Goal: Entertainment & Leisure: Browse casually

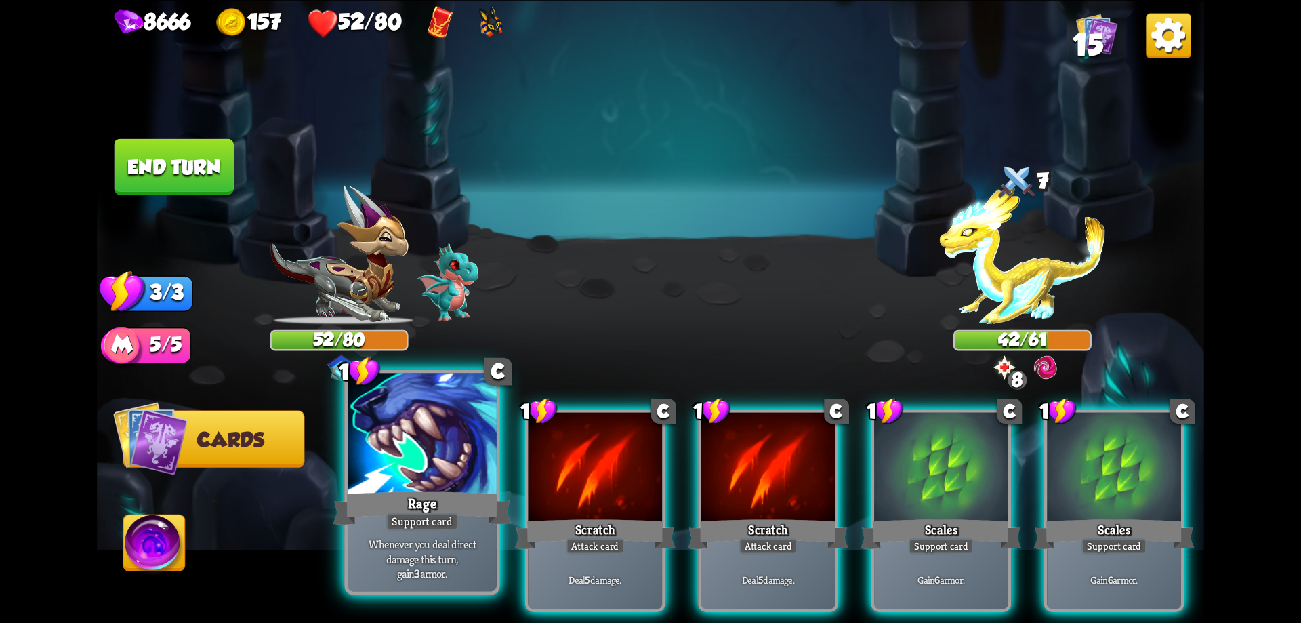
click at [484, 461] on div at bounding box center [422, 435] width 149 height 125
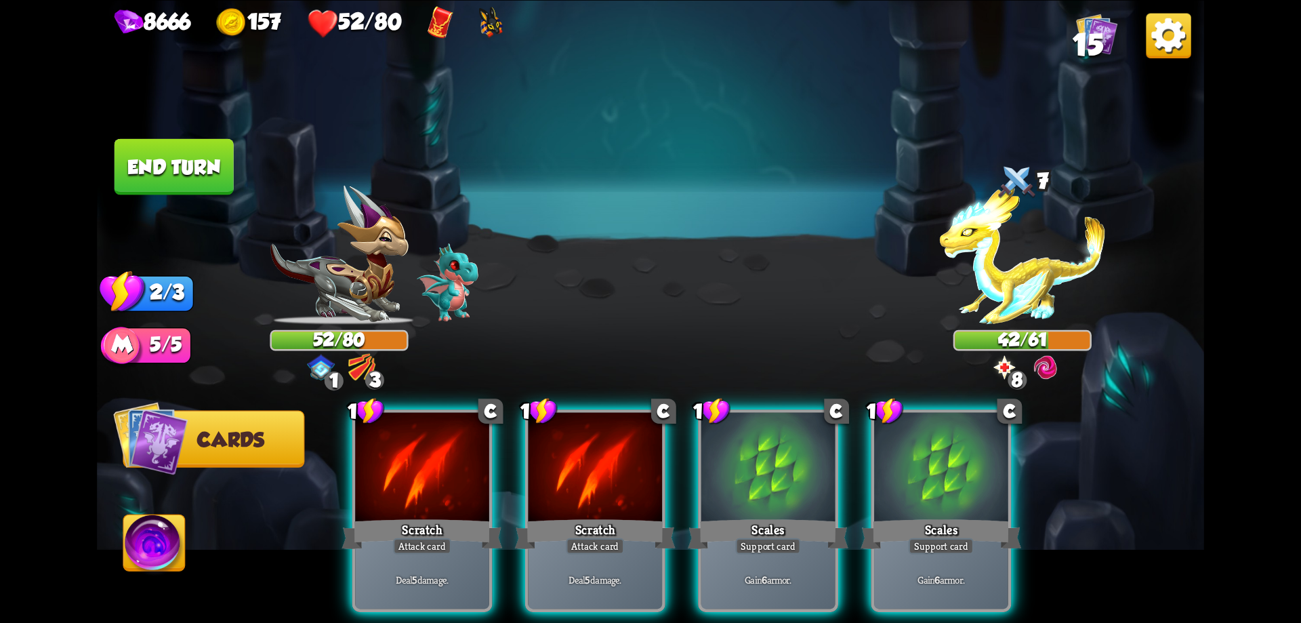
click at [484, 461] on div at bounding box center [422, 468] width 134 height 113
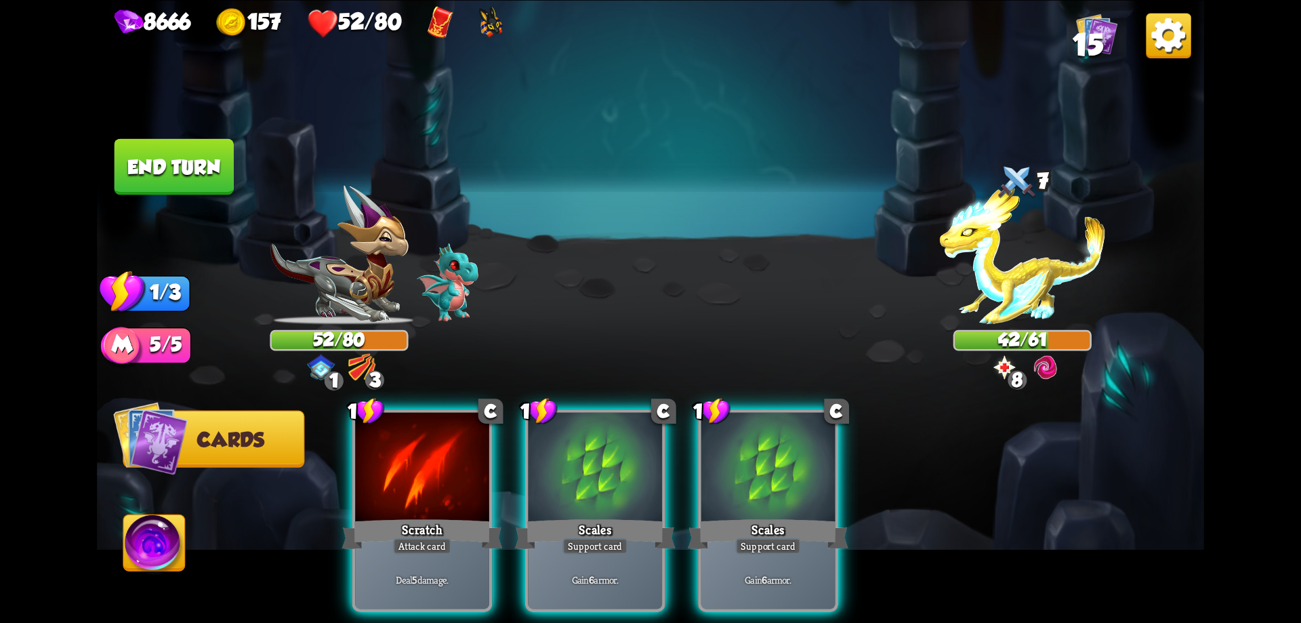
click at [484, 461] on div at bounding box center [422, 468] width 134 height 113
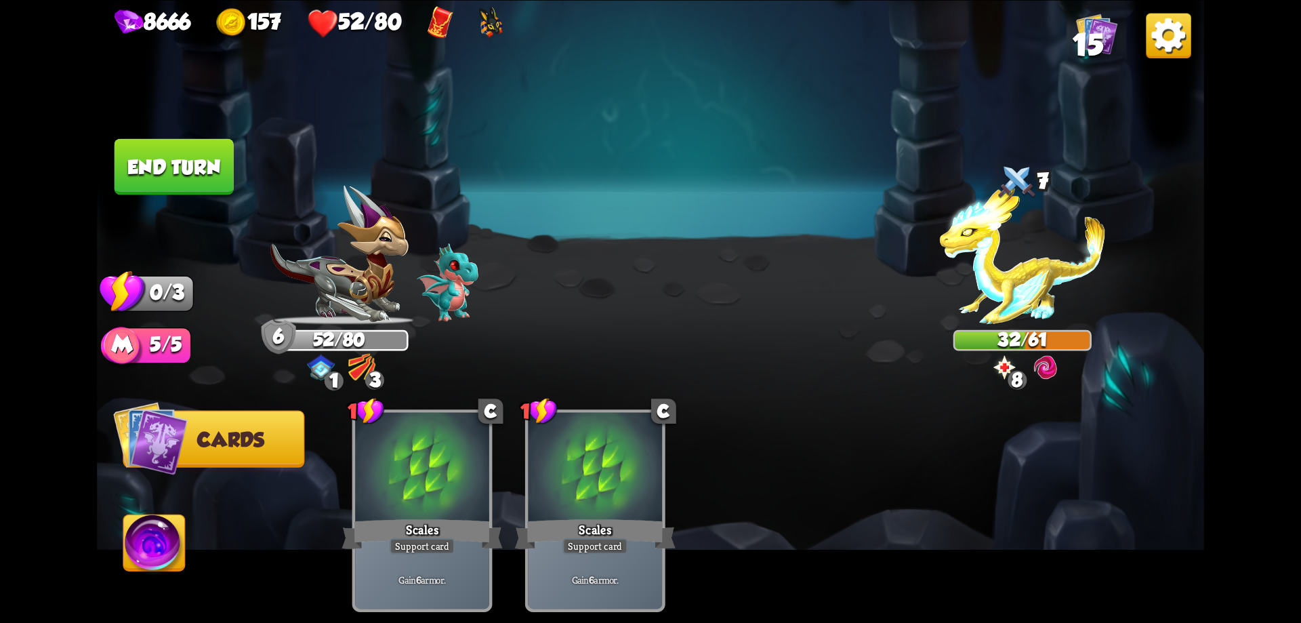
click at [144, 166] on button "End turn" at bounding box center [174, 166] width 119 height 56
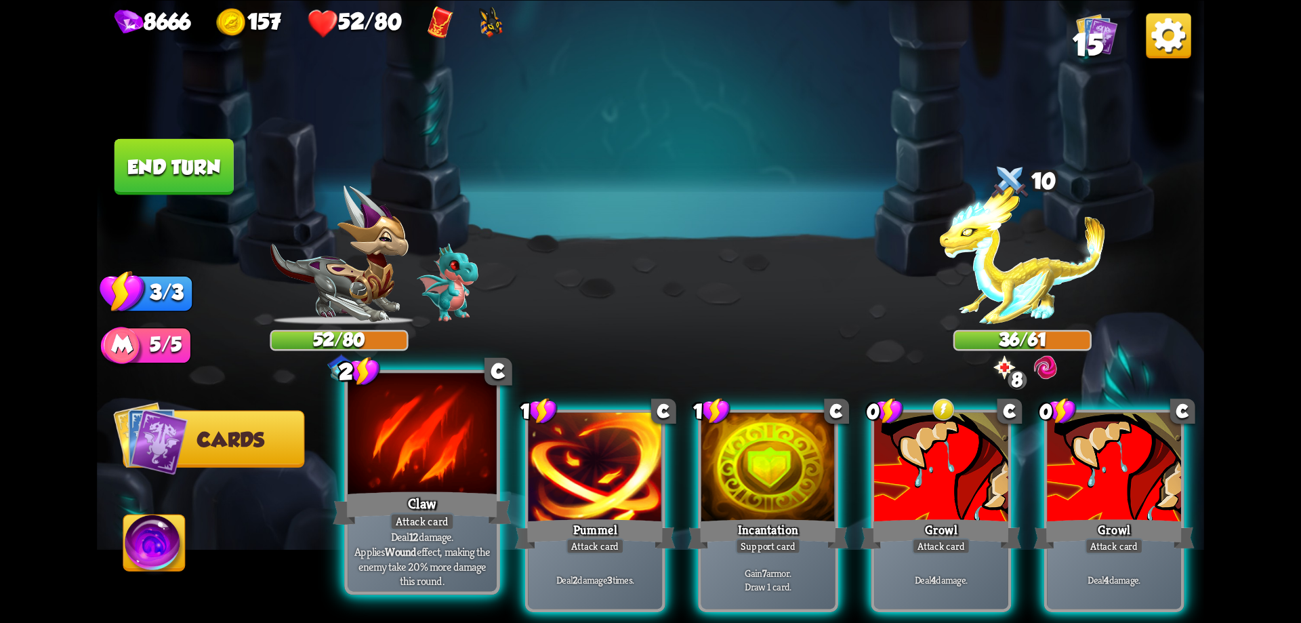
click at [426, 497] on div "Claw" at bounding box center [422, 508] width 178 height 40
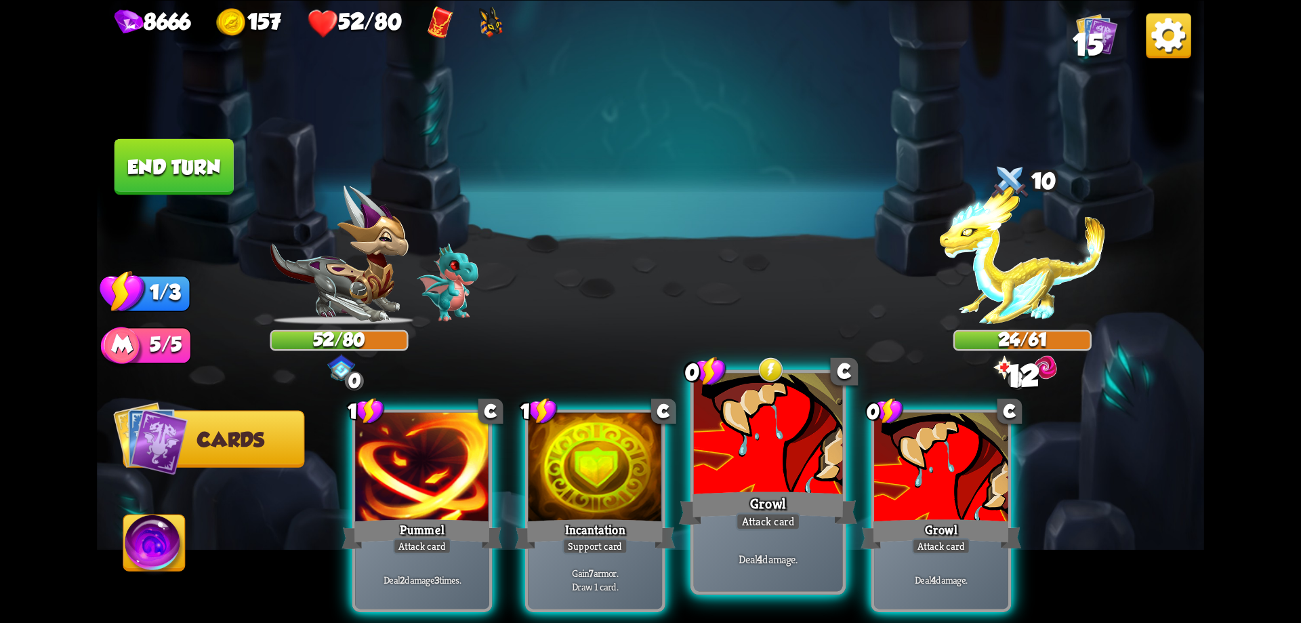
click at [785, 495] on div "Growl" at bounding box center [768, 508] width 178 height 40
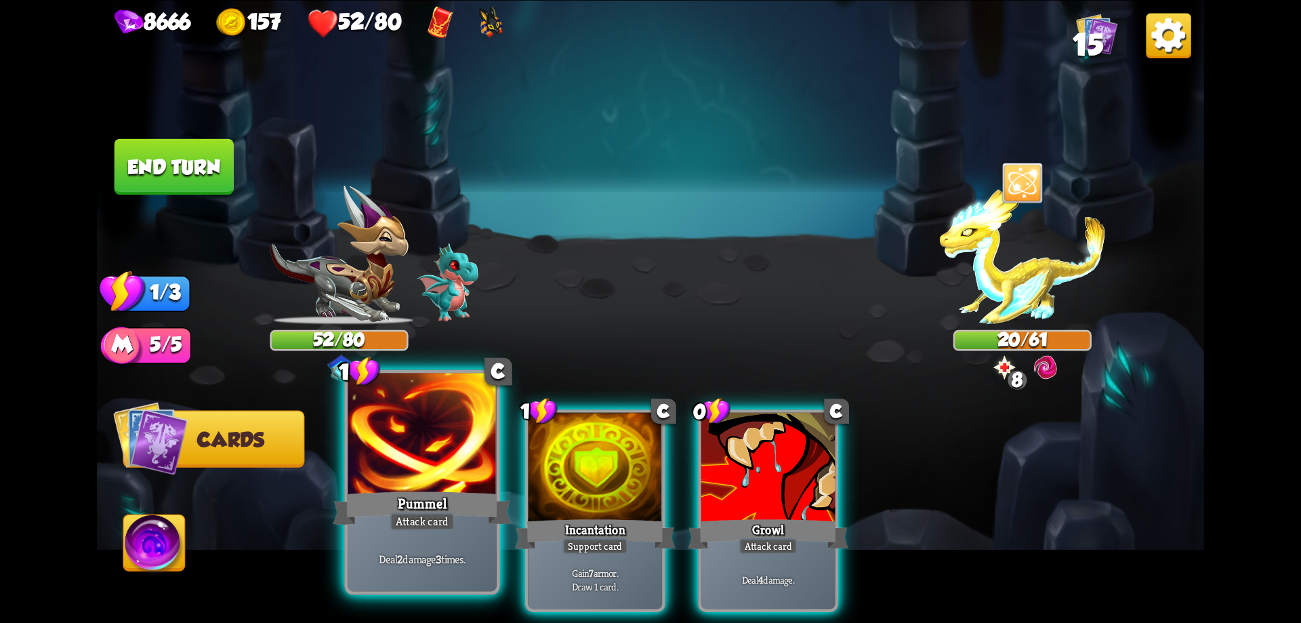
click at [436, 483] on div at bounding box center [422, 435] width 149 height 125
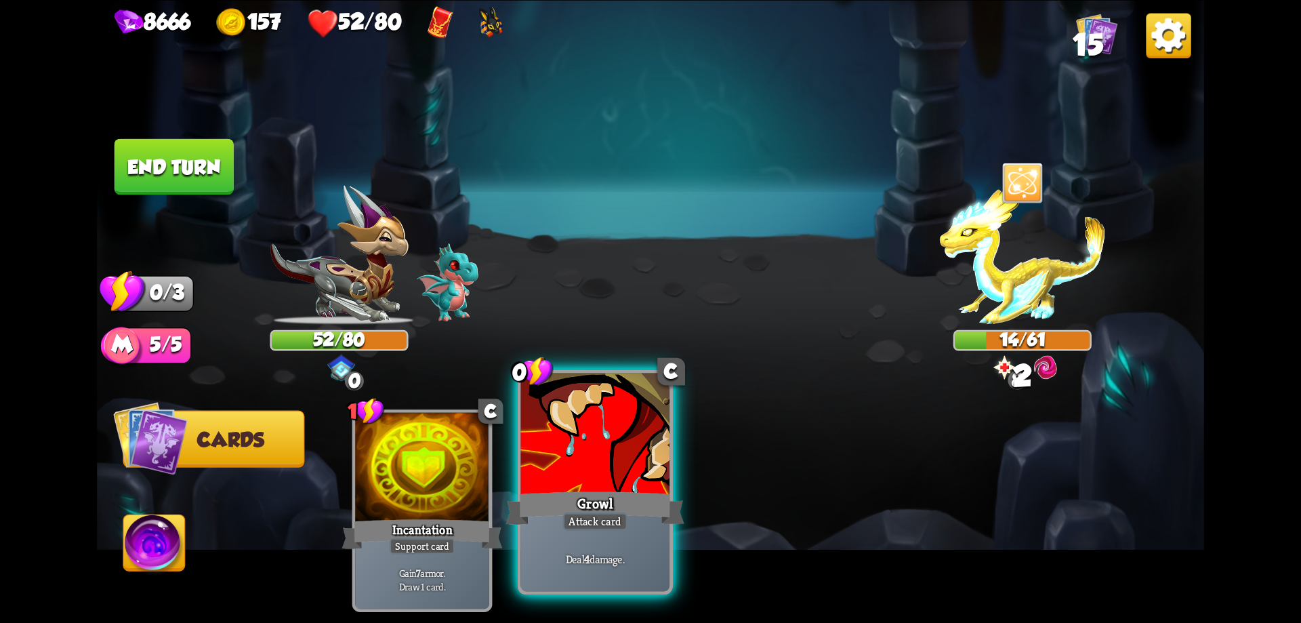
click at [620, 507] on div "Growl" at bounding box center [595, 508] width 178 height 40
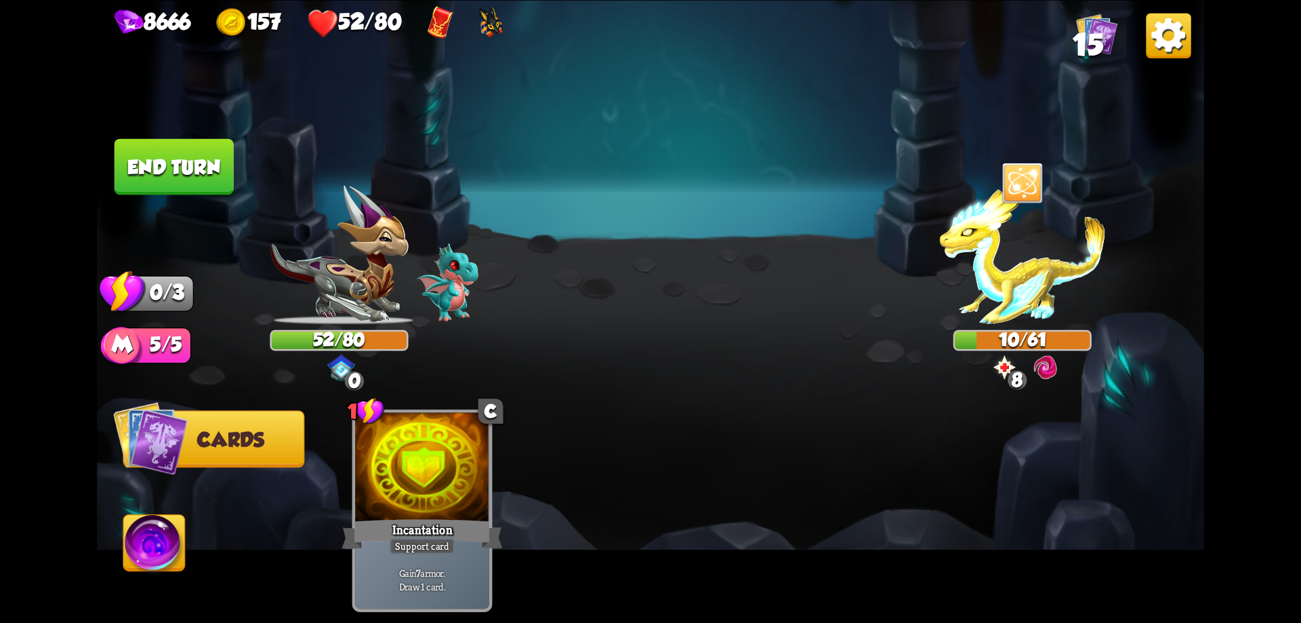
click at [195, 158] on button "End turn" at bounding box center [174, 166] width 119 height 56
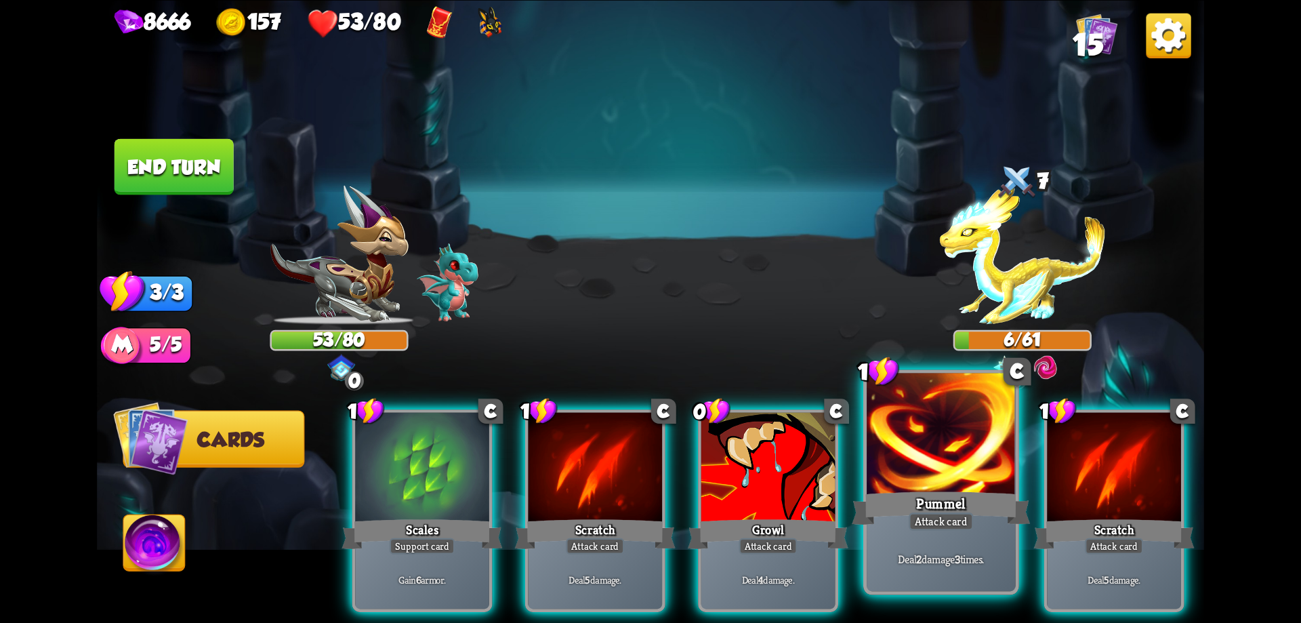
click at [965, 474] on div at bounding box center [941, 435] width 149 height 125
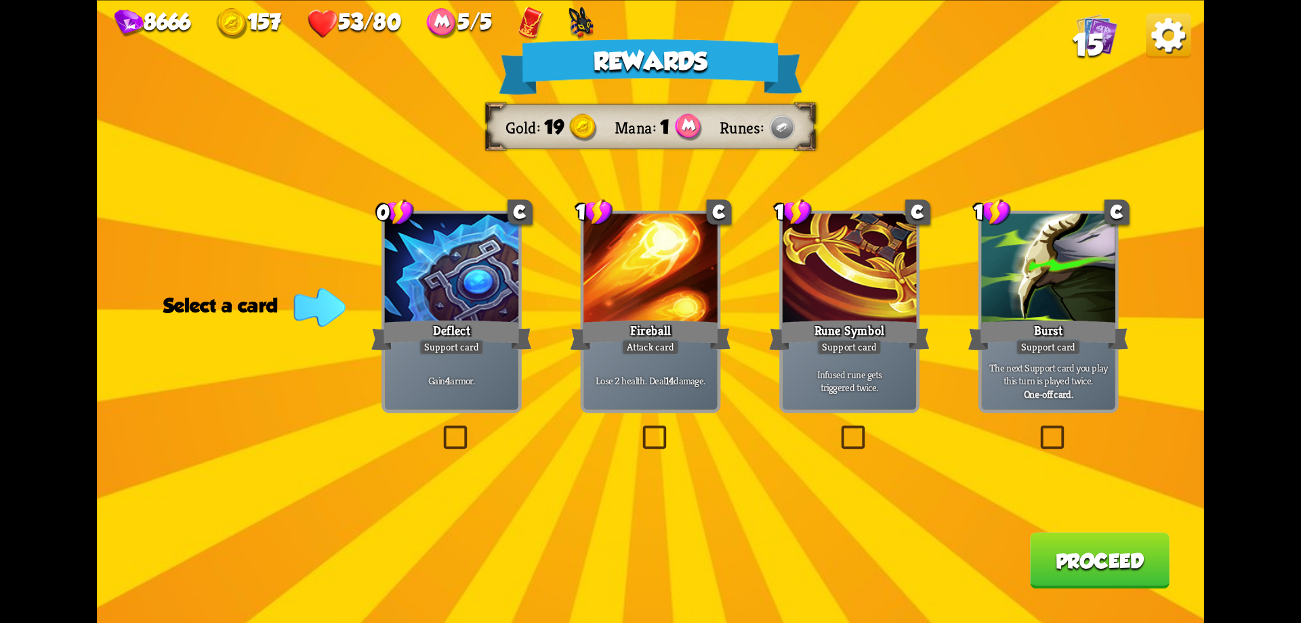
click at [440, 428] on label at bounding box center [440, 428] width 0 height 0
click at [0, 0] on input "checkbox" at bounding box center [0, 0] width 0 height 0
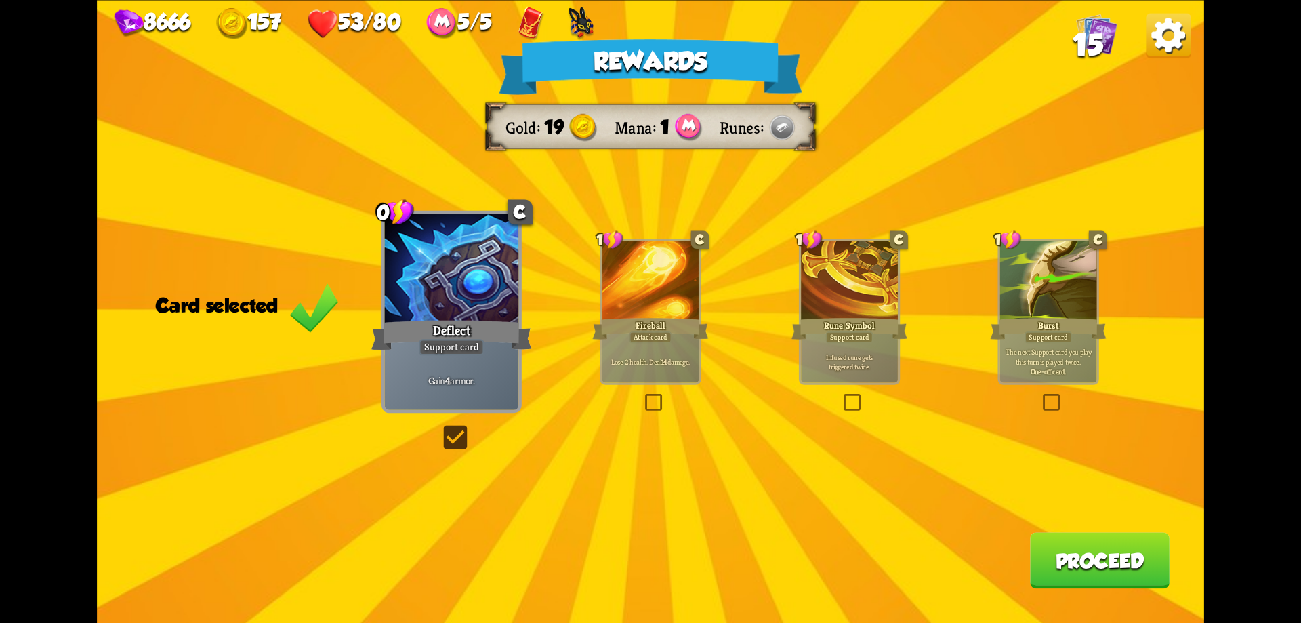
click at [1122, 572] on button "Proceed" at bounding box center [1100, 560] width 140 height 56
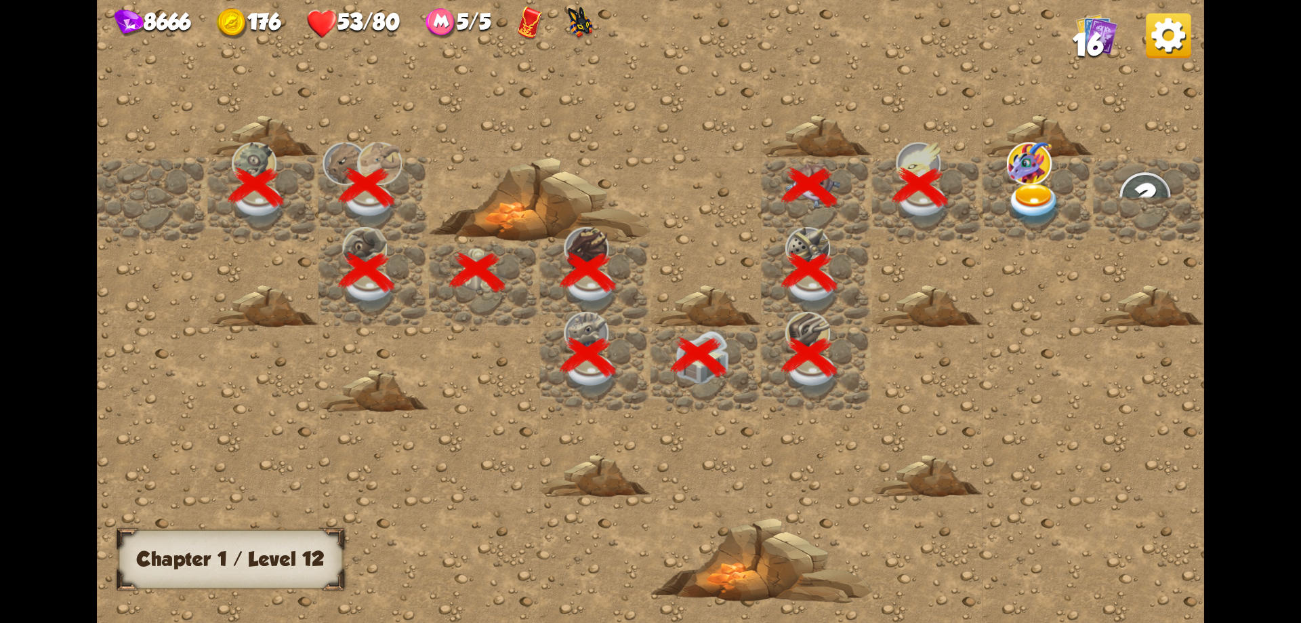
scroll to position [0, 260]
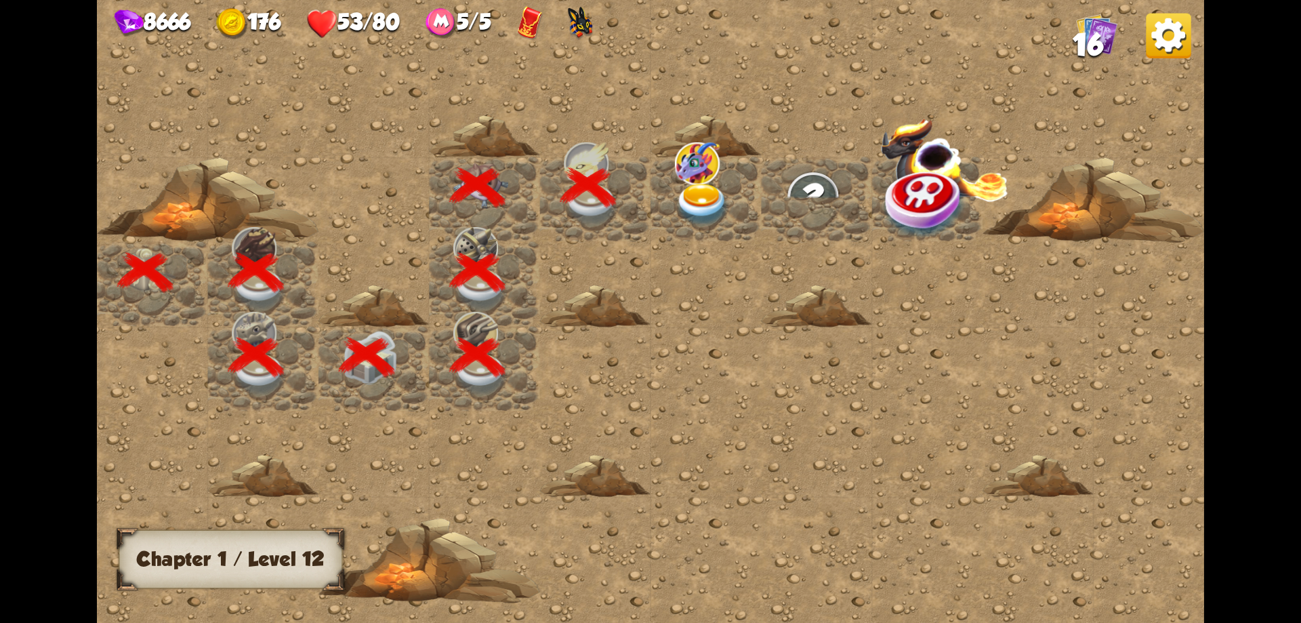
click at [715, 193] on img at bounding box center [703, 205] width 56 height 43
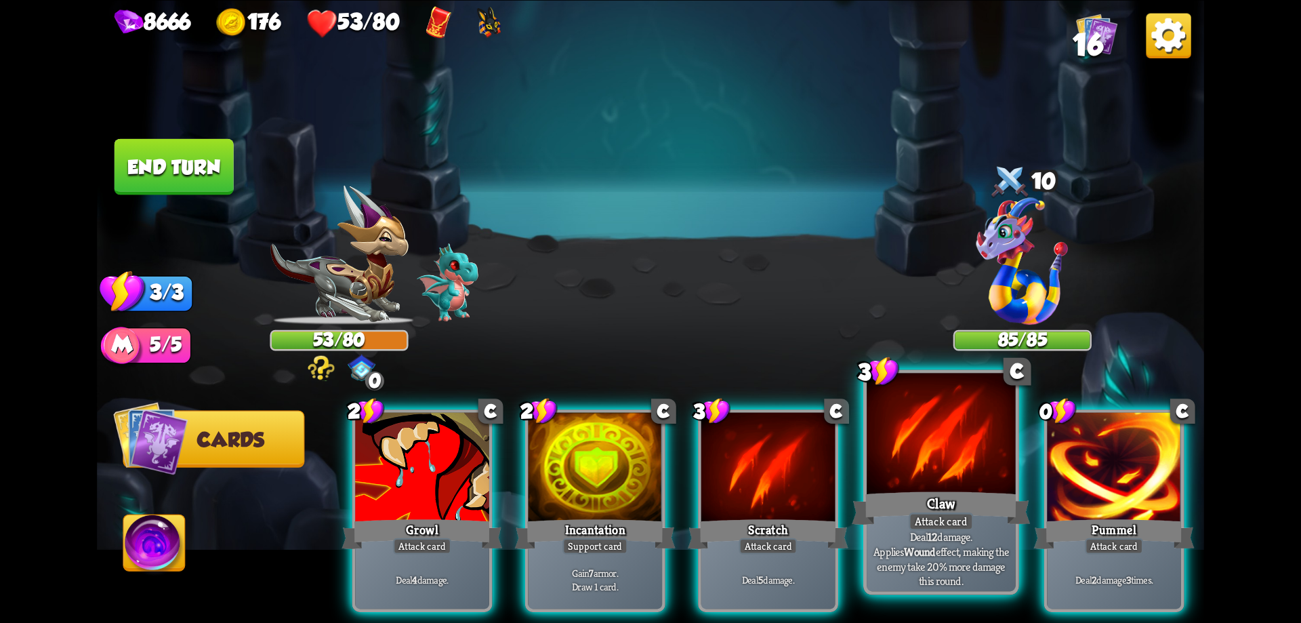
click at [938, 497] on div "Claw" at bounding box center [941, 508] width 178 height 40
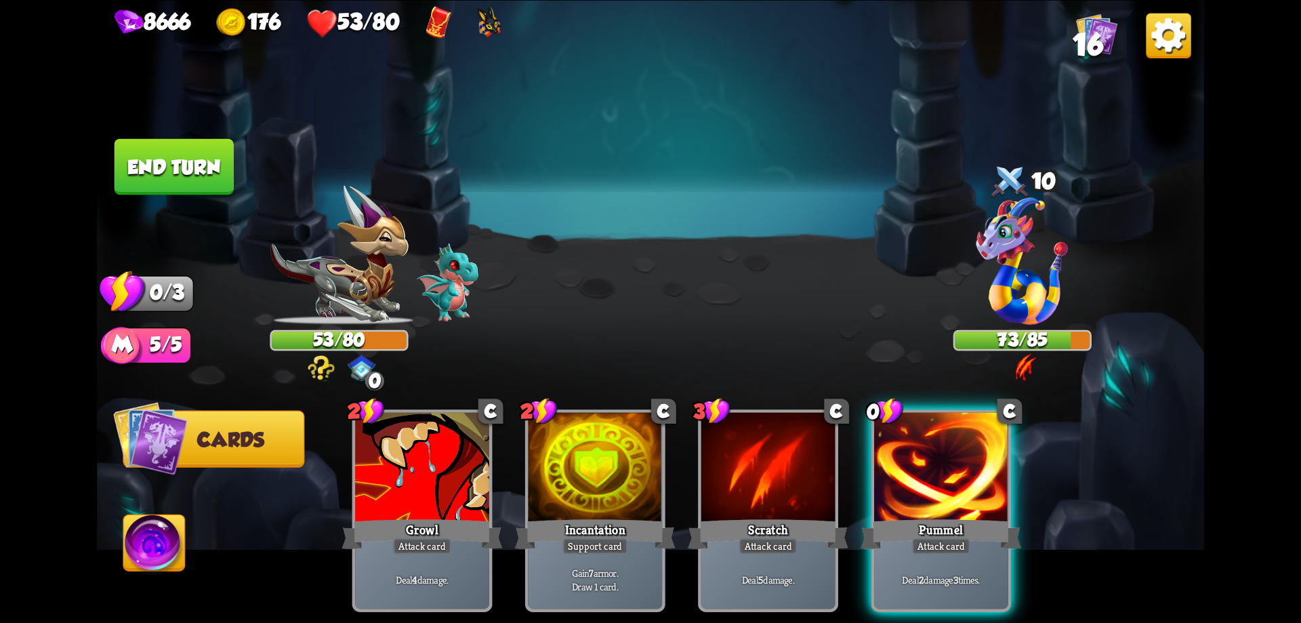
click at [953, 516] on div "Pummel" at bounding box center [940, 534] width 161 height 36
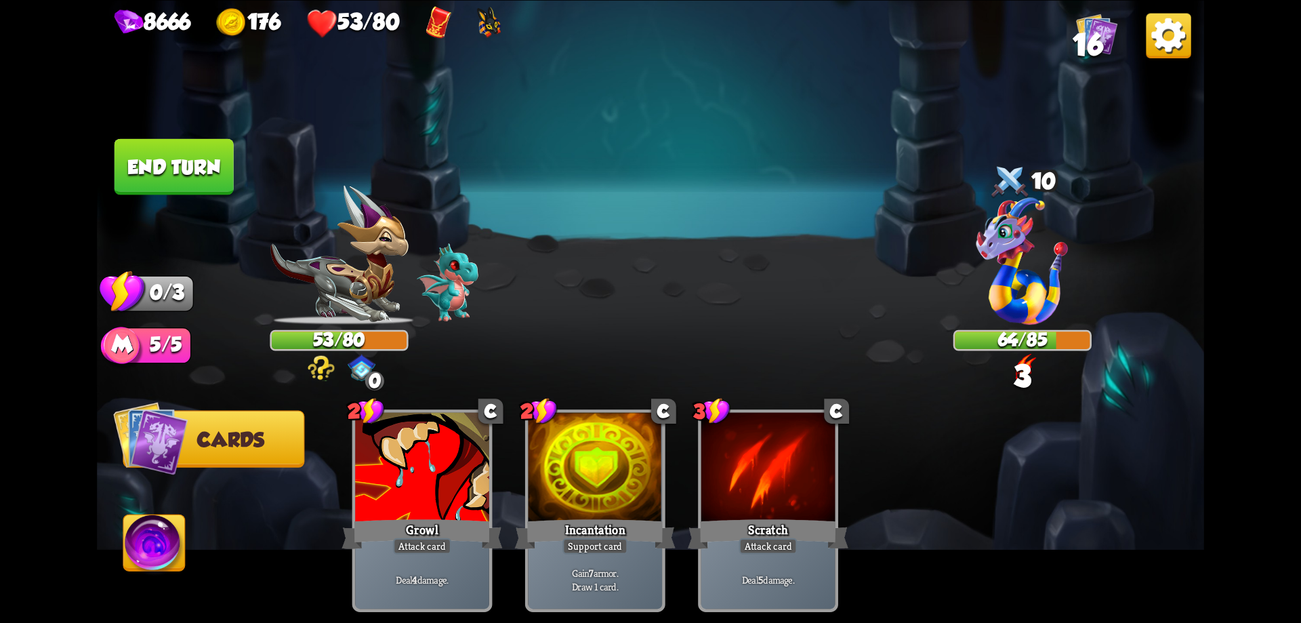
click at [196, 175] on button "End turn" at bounding box center [174, 167] width 122 height 58
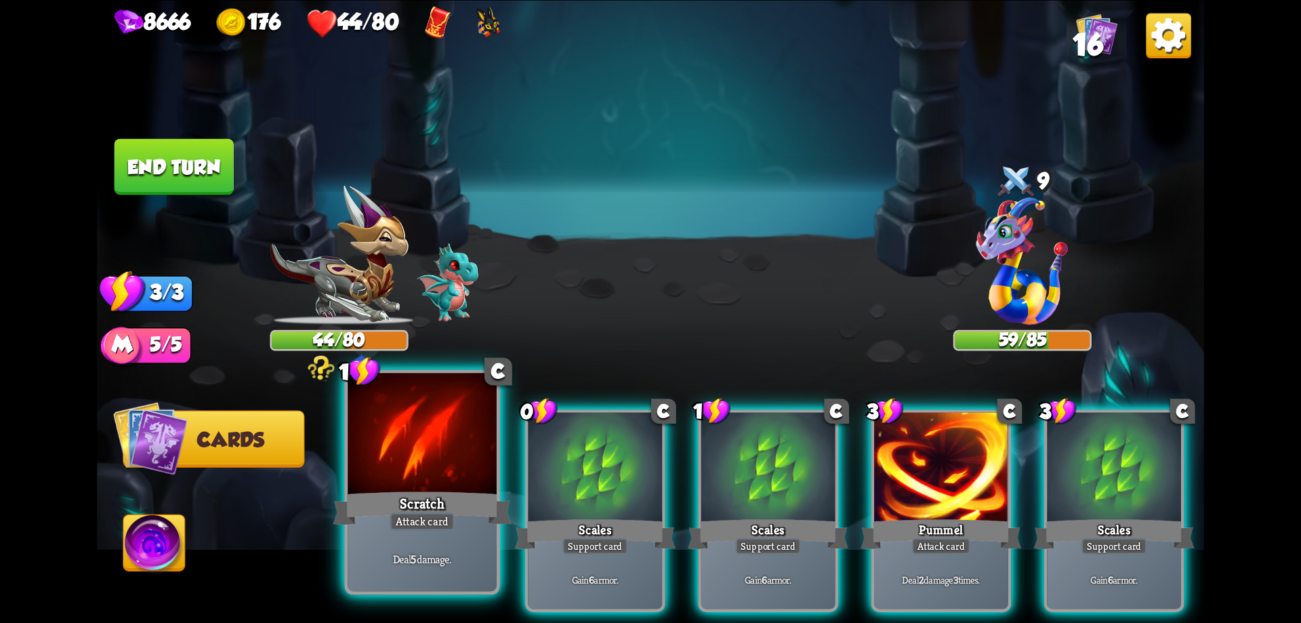
click at [414, 484] on div at bounding box center [422, 435] width 149 height 125
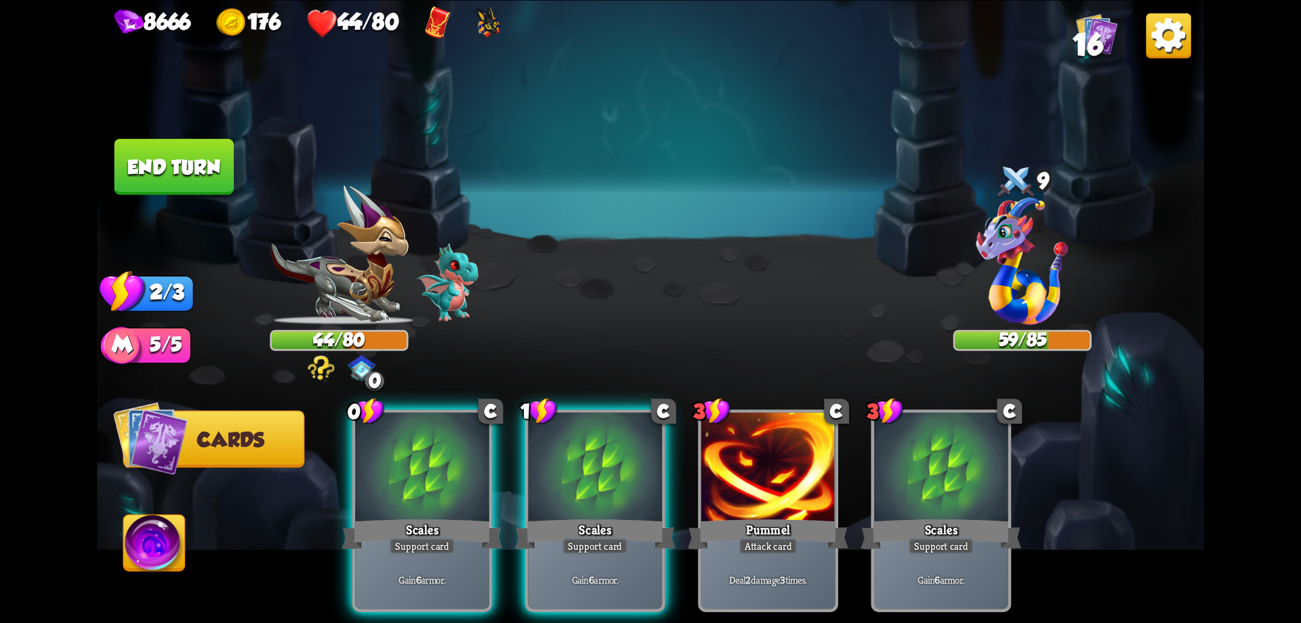
click at [414, 484] on div at bounding box center [422, 468] width 134 height 113
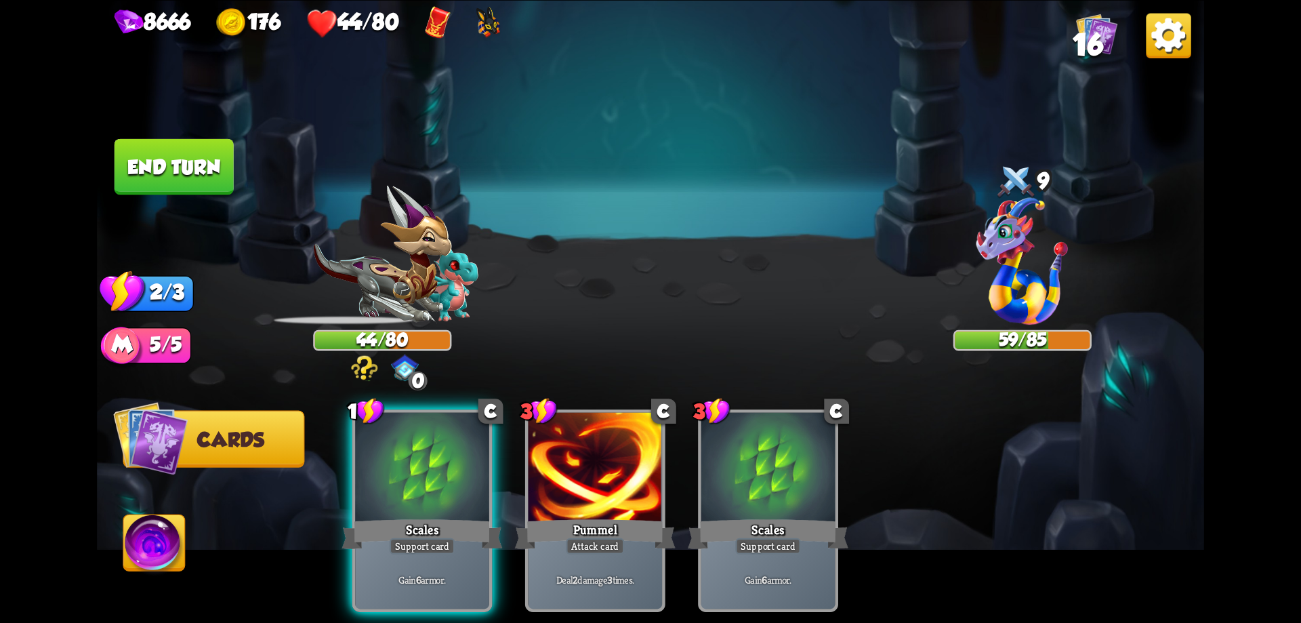
click at [414, 484] on div at bounding box center [422, 468] width 134 height 113
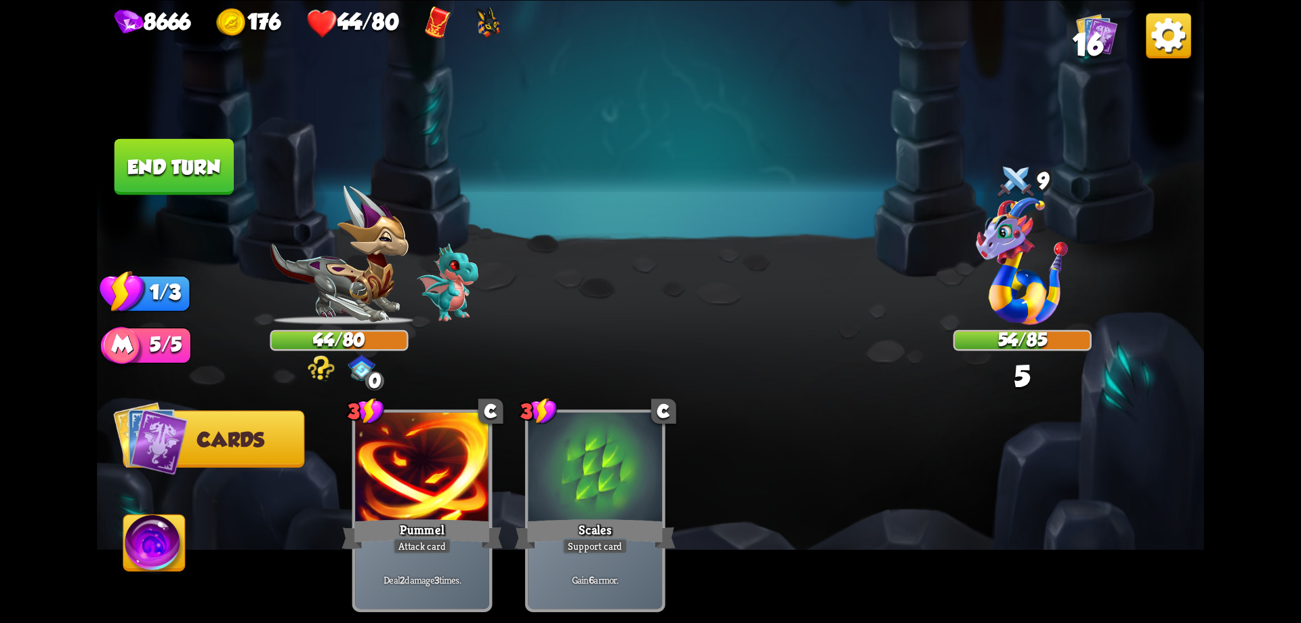
click at [414, 484] on div at bounding box center [422, 468] width 134 height 113
click at [192, 178] on button "End turn" at bounding box center [174, 166] width 119 height 56
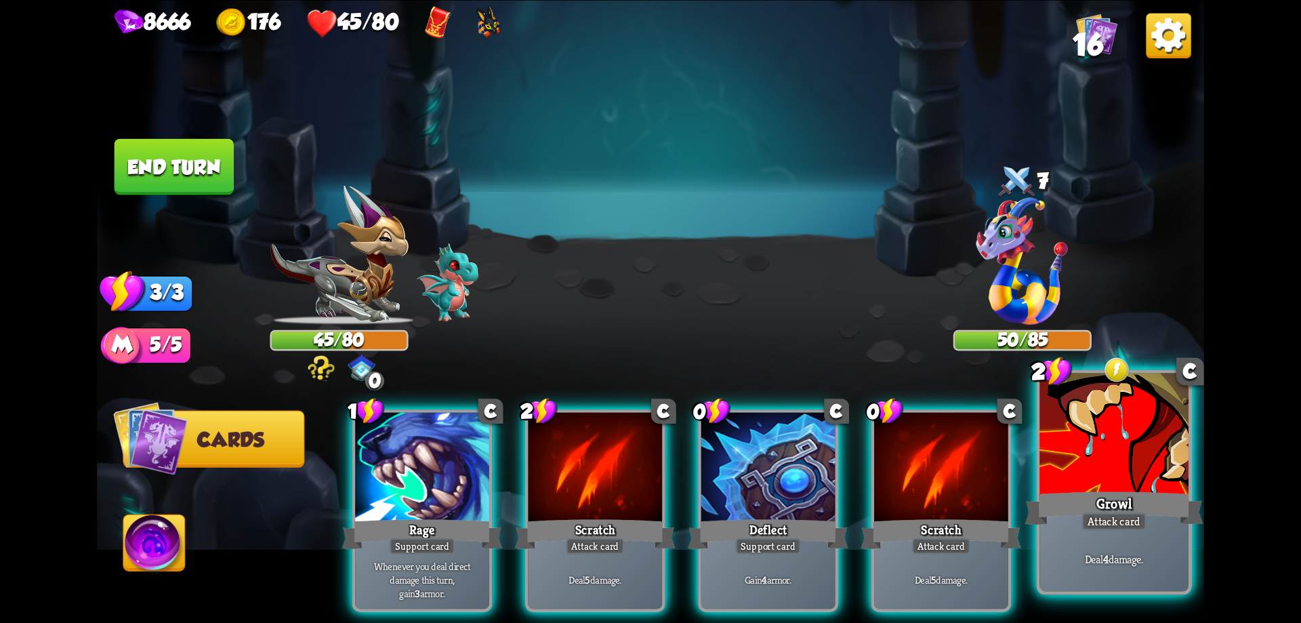
click at [1098, 438] on div at bounding box center [1113, 435] width 149 height 125
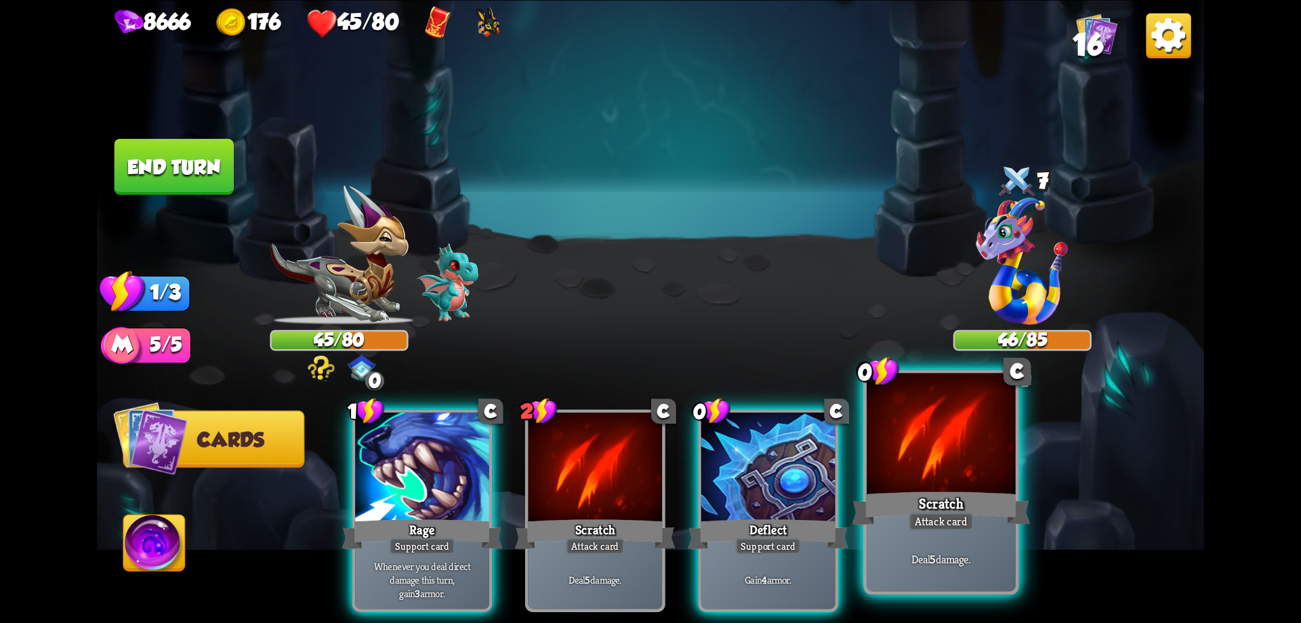
click at [947, 468] on div at bounding box center [941, 435] width 149 height 125
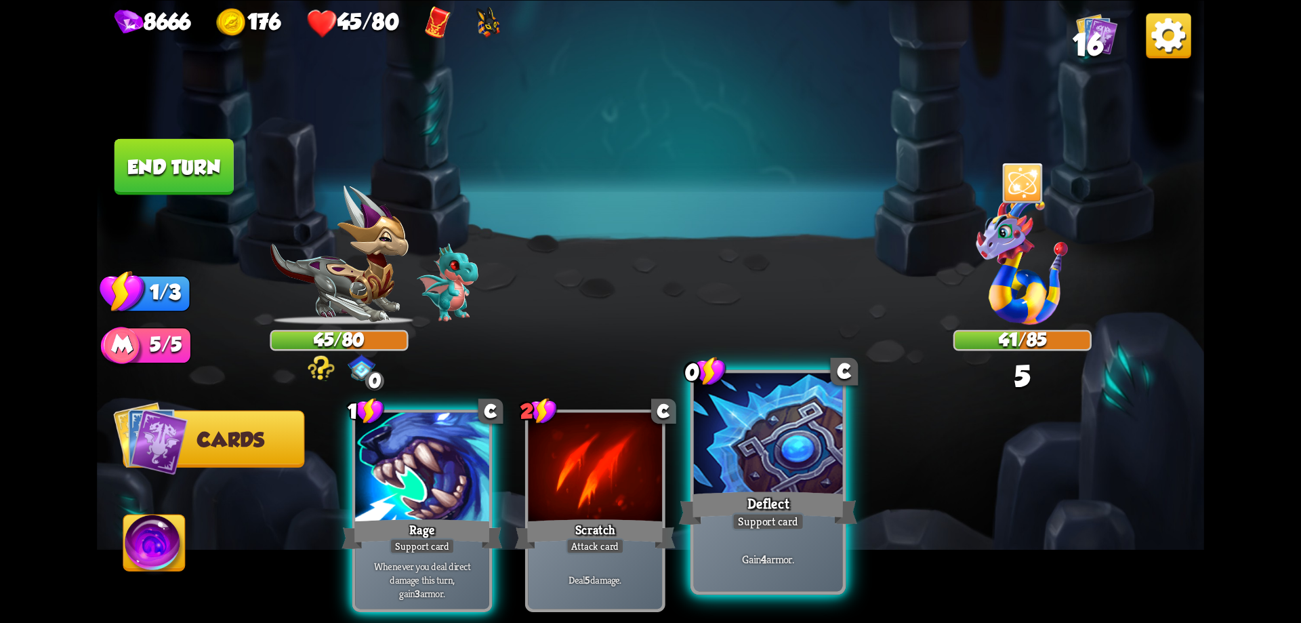
click at [770, 462] on div at bounding box center [768, 435] width 149 height 125
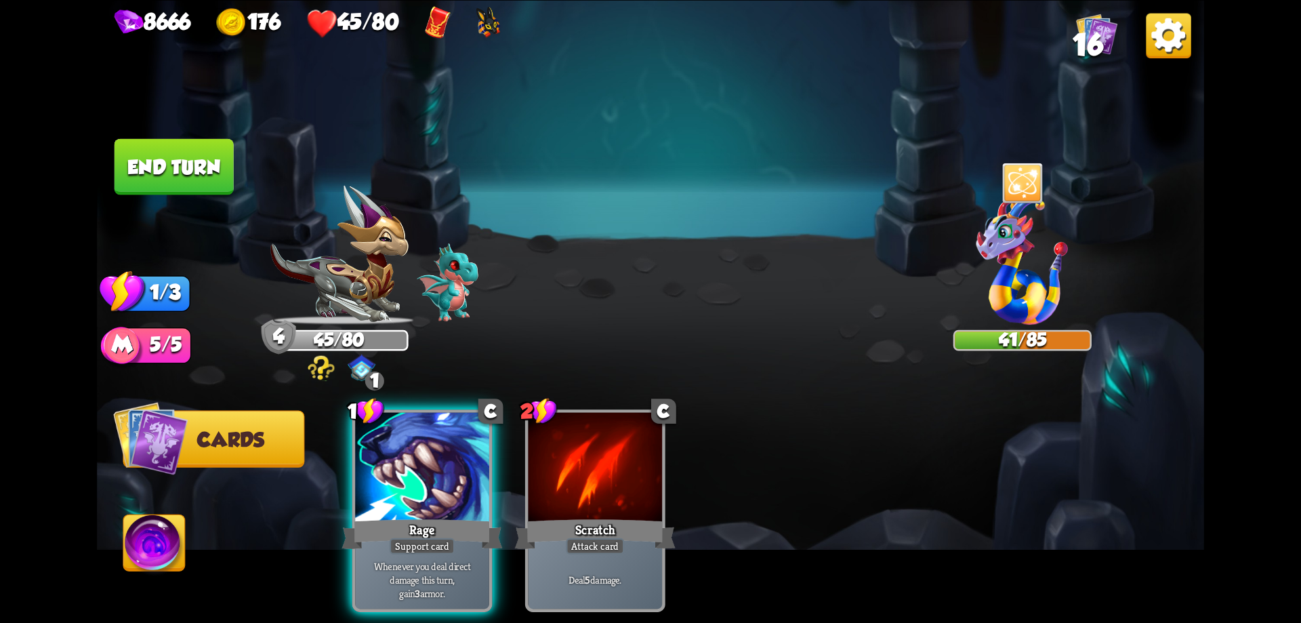
click at [200, 175] on button "End turn" at bounding box center [174, 166] width 121 height 57
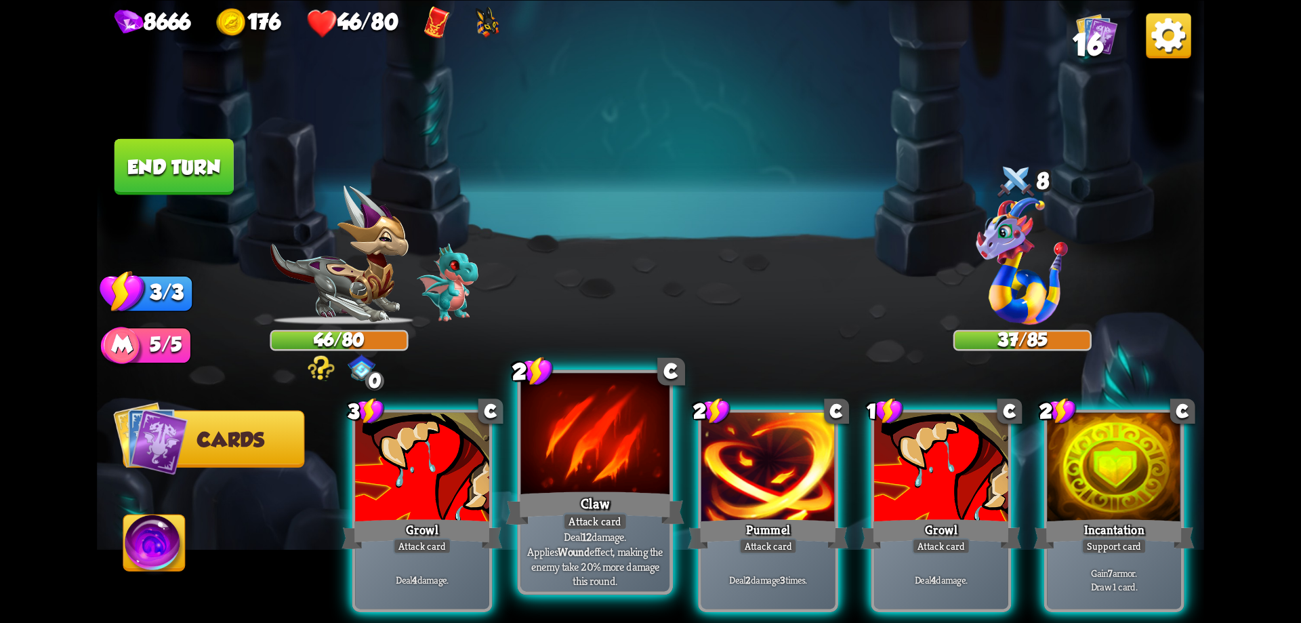
click at [636, 506] on div "Claw" at bounding box center [595, 508] width 178 height 40
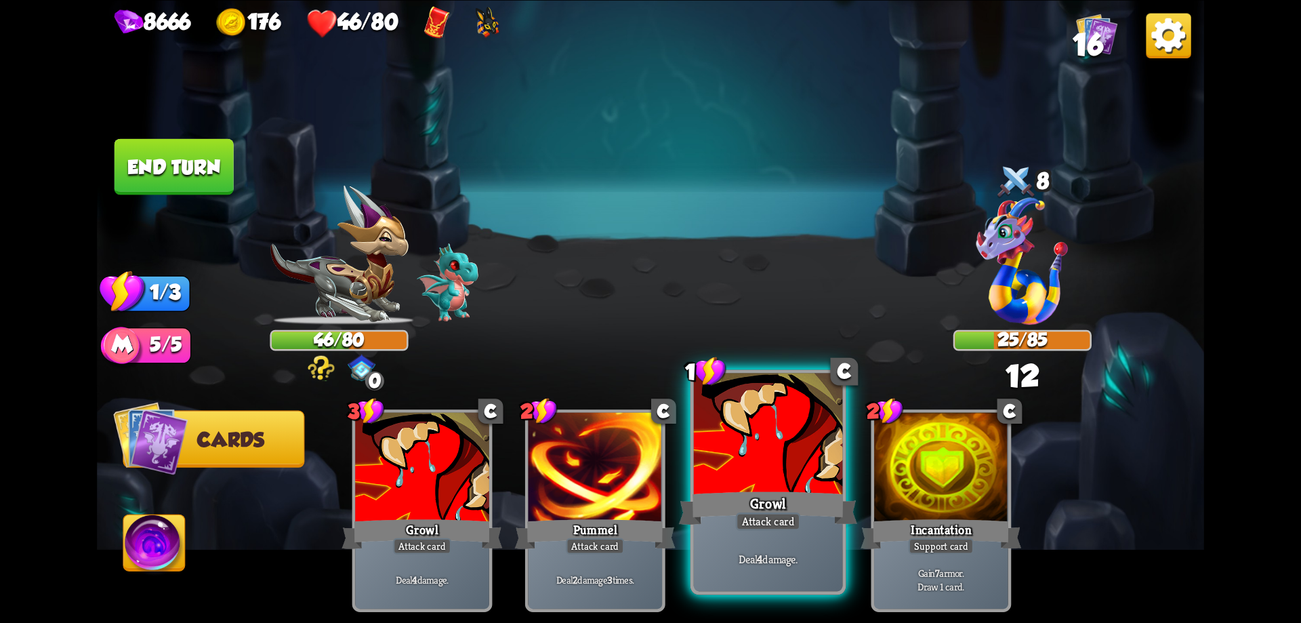
click at [783, 497] on div "Growl" at bounding box center [768, 508] width 178 height 40
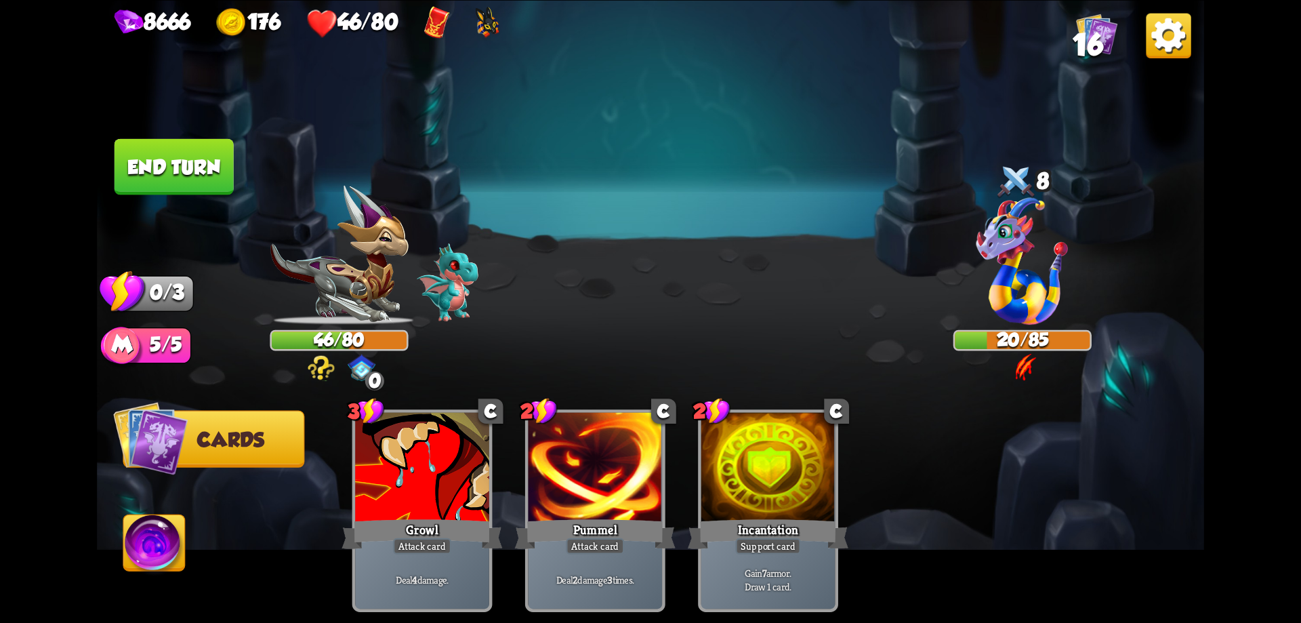
click at [211, 182] on button "End turn" at bounding box center [174, 166] width 119 height 56
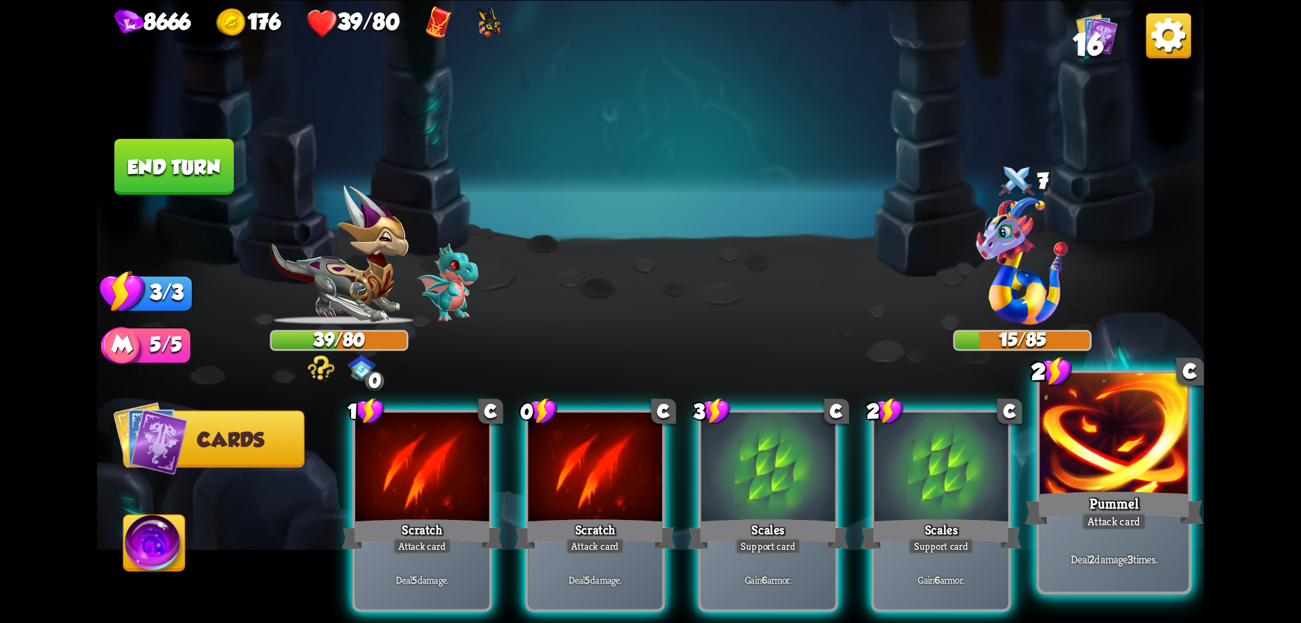
click at [1108, 476] on div at bounding box center [1113, 435] width 149 height 125
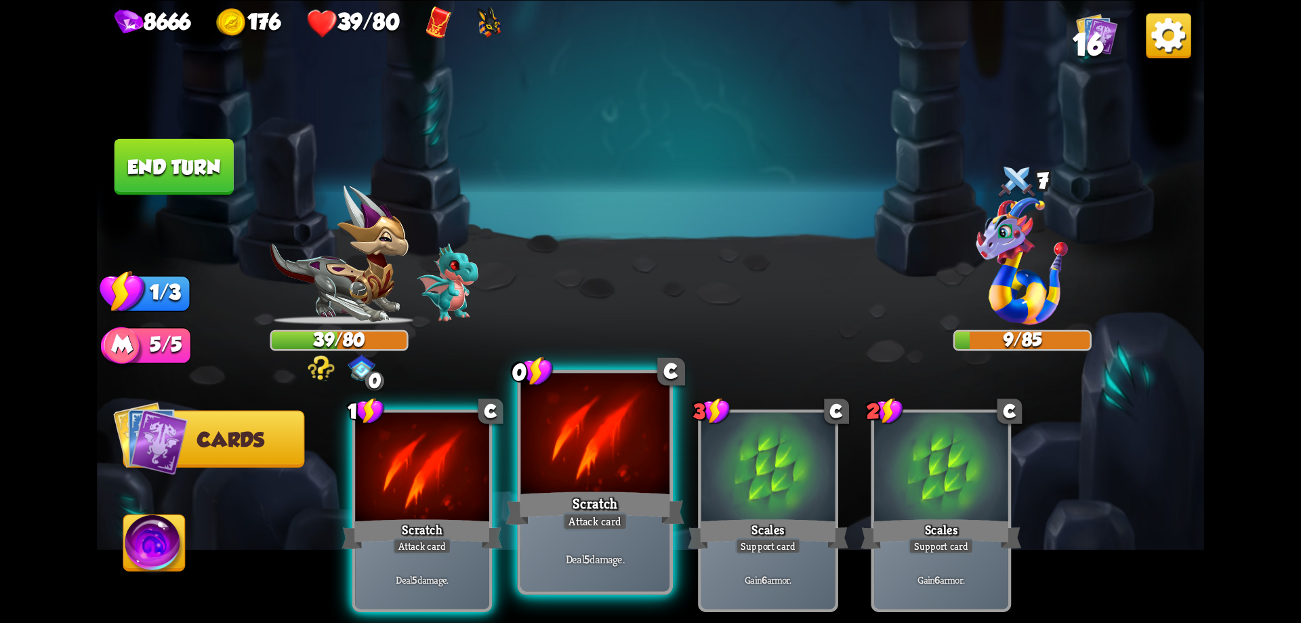
click at [573, 463] on div at bounding box center [595, 435] width 149 height 125
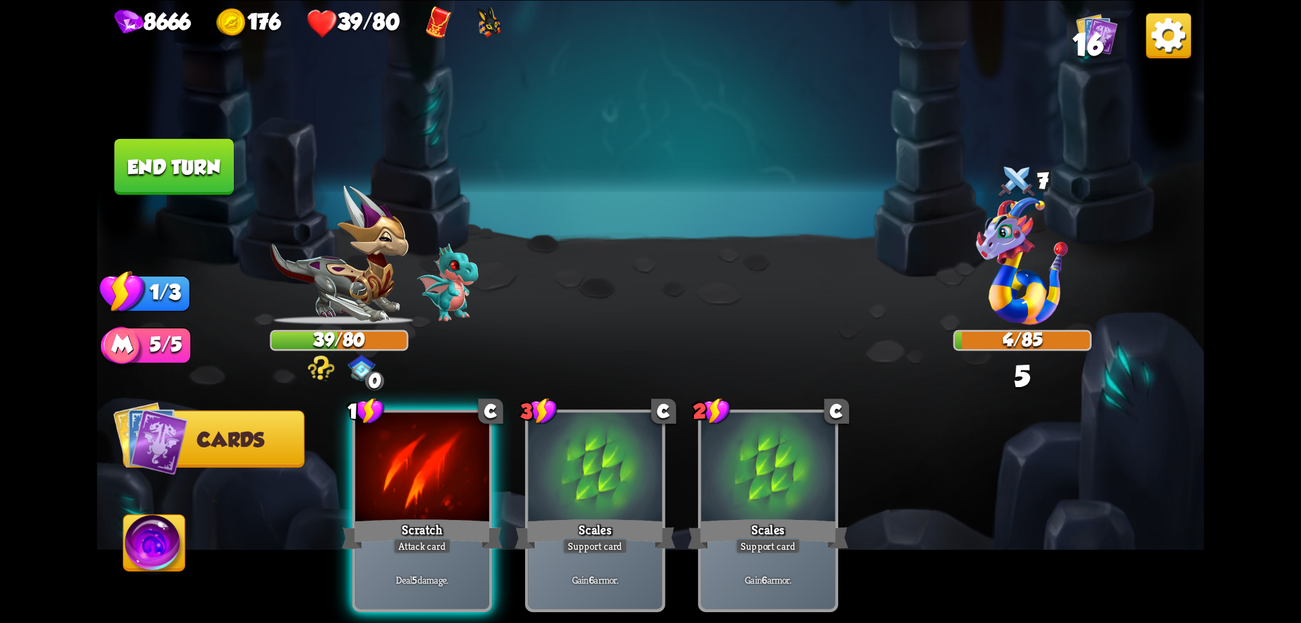
click at [157, 175] on button "End turn" at bounding box center [174, 166] width 119 height 56
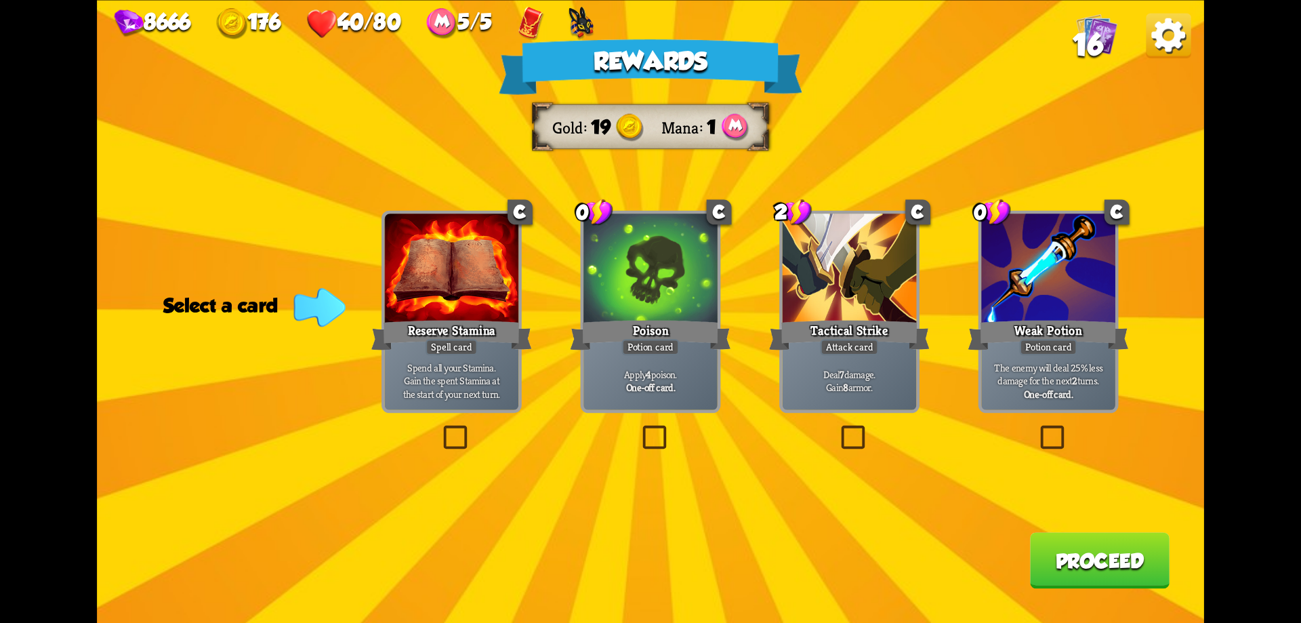
click at [663, 389] on b "One-off card." at bounding box center [650, 387] width 49 height 14
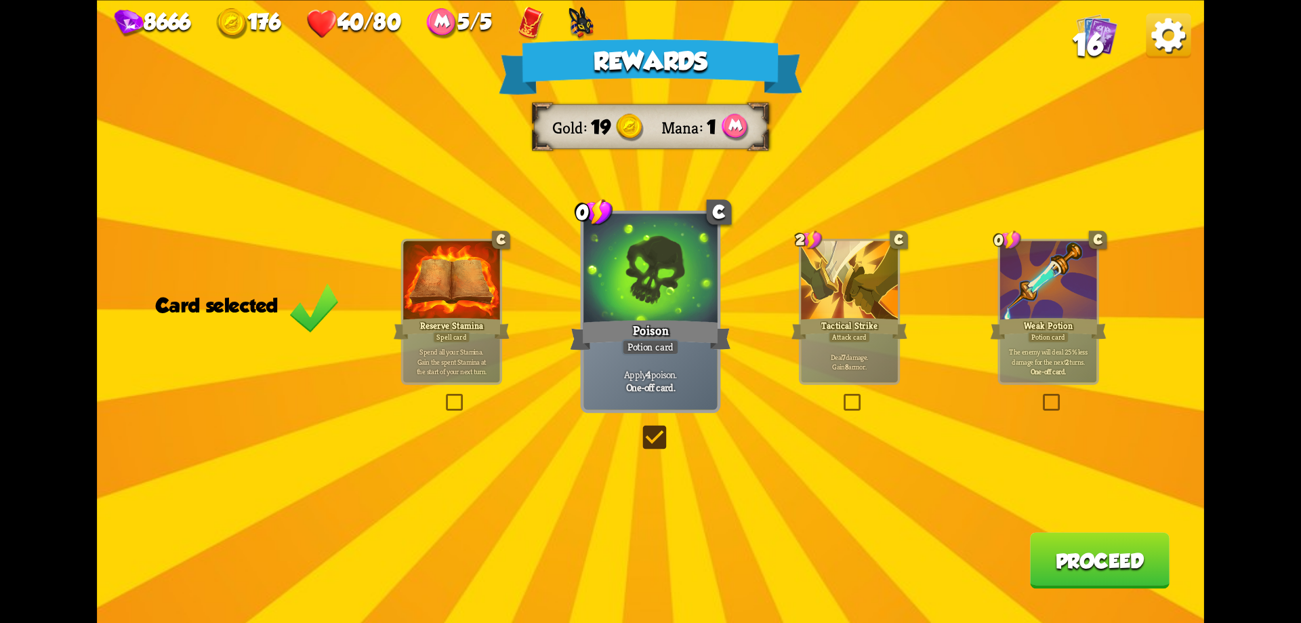
click at [1107, 563] on button "Proceed" at bounding box center [1100, 560] width 140 height 56
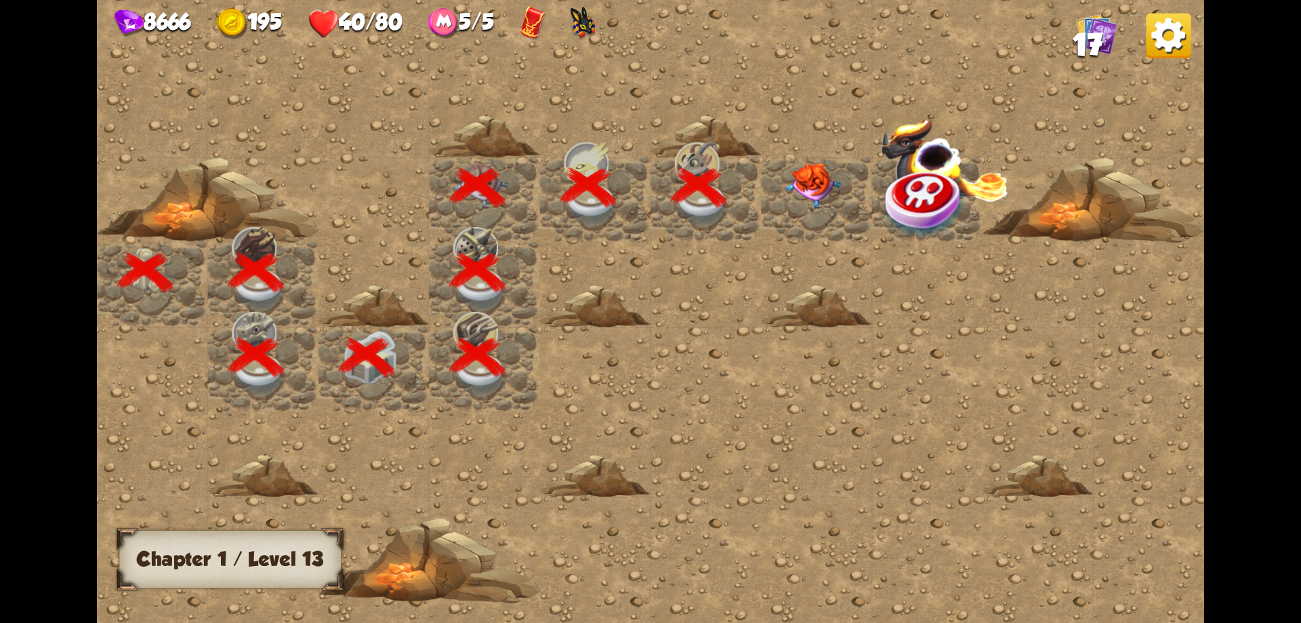
click at [823, 177] on img at bounding box center [813, 186] width 56 height 46
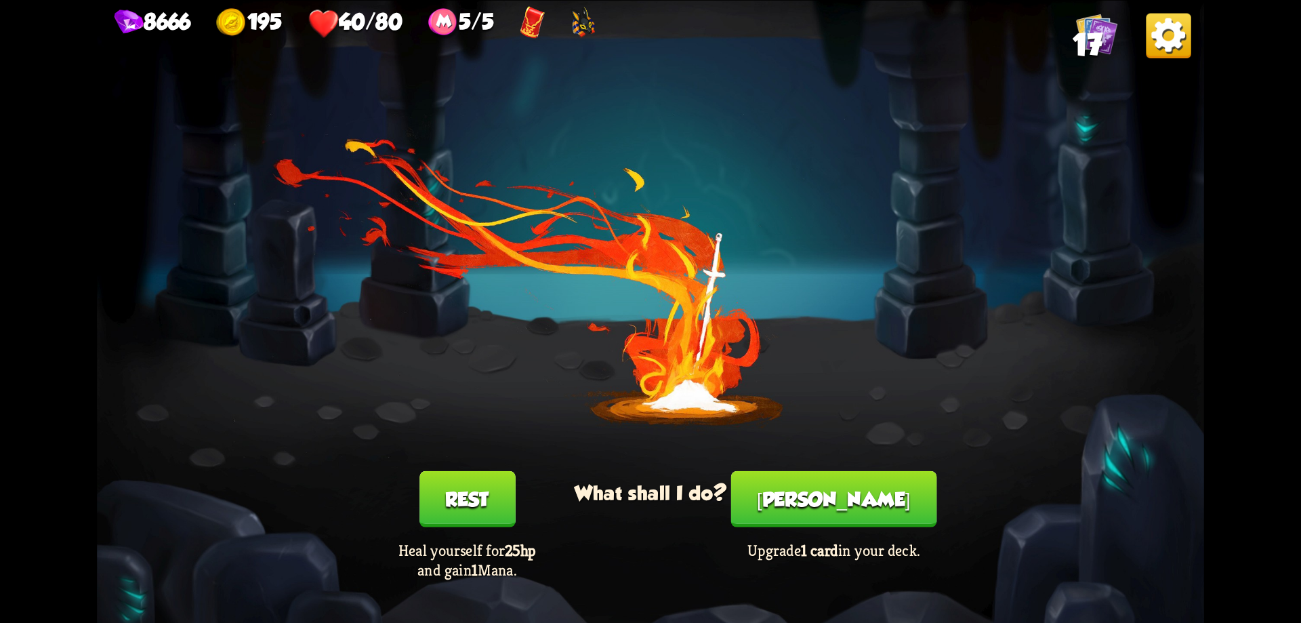
click at [816, 495] on button "[PERSON_NAME]" at bounding box center [834, 498] width 206 height 56
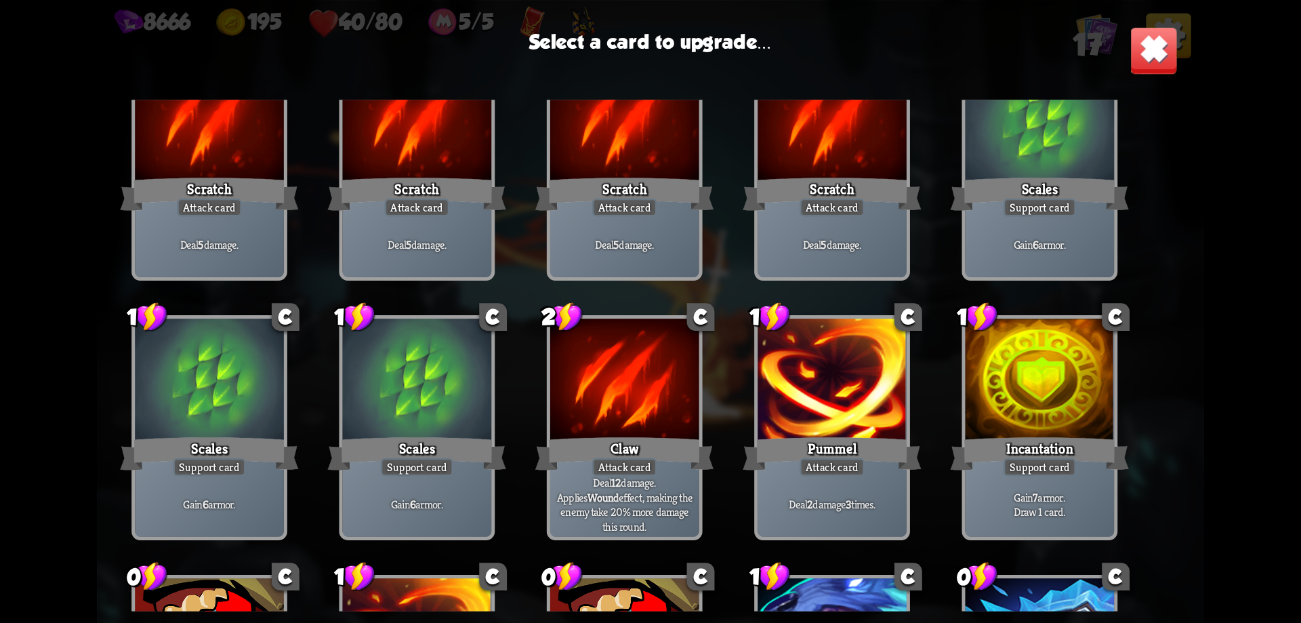
scroll to position [0, 0]
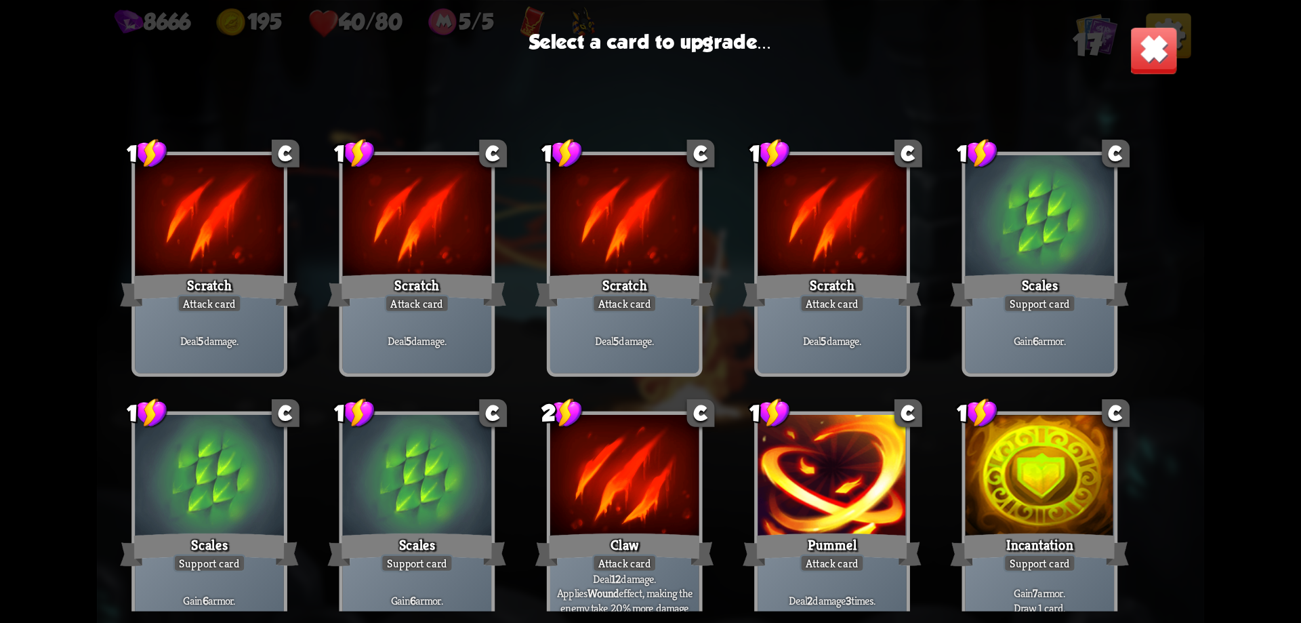
click at [1150, 54] on img at bounding box center [1153, 50] width 48 height 48
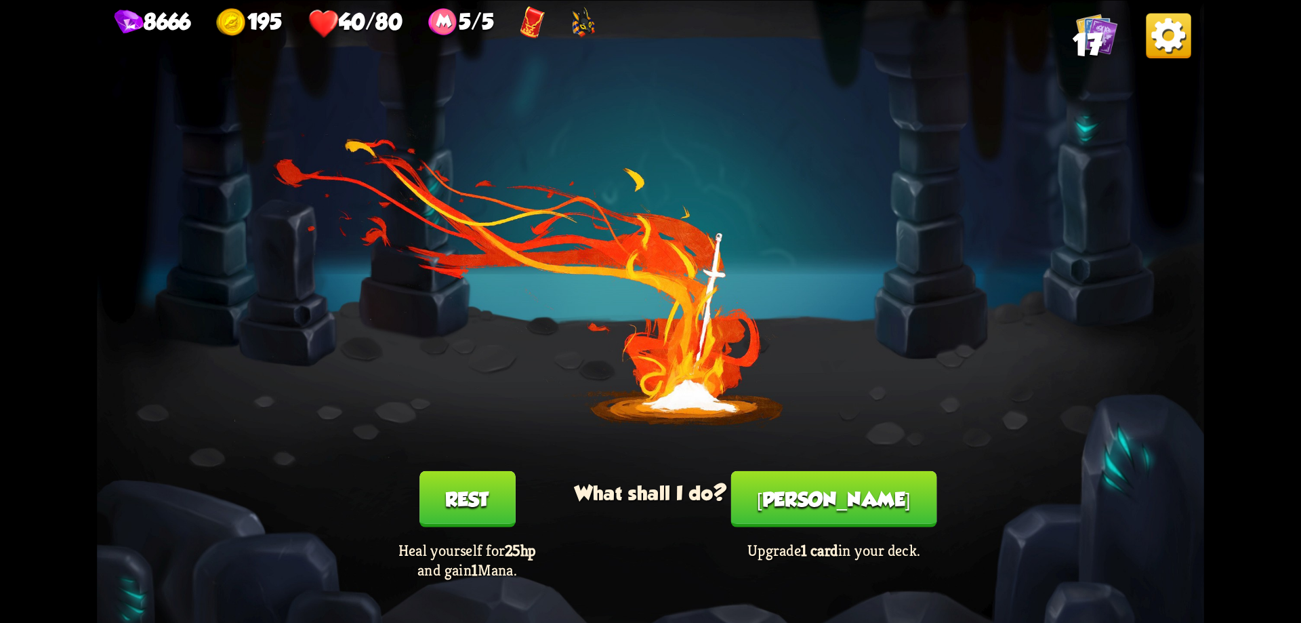
click at [829, 485] on button "[PERSON_NAME]" at bounding box center [834, 498] width 206 height 56
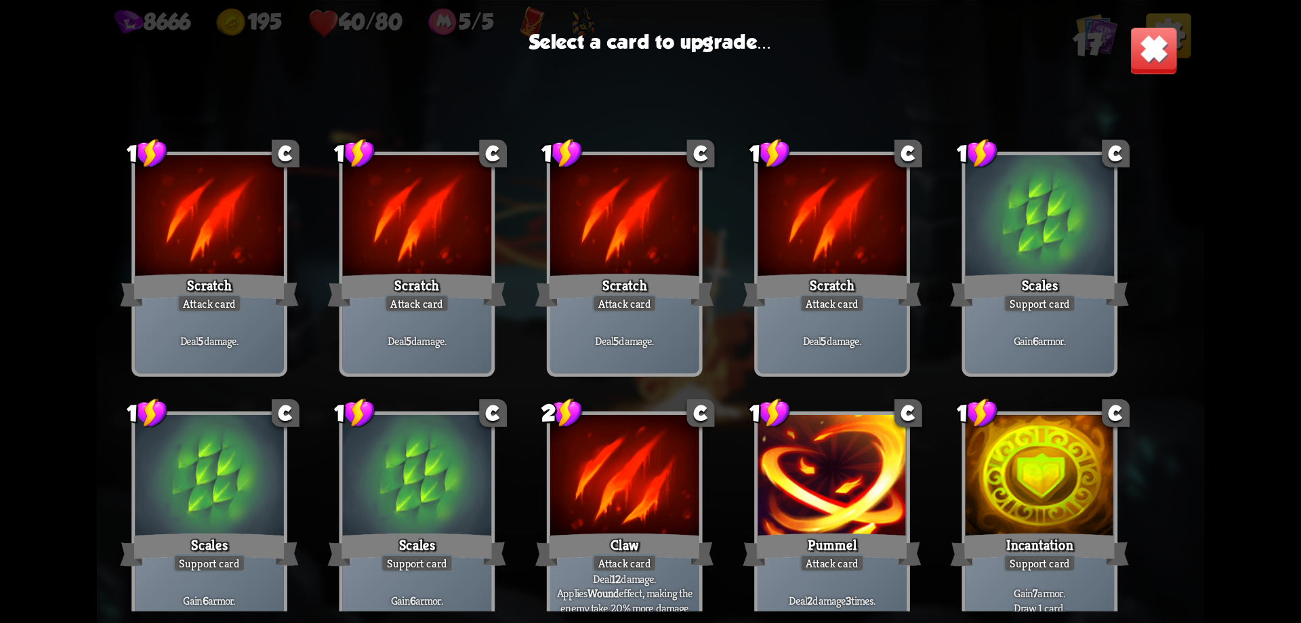
click at [1146, 64] on img at bounding box center [1153, 50] width 48 height 48
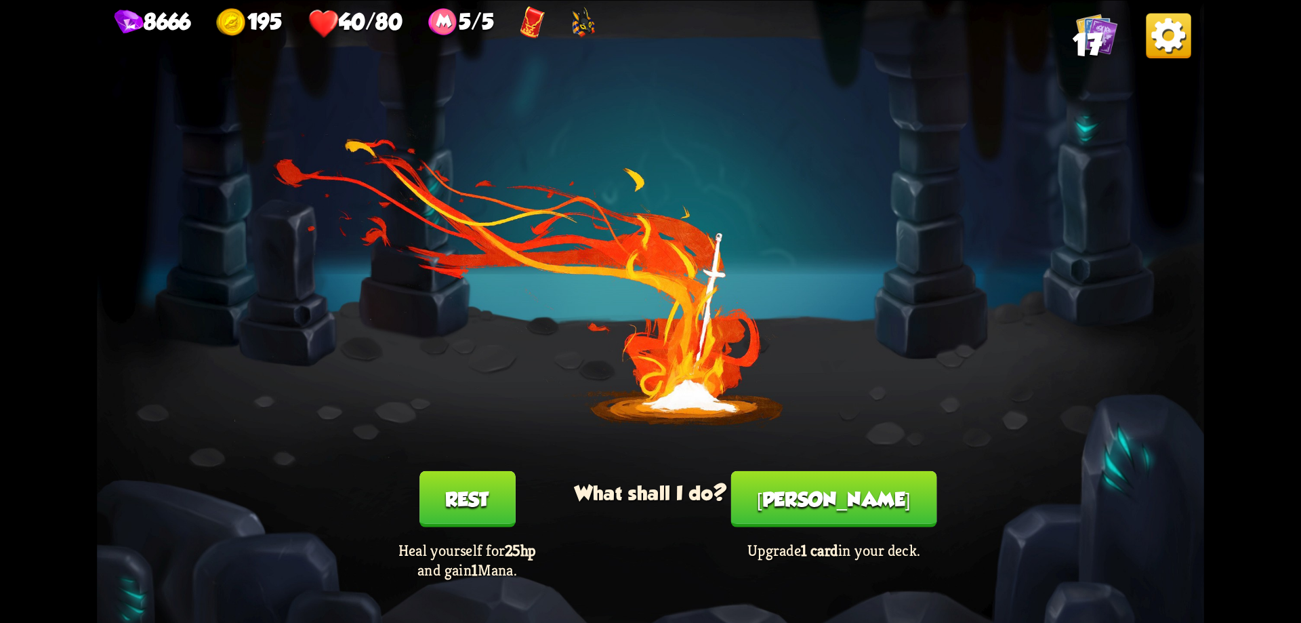
click at [830, 510] on button "[PERSON_NAME]" at bounding box center [834, 498] width 206 height 56
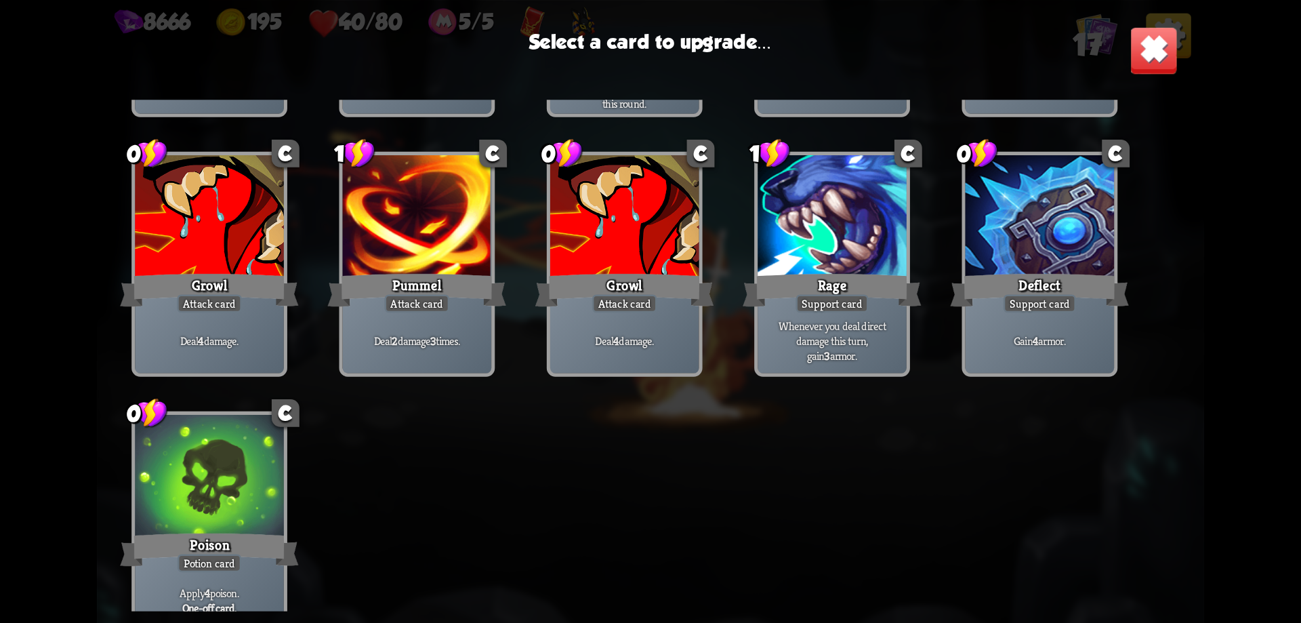
scroll to position [426, 0]
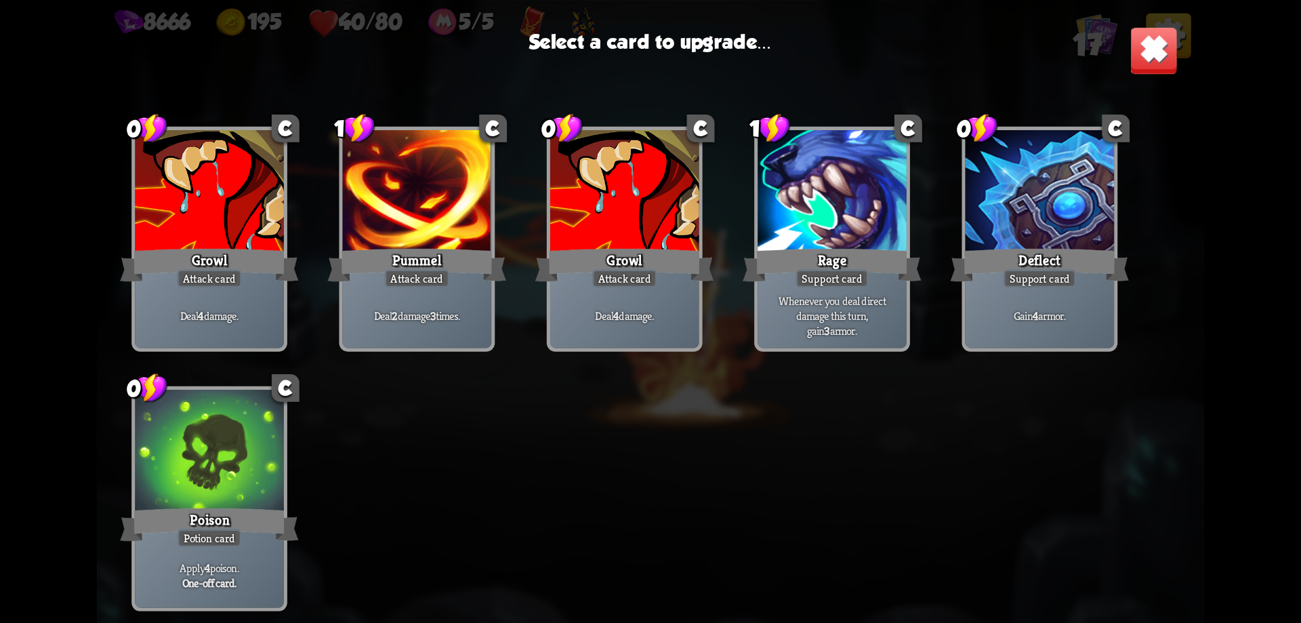
click at [1146, 59] on img at bounding box center [1153, 50] width 48 height 48
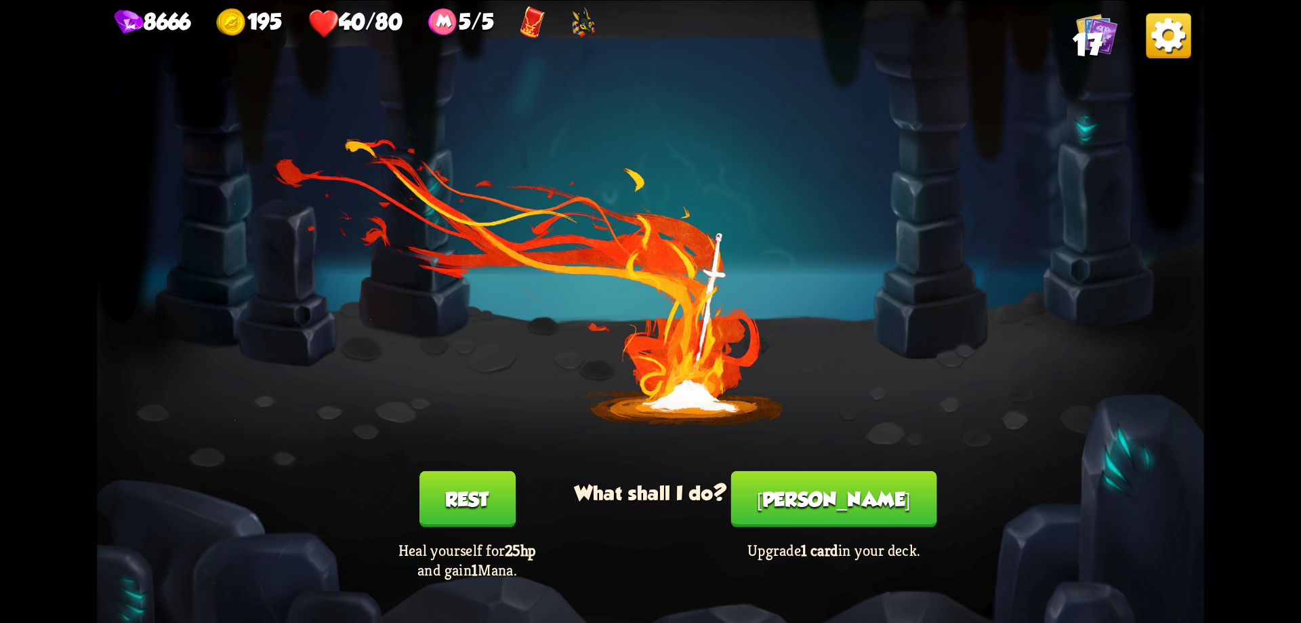
click at [499, 489] on button "Rest" at bounding box center [467, 498] width 96 height 56
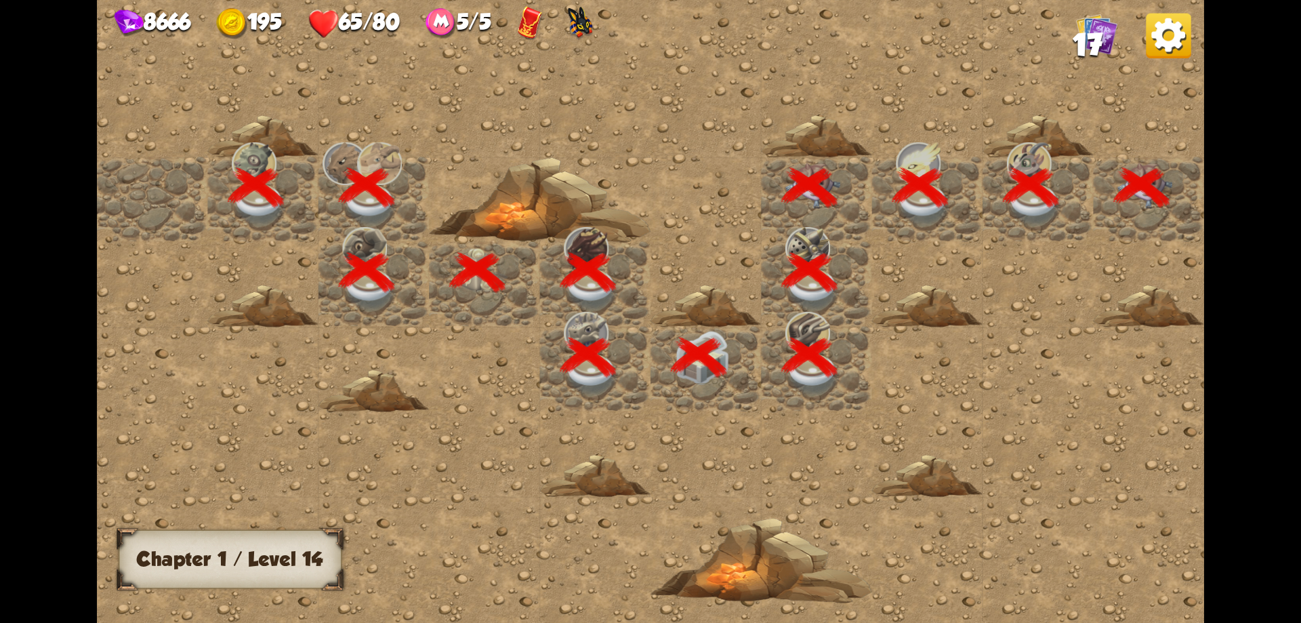
scroll to position [0, 260]
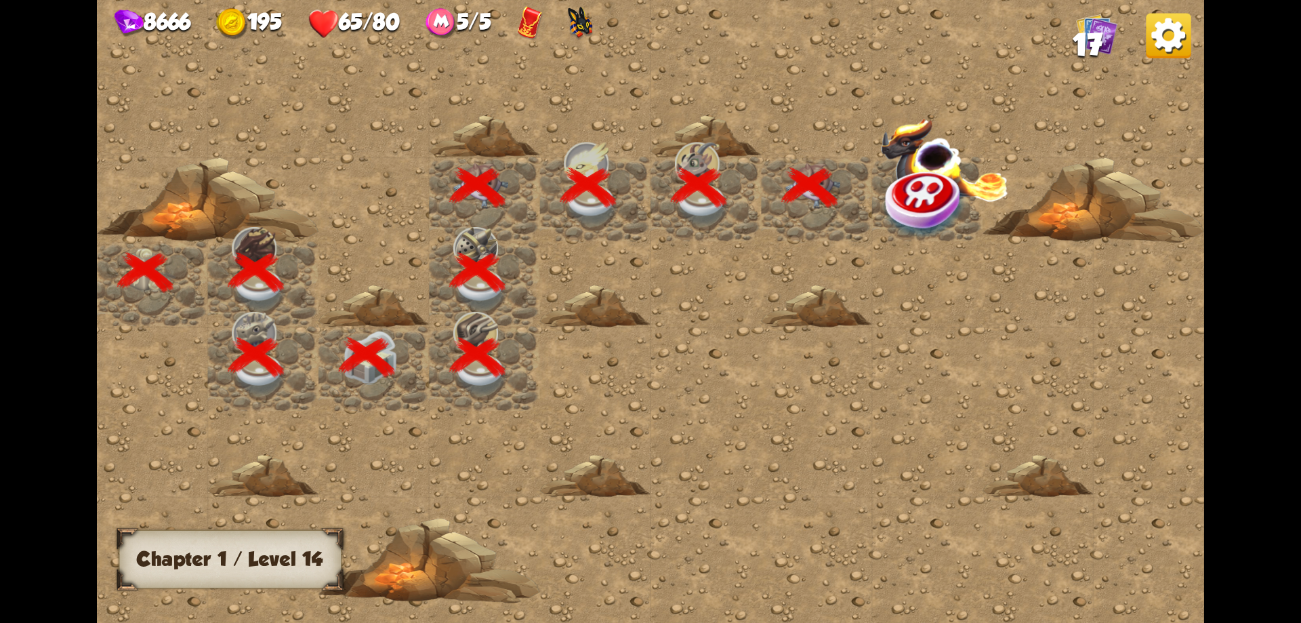
click at [926, 195] on img at bounding box center [925, 203] width 83 height 72
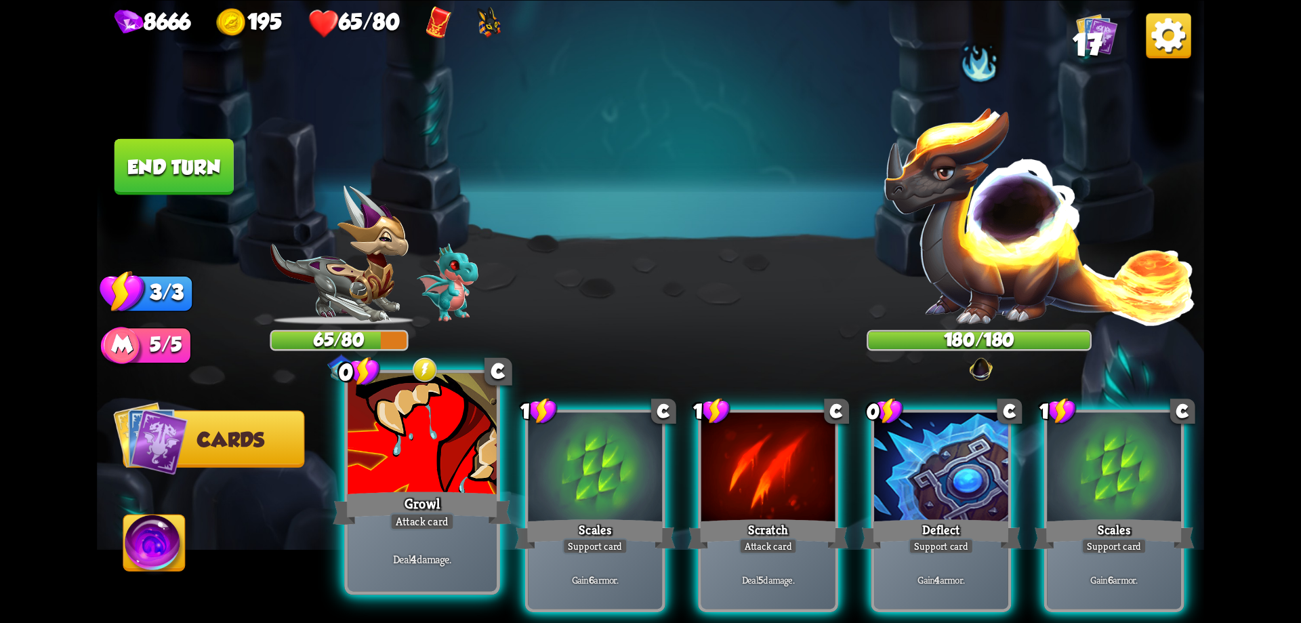
click at [479, 474] on div at bounding box center [422, 435] width 149 height 125
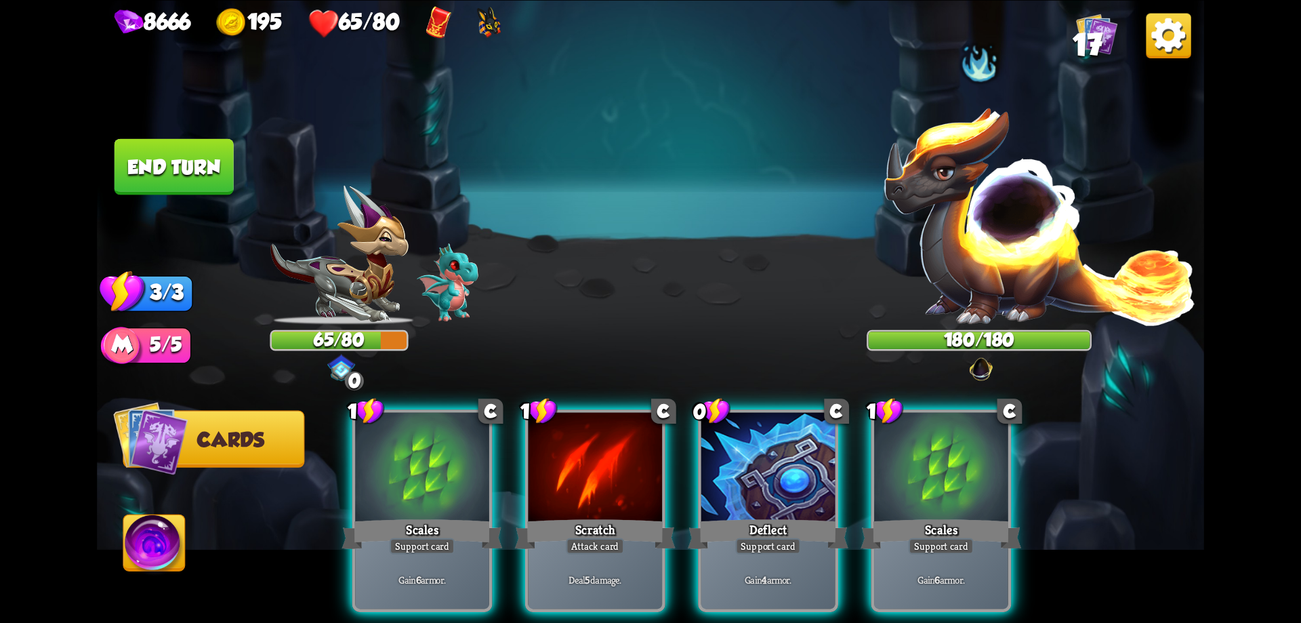
click at [479, 474] on div at bounding box center [422, 468] width 134 height 113
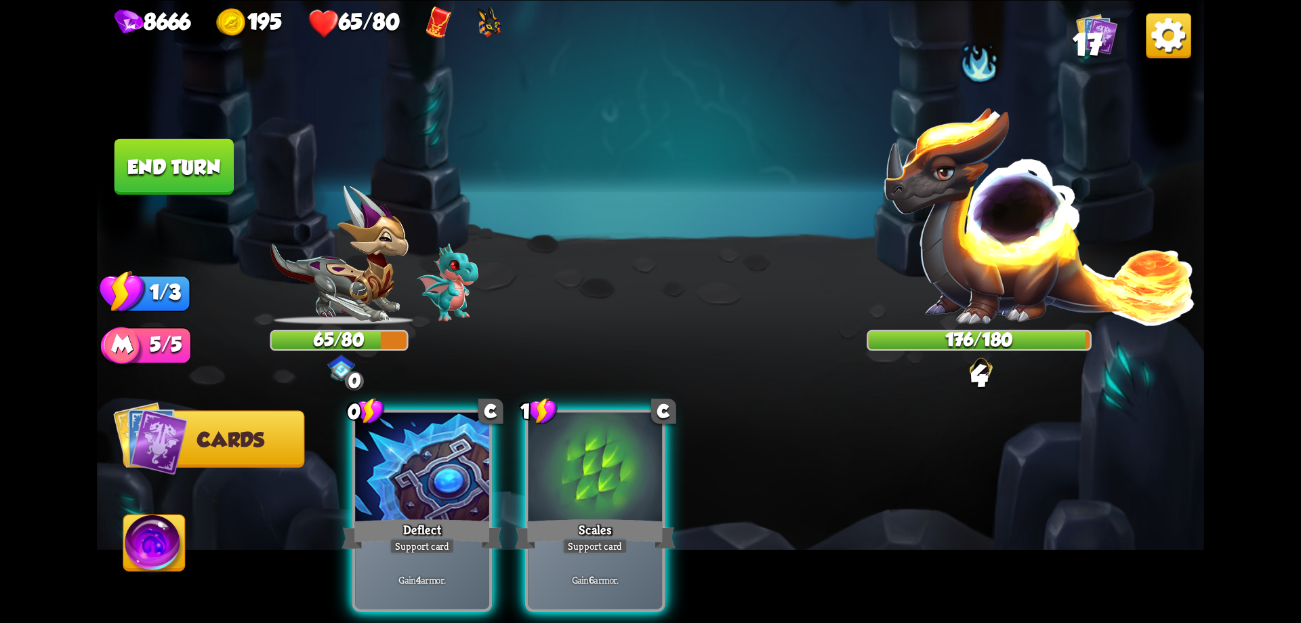
click at [479, 474] on div at bounding box center [422, 468] width 134 height 113
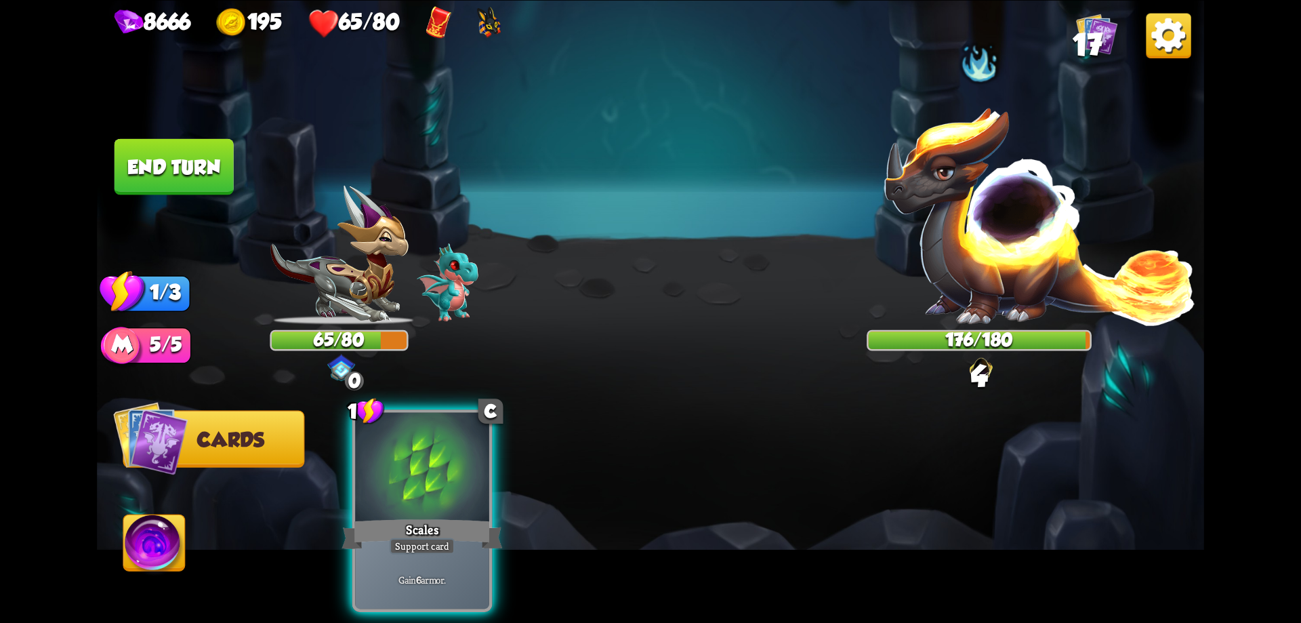
click at [479, 474] on div at bounding box center [422, 468] width 134 height 113
click at [479, 474] on div "1 C Scales Support card Gain 6 armor." at bounding box center [761, 484] width 886 height 276
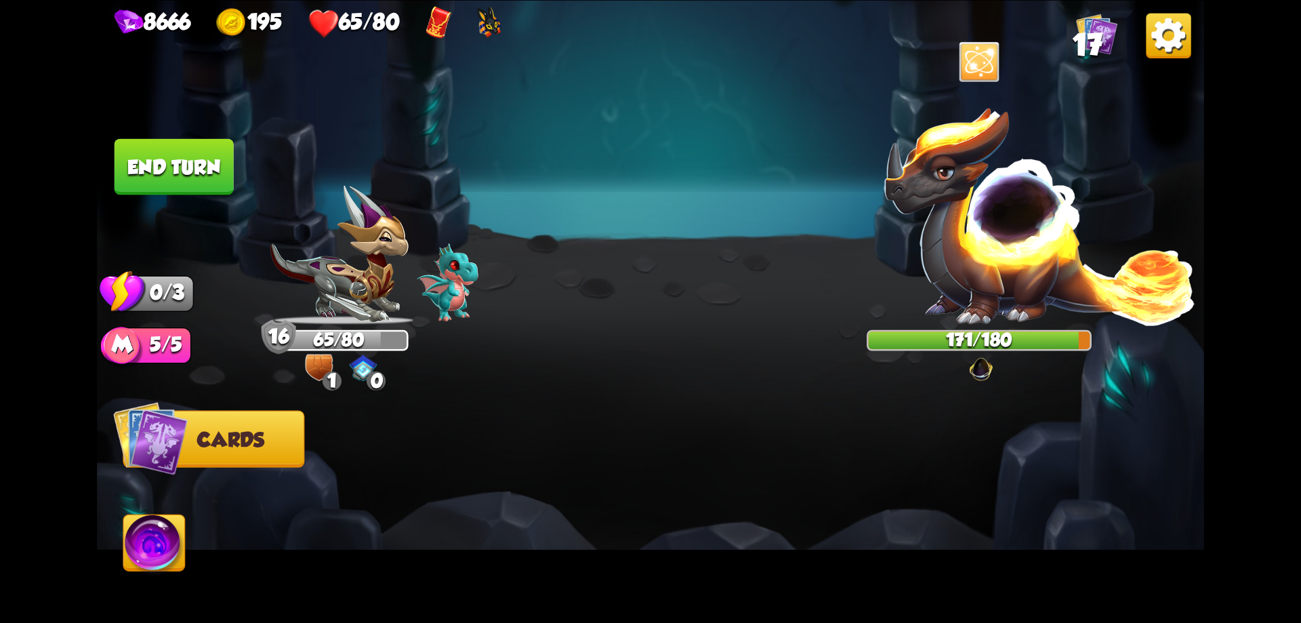
click at [220, 157] on button "End turn" at bounding box center [174, 166] width 119 height 56
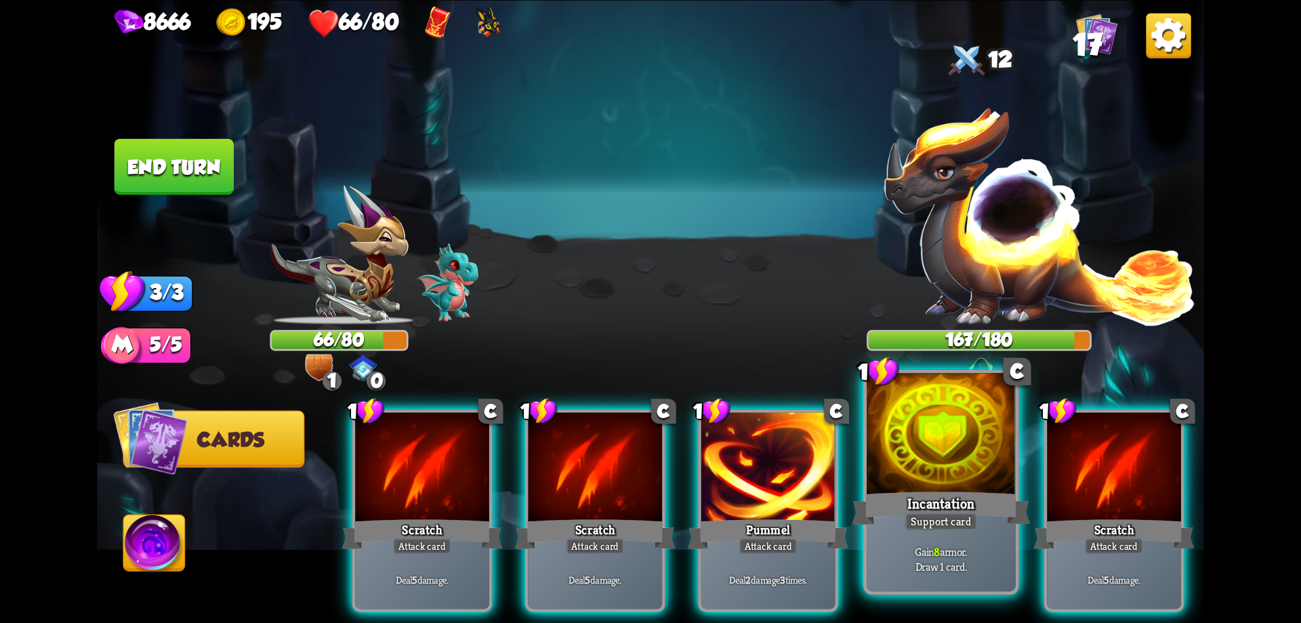
click at [967, 491] on div "Incantation" at bounding box center [941, 508] width 178 height 40
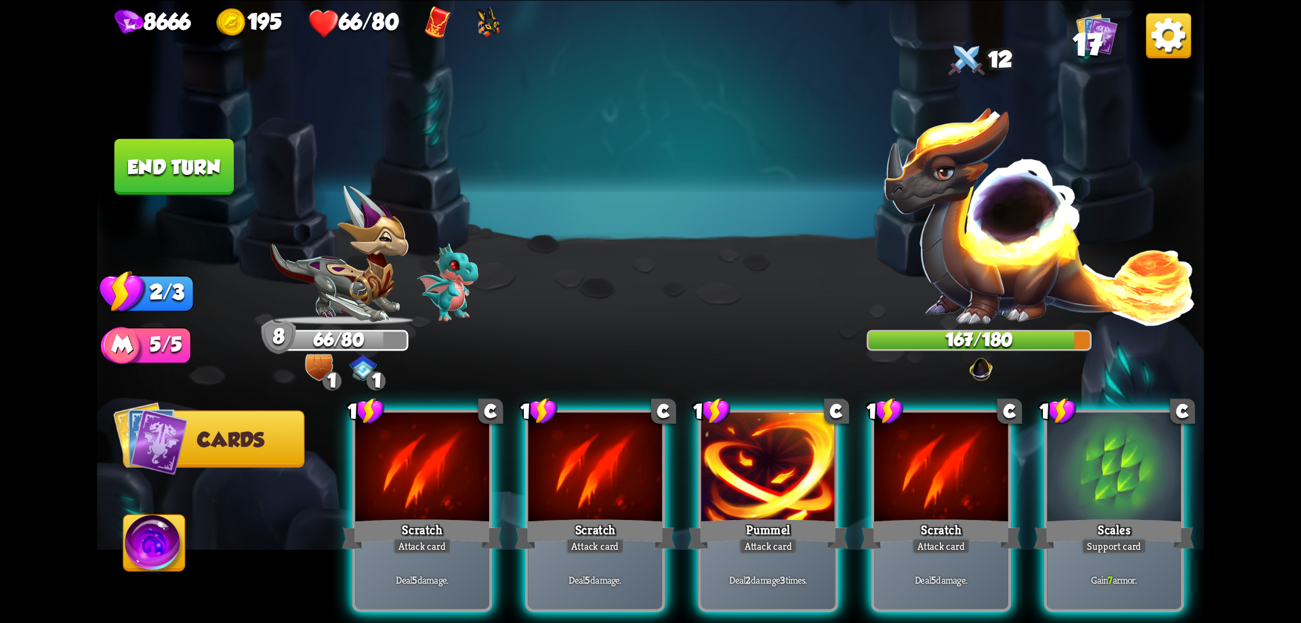
click at [1089, 516] on div "Scales" at bounding box center [1114, 534] width 161 height 36
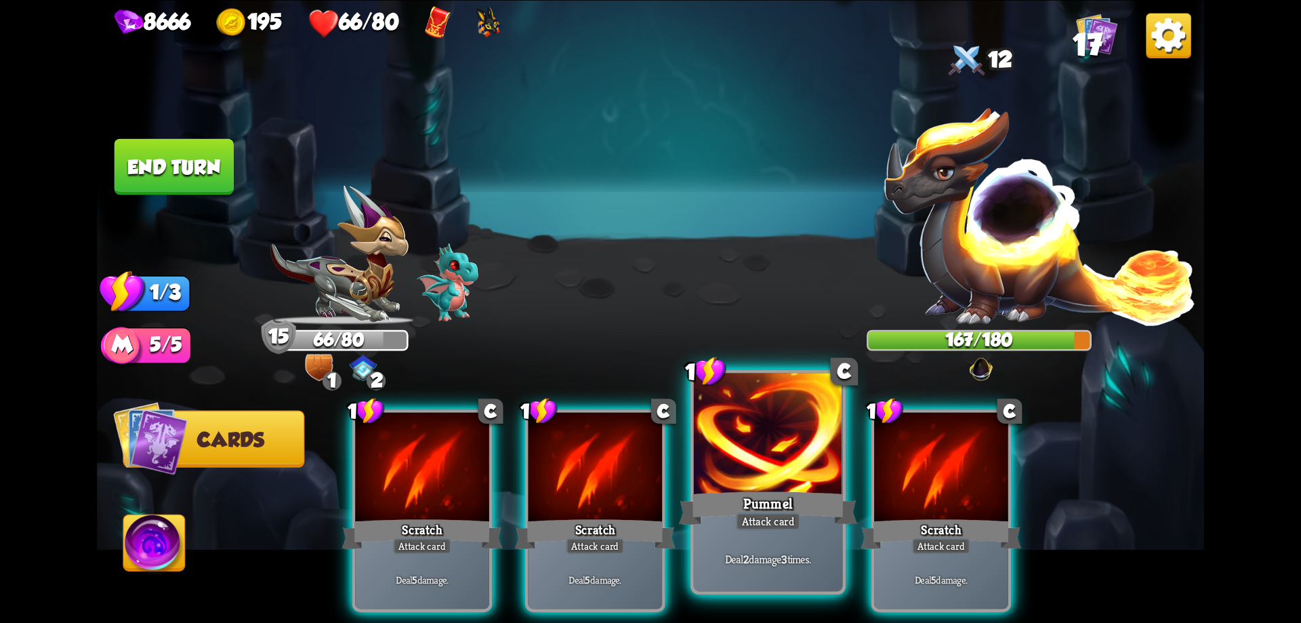
click at [742, 481] on div at bounding box center [768, 435] width 149 height 125
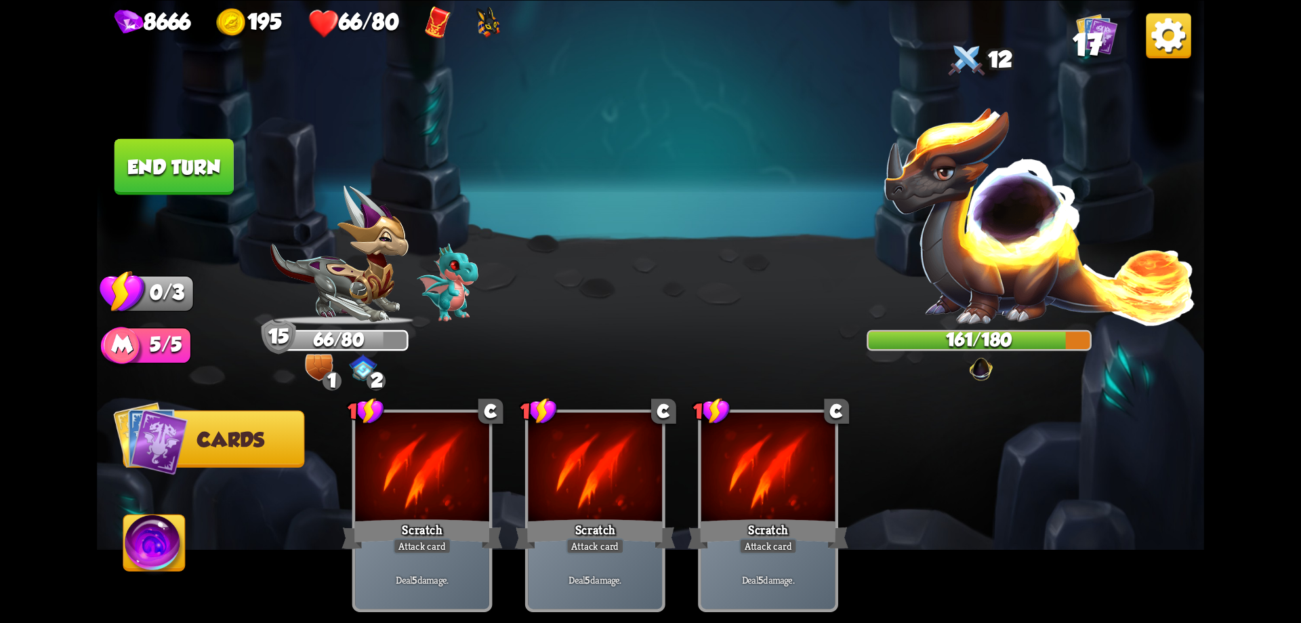
click at [190, 167] on button "End turn" at bounding box center [174, 166] width 121 height 57
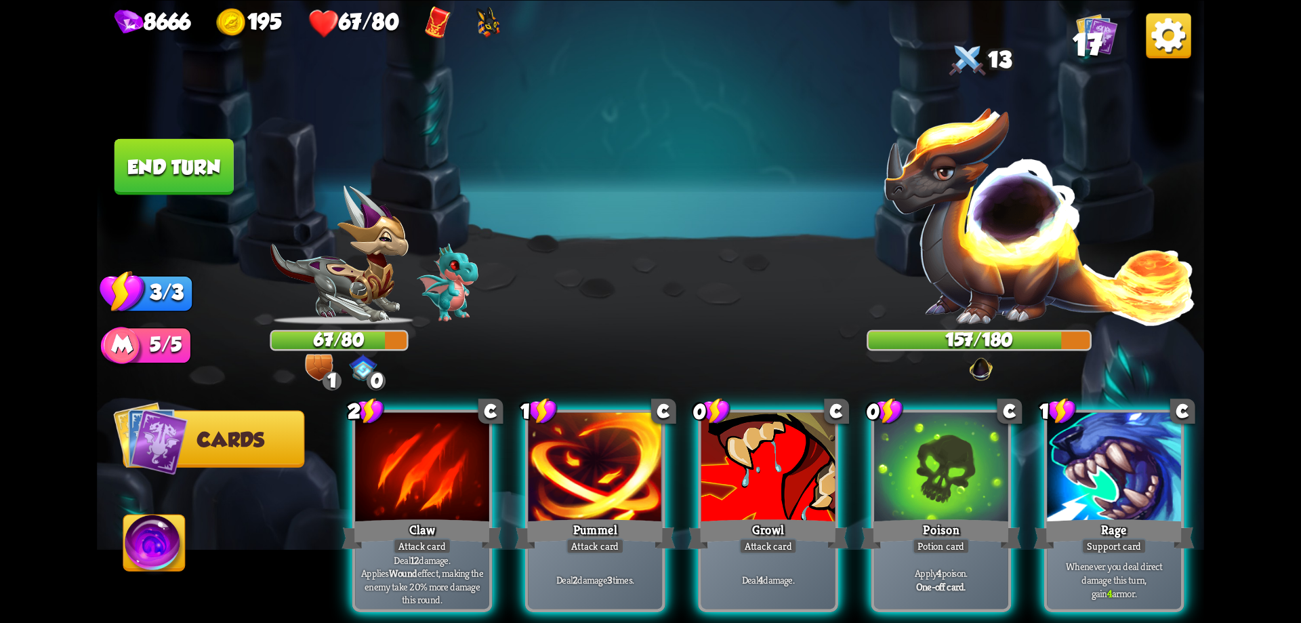
click at [151, 535] on img at bounding box center [155, 545] width 62 height 62
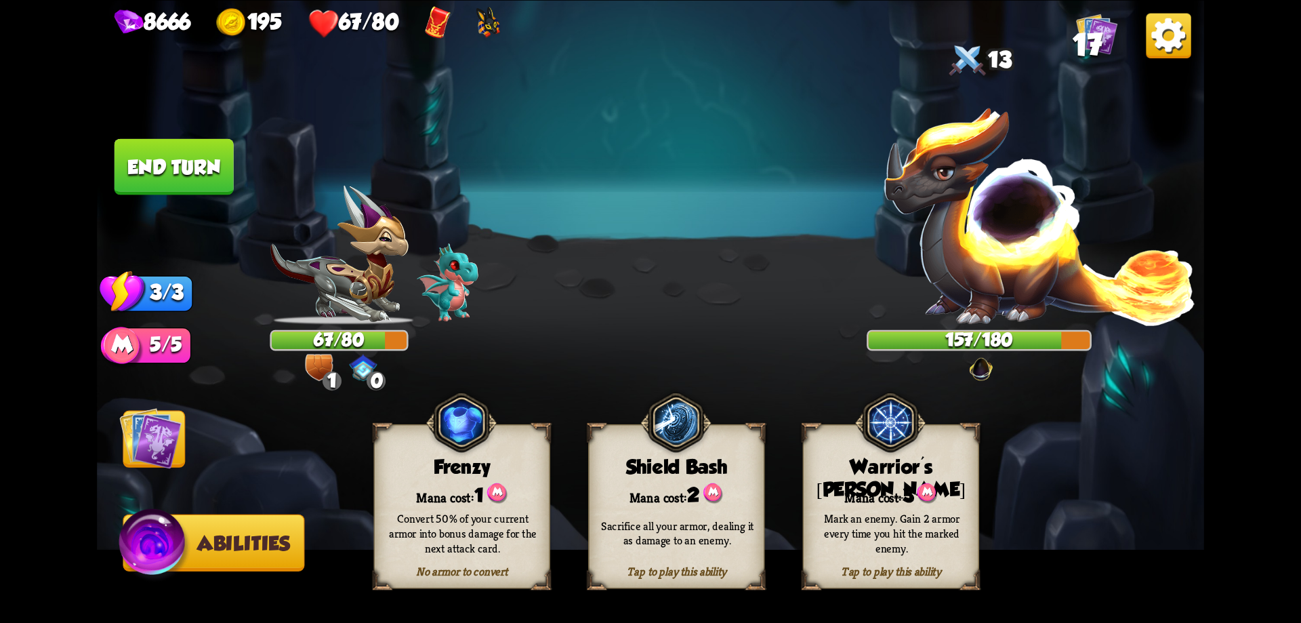
click at [923, 480] on div "Tap to play this ability Warrior's [PERSON_NAME] cost: 3 Mark an enemy. Gain 2 …" at bounding box center [891, 505] width 176 height 165
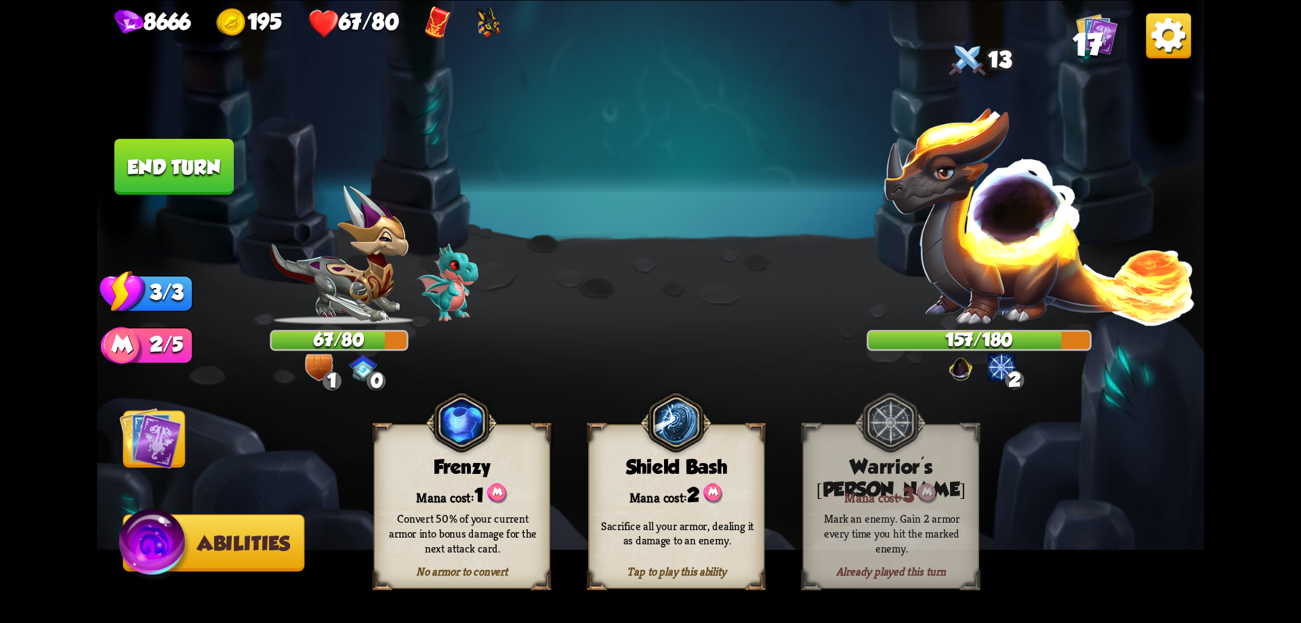
click at [178, 430] on img at bounding box center [150, 438] width 62 height 62
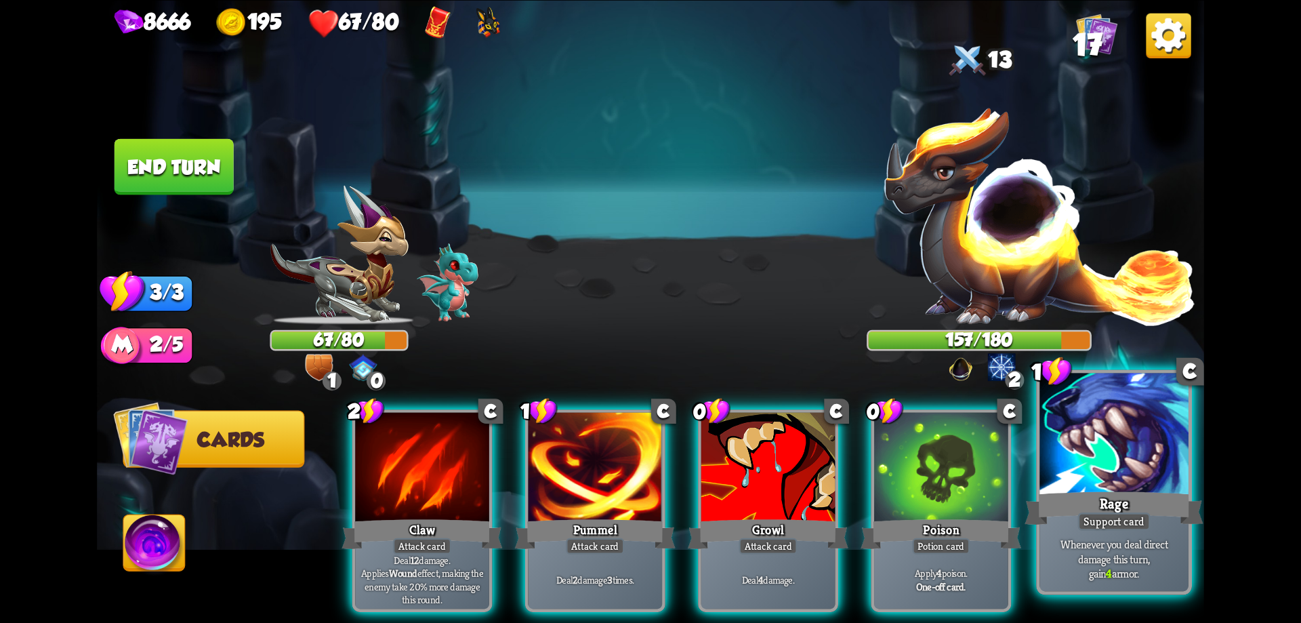
click at [1133, 503] on div "Rage" at bounding box center [1113, 508] width 178 height 40
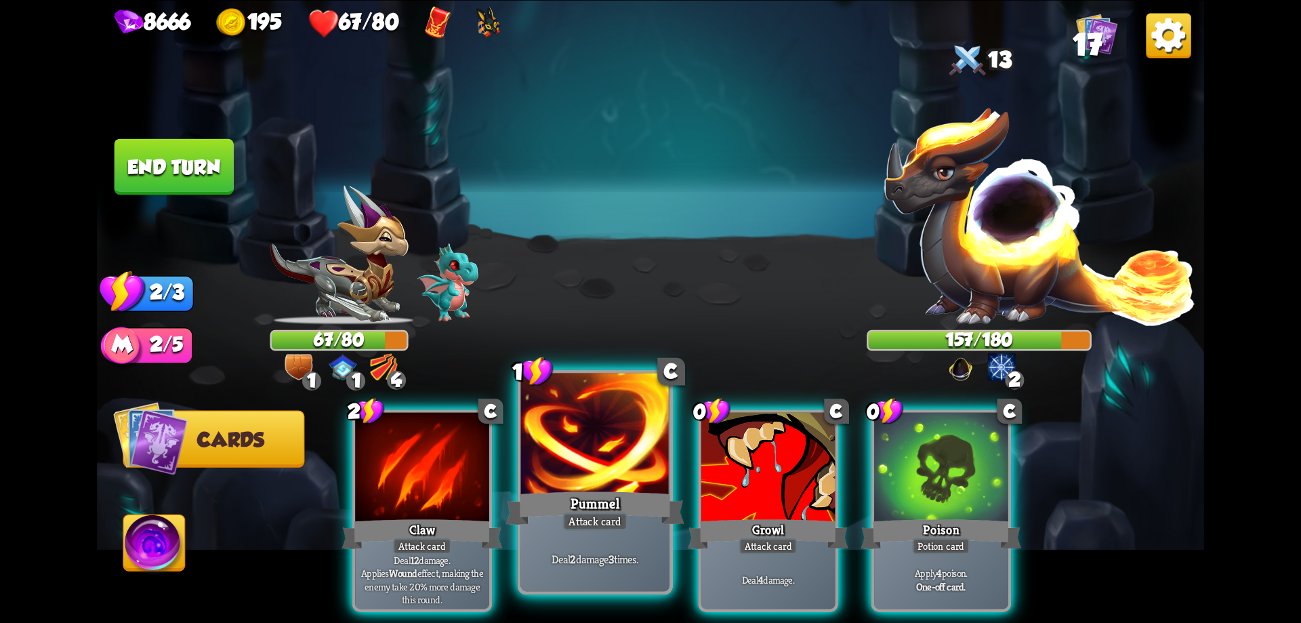
click at [632, 510] on div "Pummel" at bounding box center [595, 508] width 178 height 40
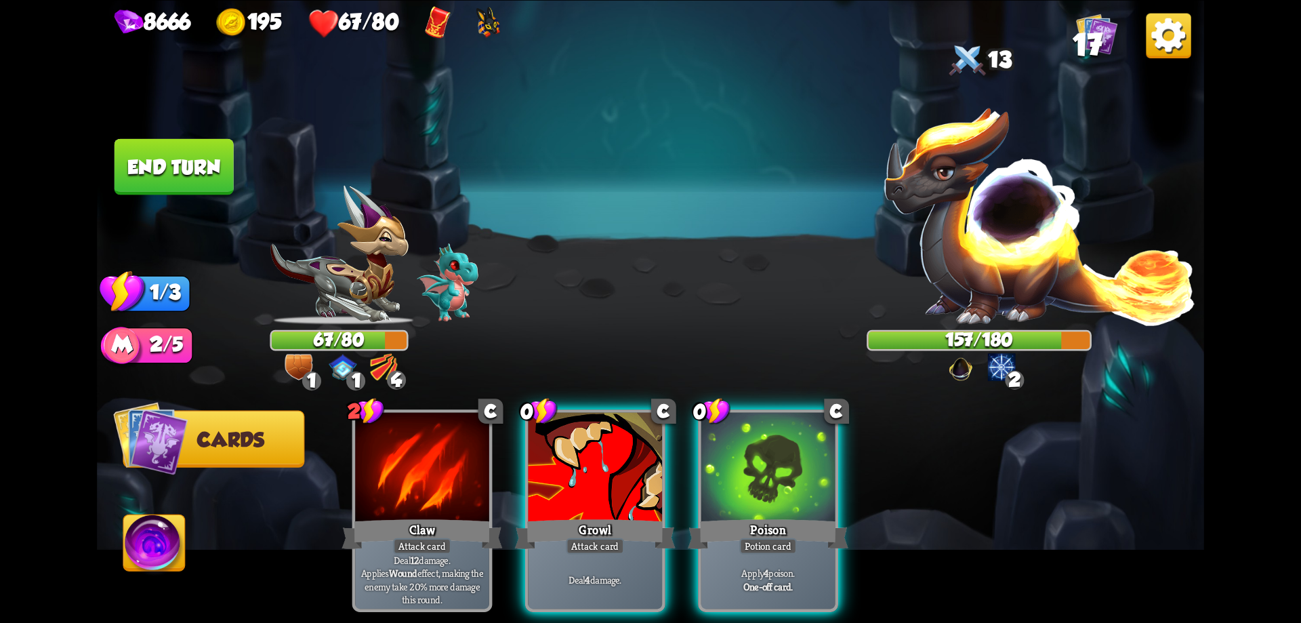
click at [632, 516] on div "Growl" at bounding box center [595, 534] width 161 height 36
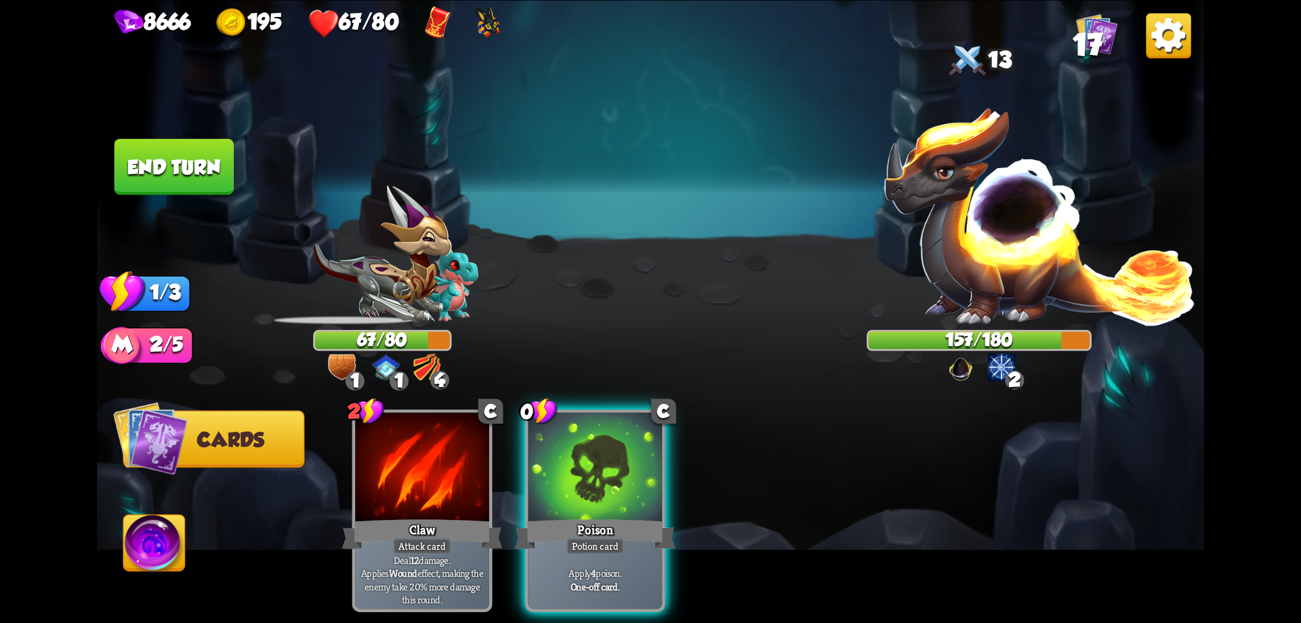
click at [632, 516] on div "Poison" at bounding box center [595, 534] width 161 height 36
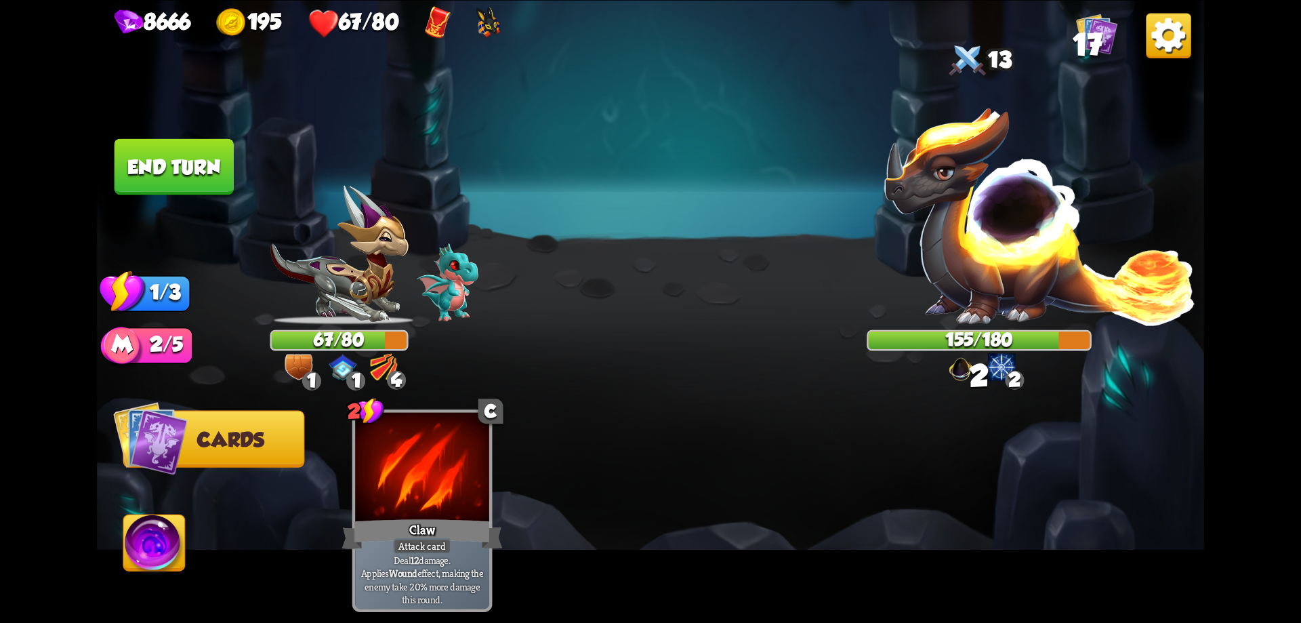
click at [632, 510] on div "2 C Claw Attack card Deal 12 damage. Applies Wound effect, making the enemy tak…" at bounding box center [761, 484] width 886 height 276
click at [174, 177] on button "End turn" at bounding box center [173, 166] width 121 height 57
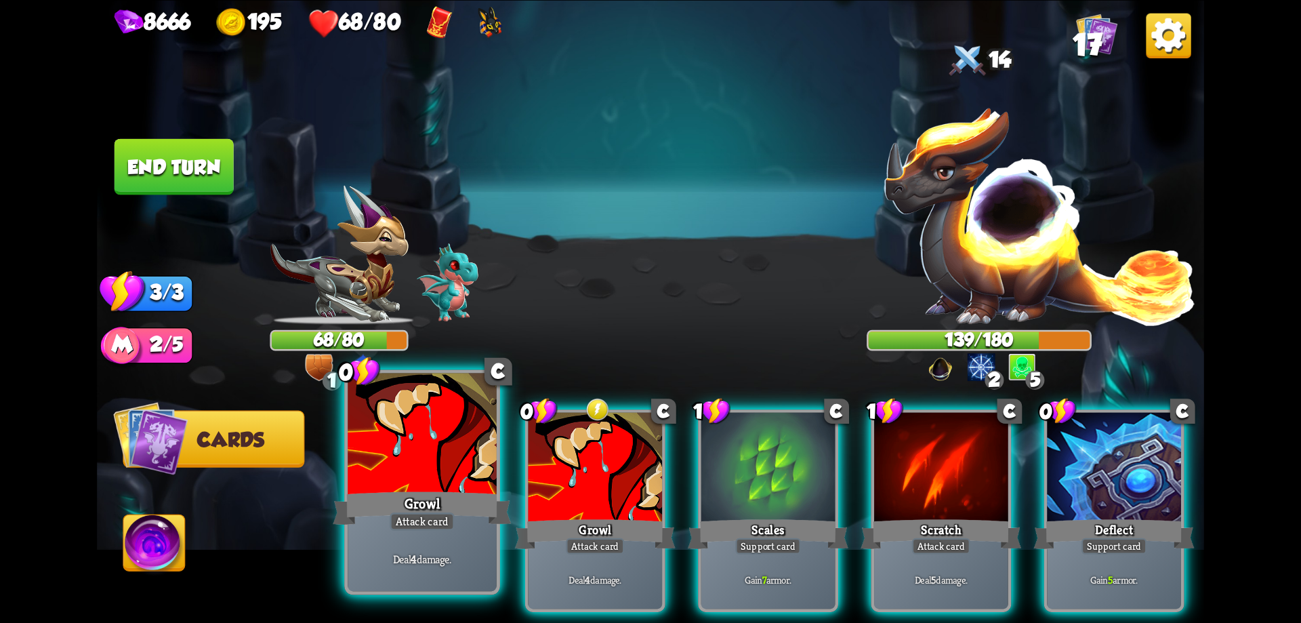
click at [438, 500] on div "Growl" at bounding box center [422, 508] width 178 height 40
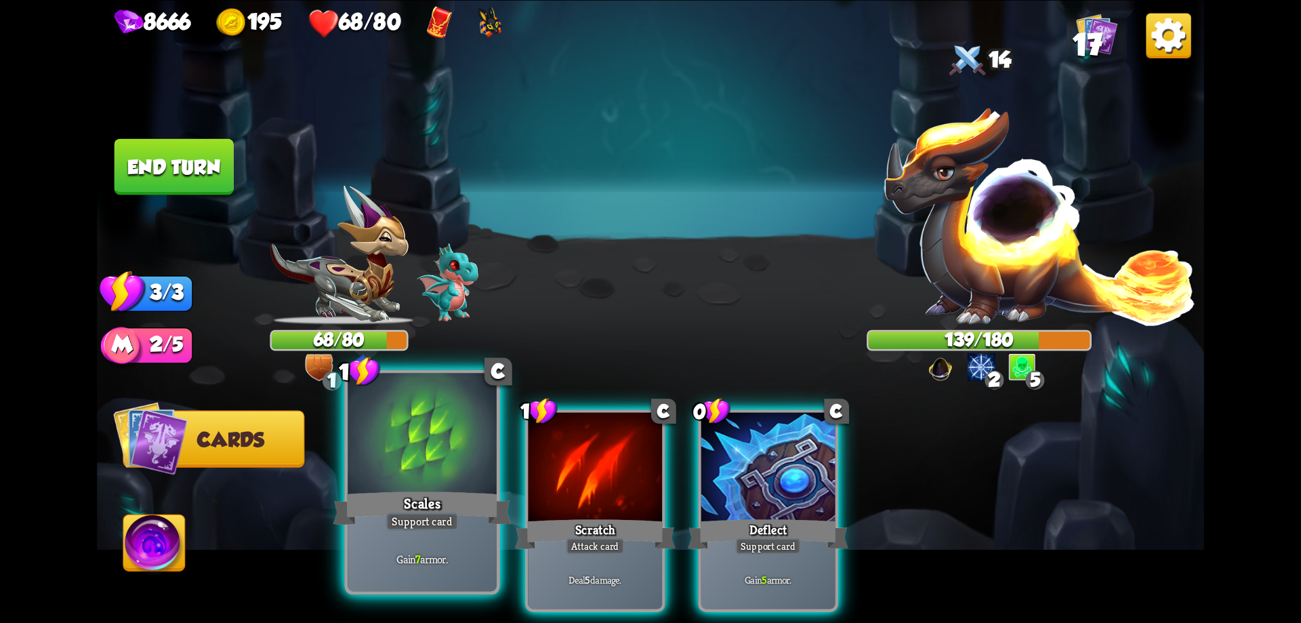
click at [439, 500] on div "Scales" at bounding box center [422, 508] width 178 height 40
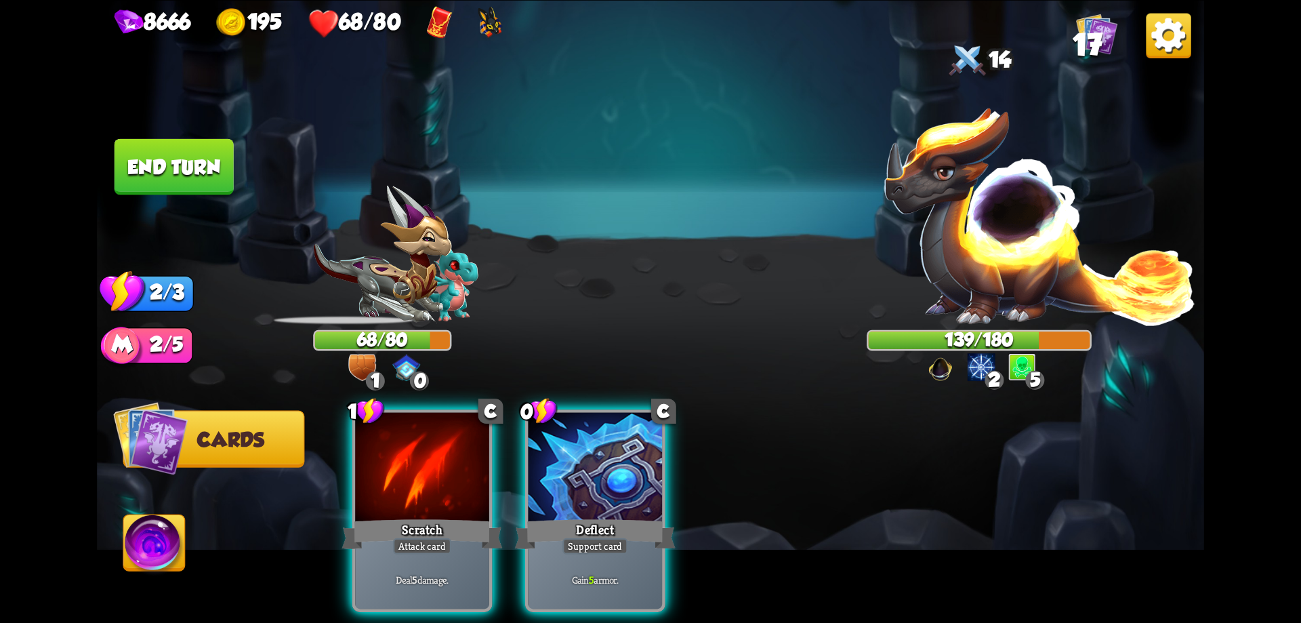
click at [440, 516] on div "Scratch" at bounding box center [421, 534] width 161 height 36
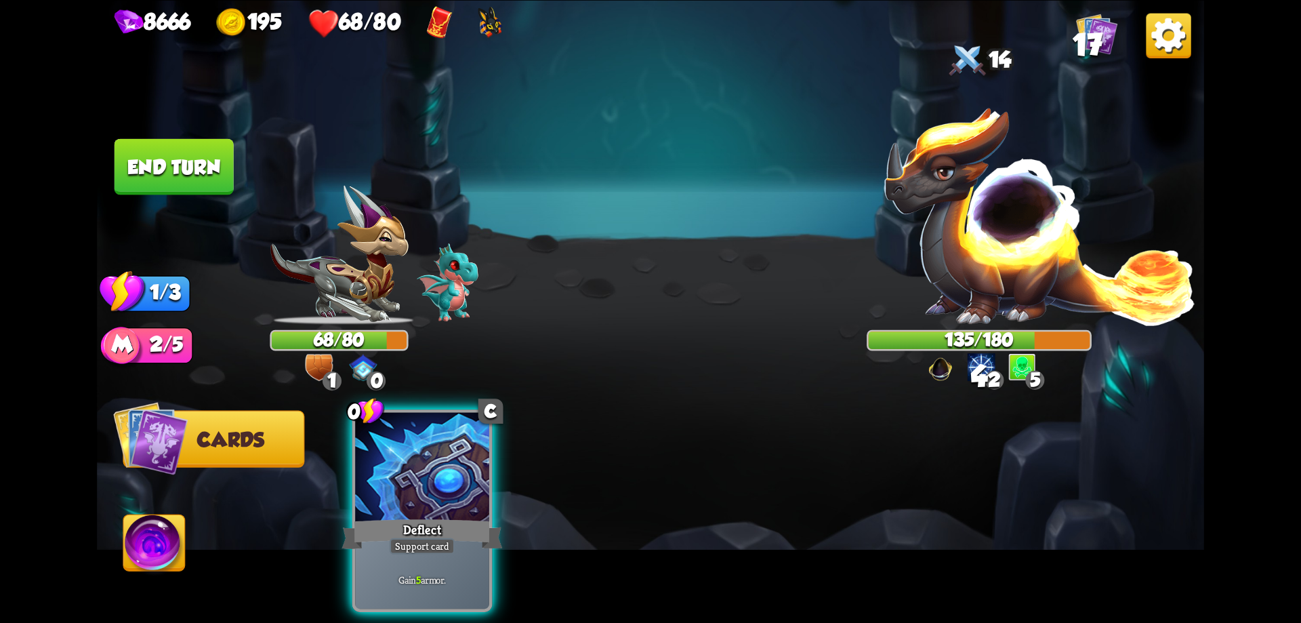
click at [439, 516] on div "Deflect" at bounding box center [421, 534] width 161 height 36
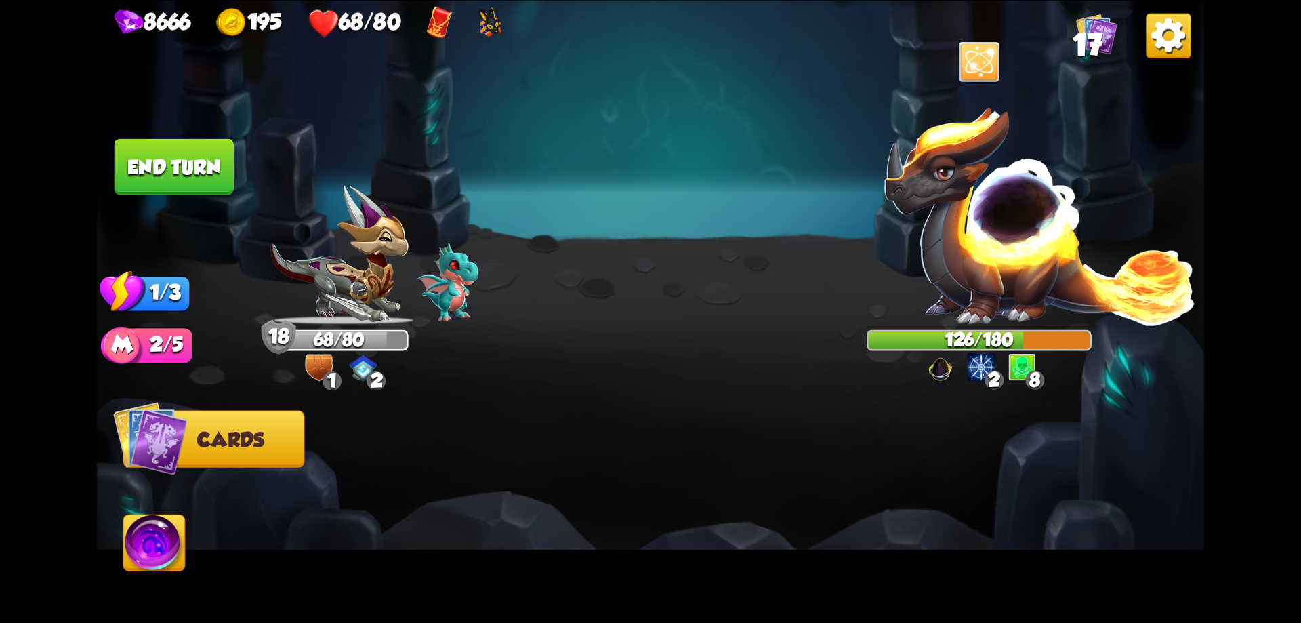
click at [211, 167] on button "End turn" at bounding box center [173, 166] width 121 height 57
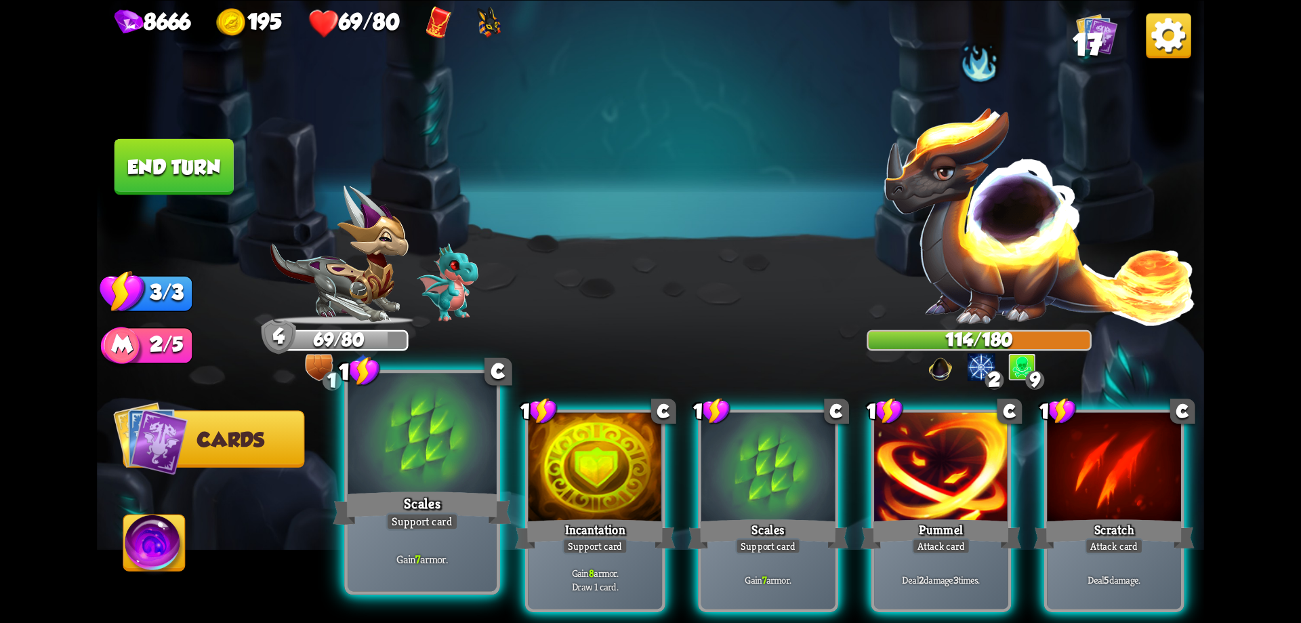
click at [472, 483] on div at bounding box center [422, 435] width 149 height 125
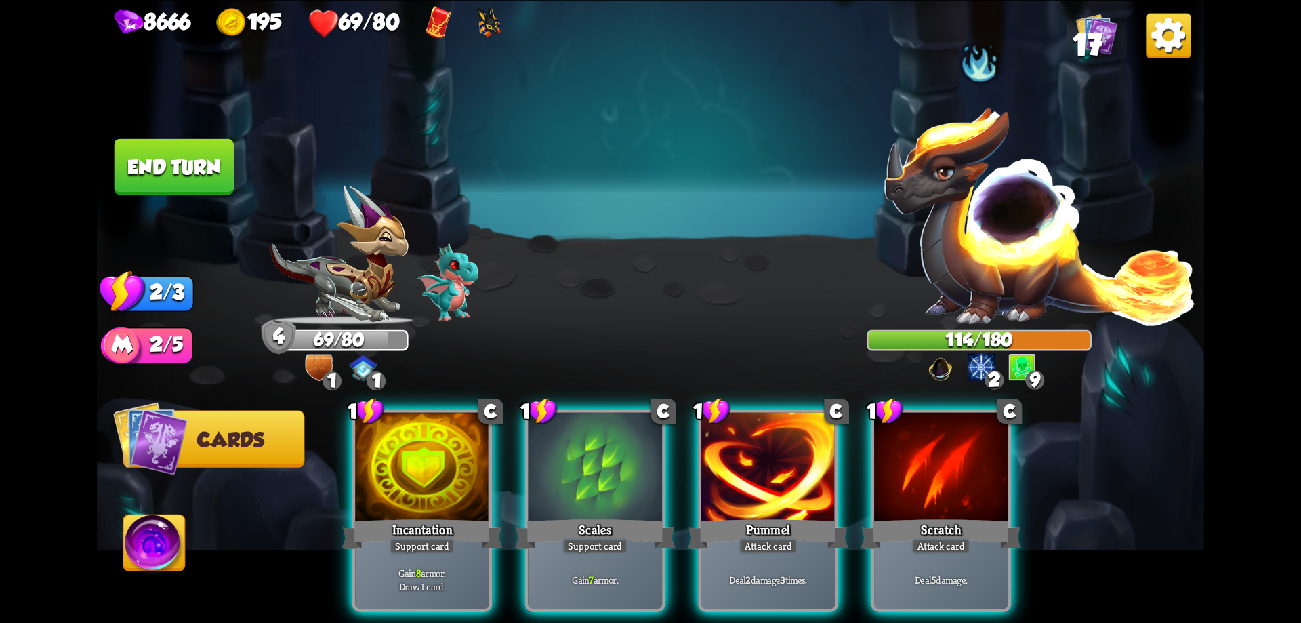
click at [472, 483] on div at bounding box center [422, 468] width 134 height 113
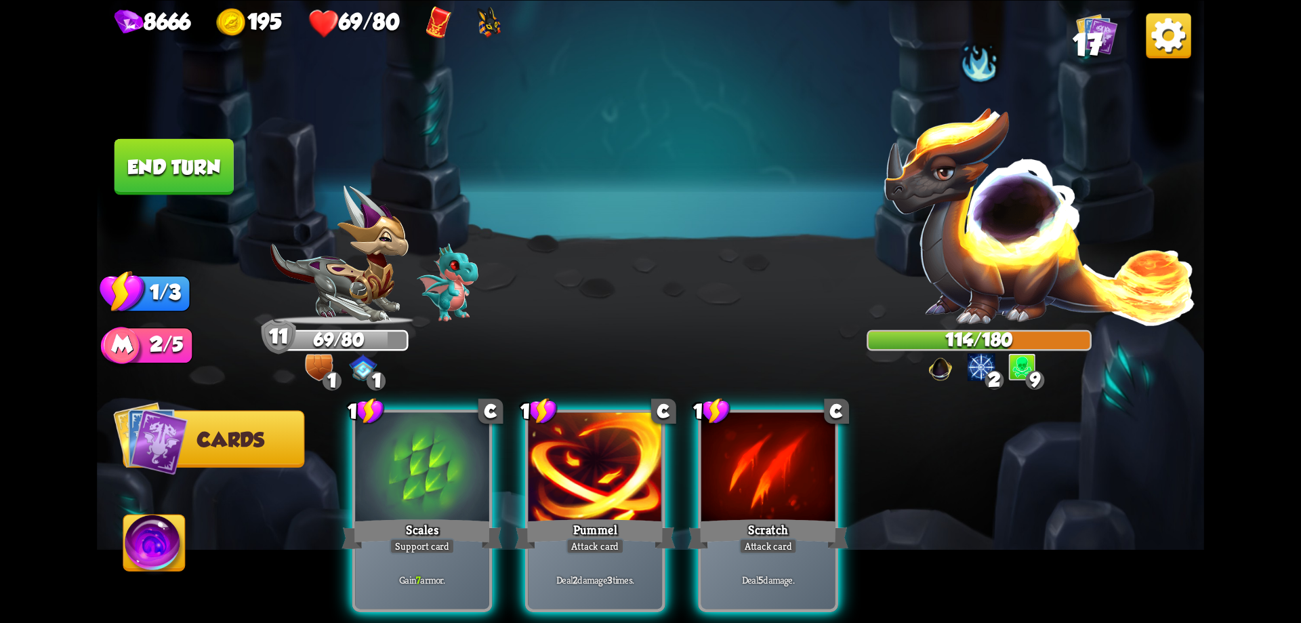
click at [472, 483] on div at bounding box center [422, 468] width 134 height 113
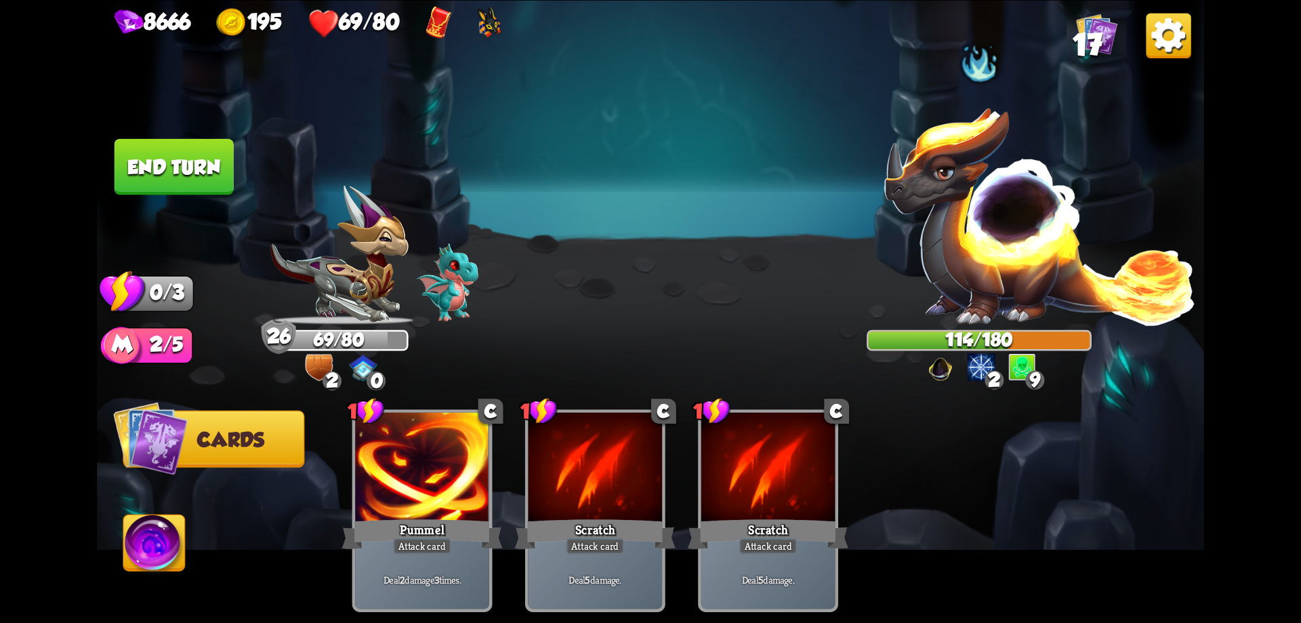
click at [196, 174] on button "End turn" at bounding box center [174, 166] width 119 height 56
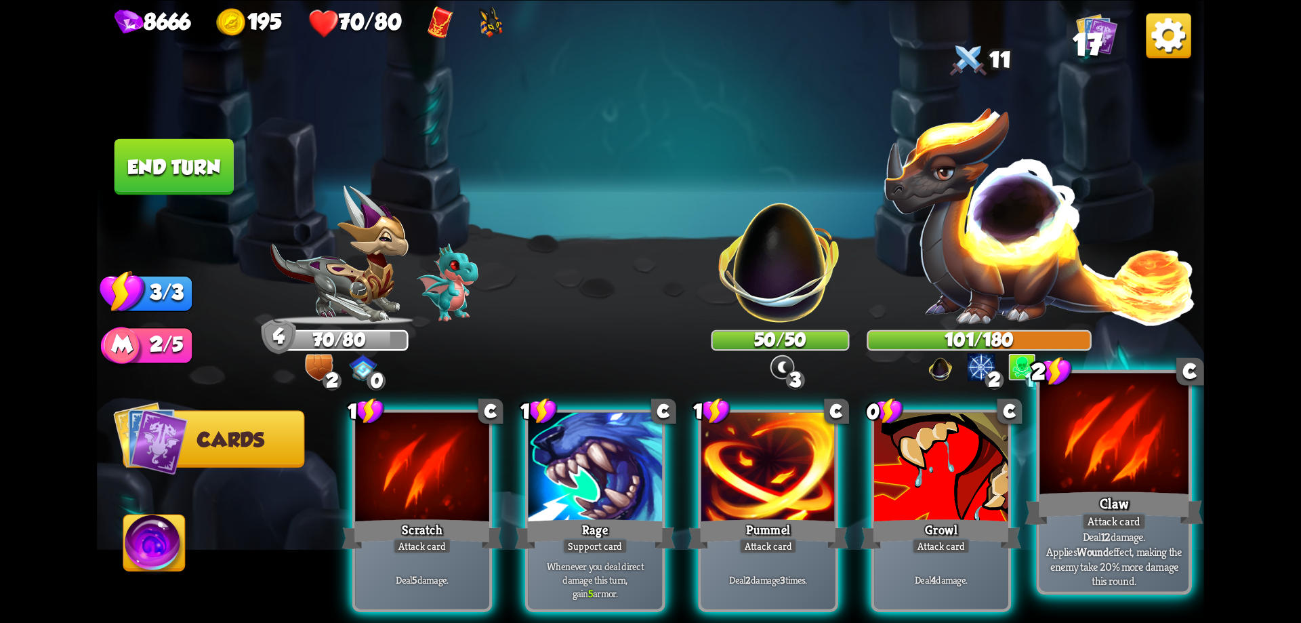
click at [1126, 499] on div "Claw" at bounding box center [1113, 508] width 178 height 40
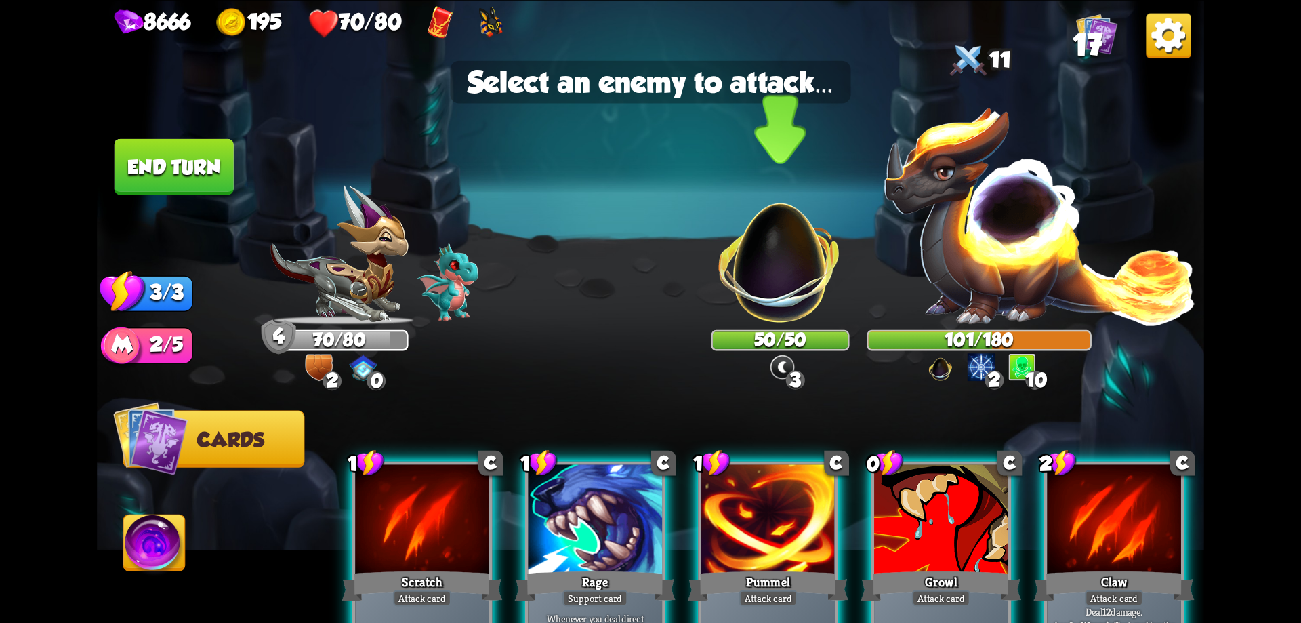
click at [794, 263] on img at bounding box center [779, 251] width 145 height 145
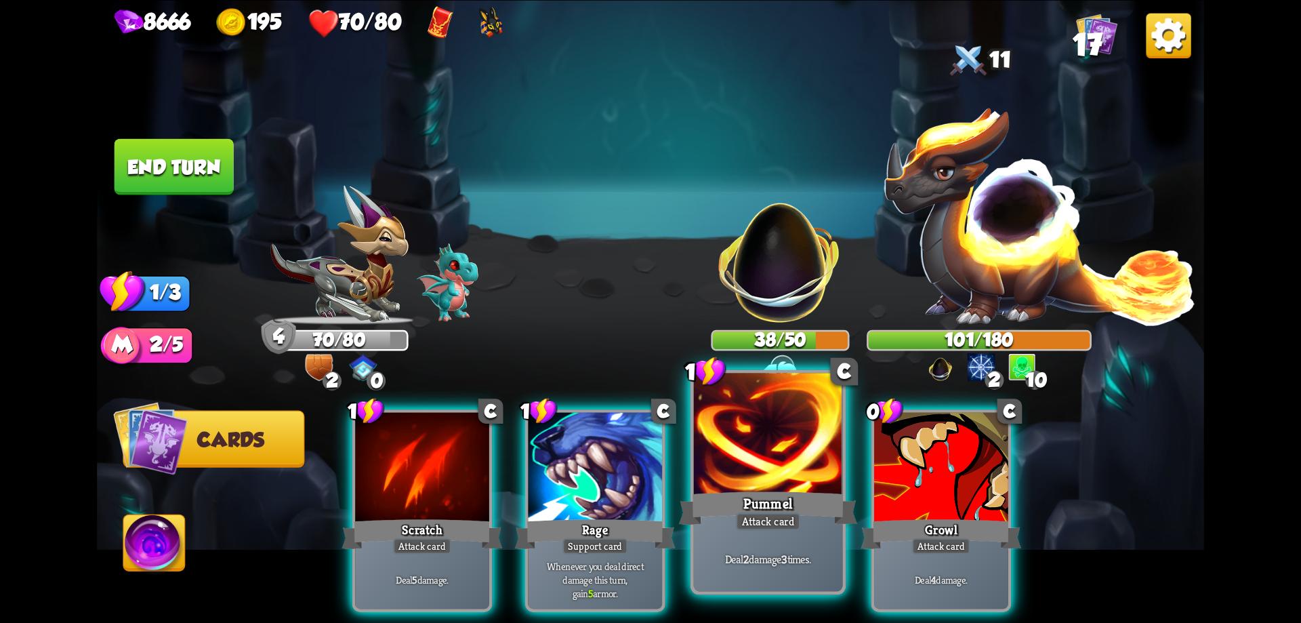
click at [754, 463] on div at bounding box center [768, 435] width 149 height 125
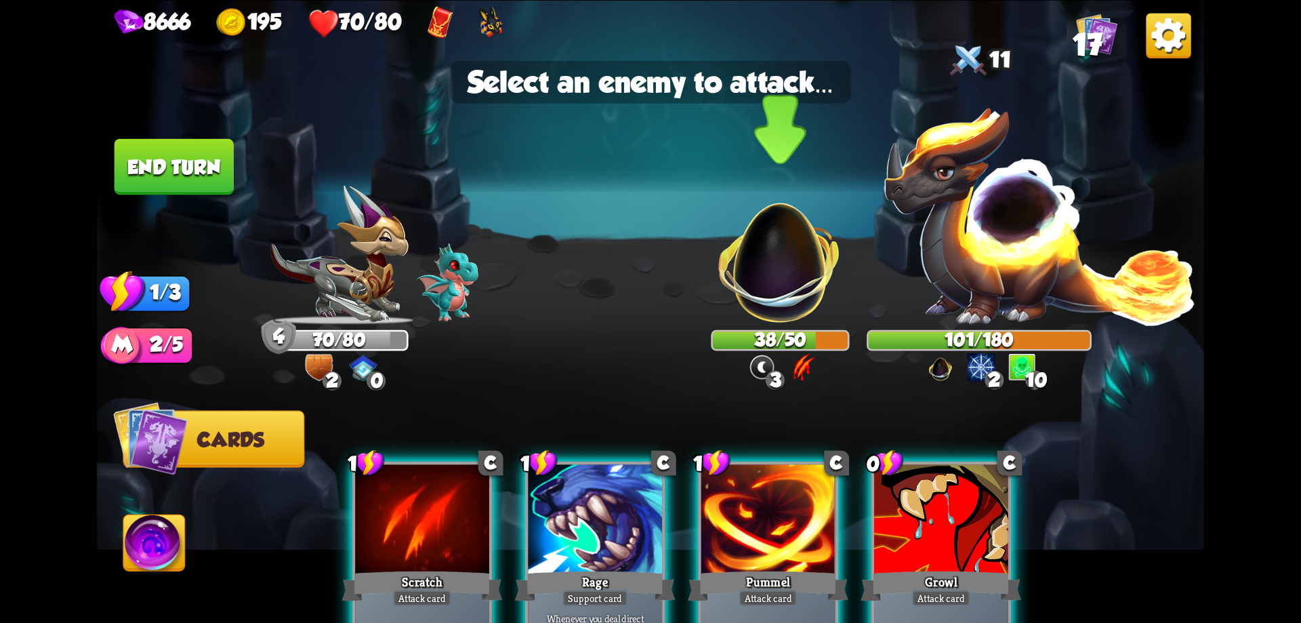
click at [784, 289] on img at bounding box center [779, 251] width 145 height 145
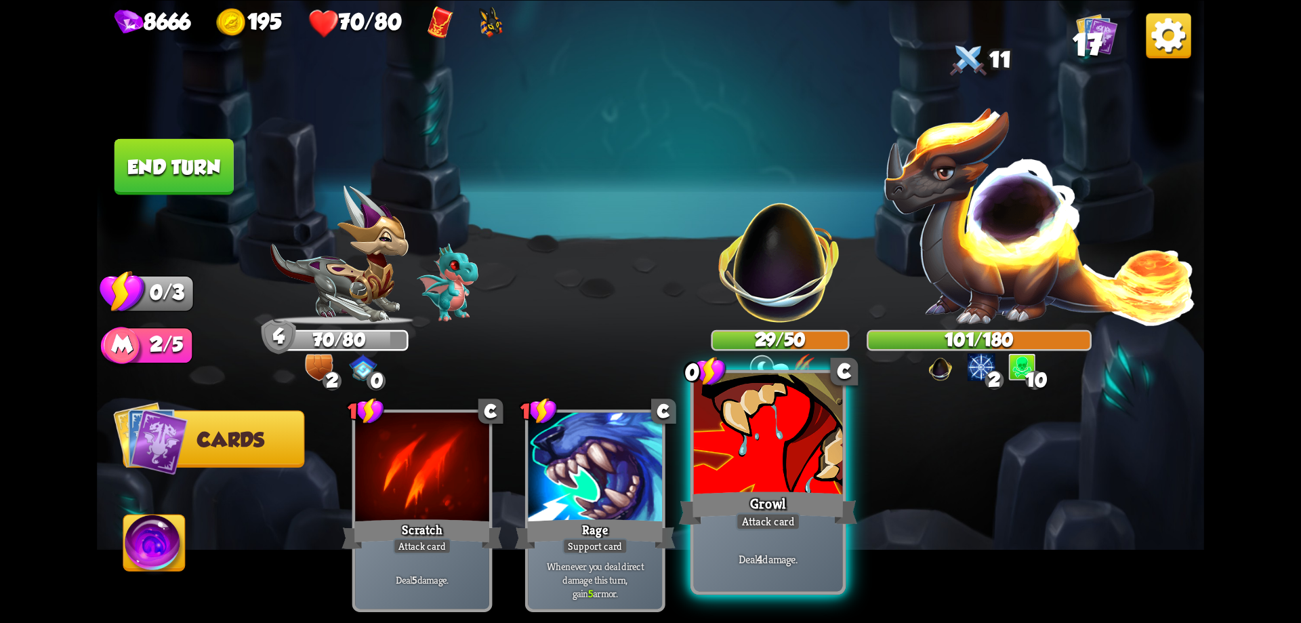
click at [776, 485] on div at bounding box center [768, 435] width 149 height 125
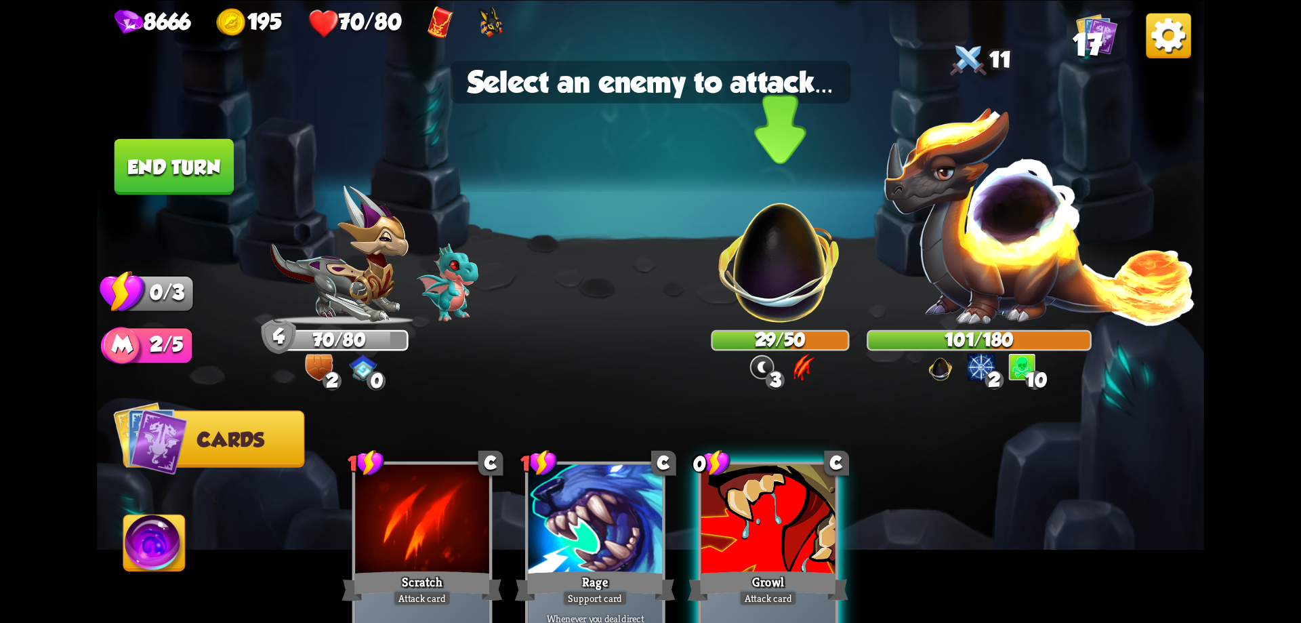
click at [804, 282] on img at bounding box center [779, 251] width 145 height 145
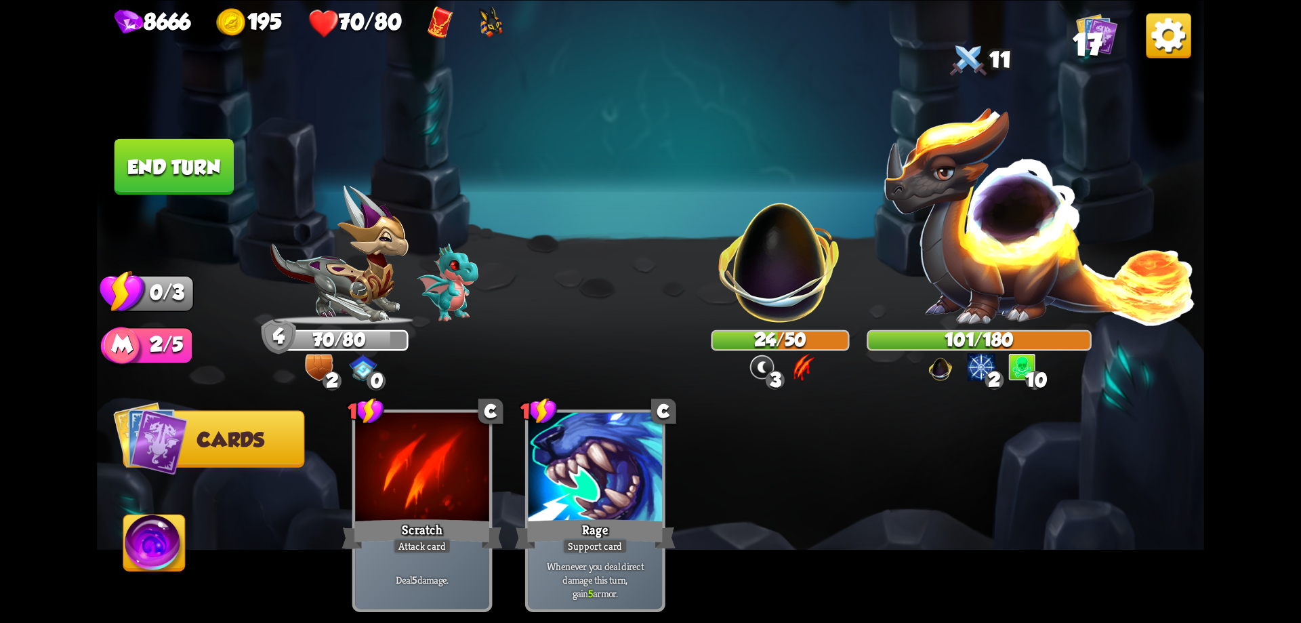
click at [180, 184] on button "End turn" at bounding box center [174, 166] width 119 height 56
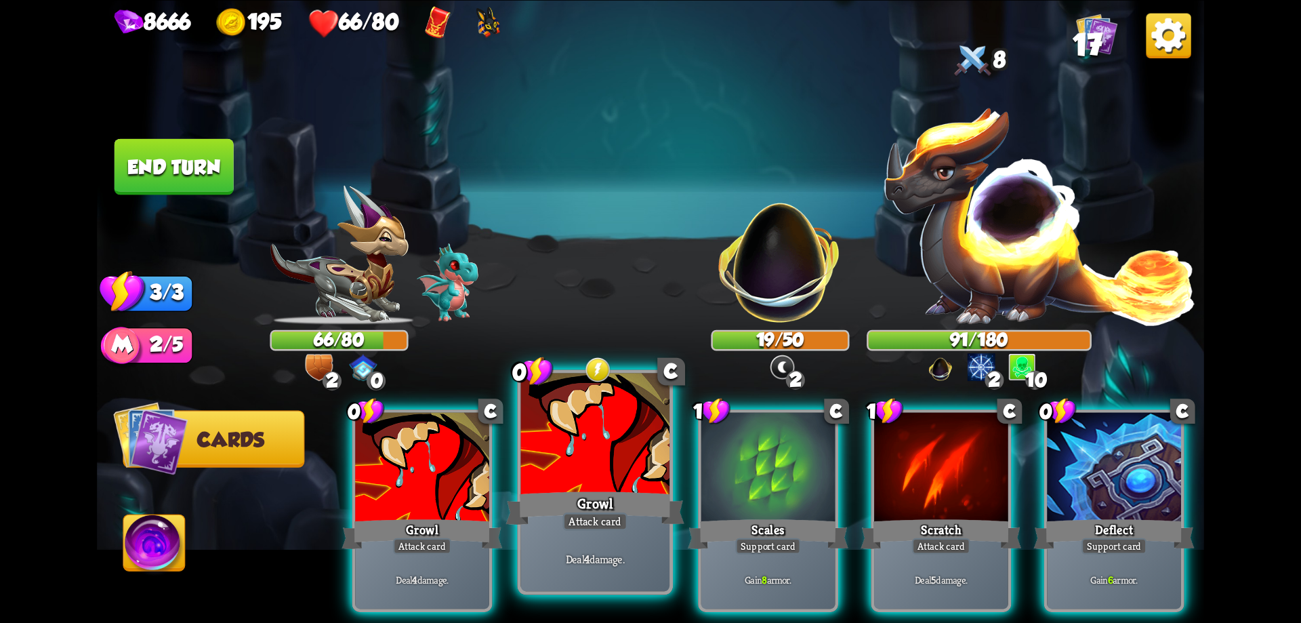
click at [592, 489] on div "Growl" at bounding box center [595, 508] width 178 height 40
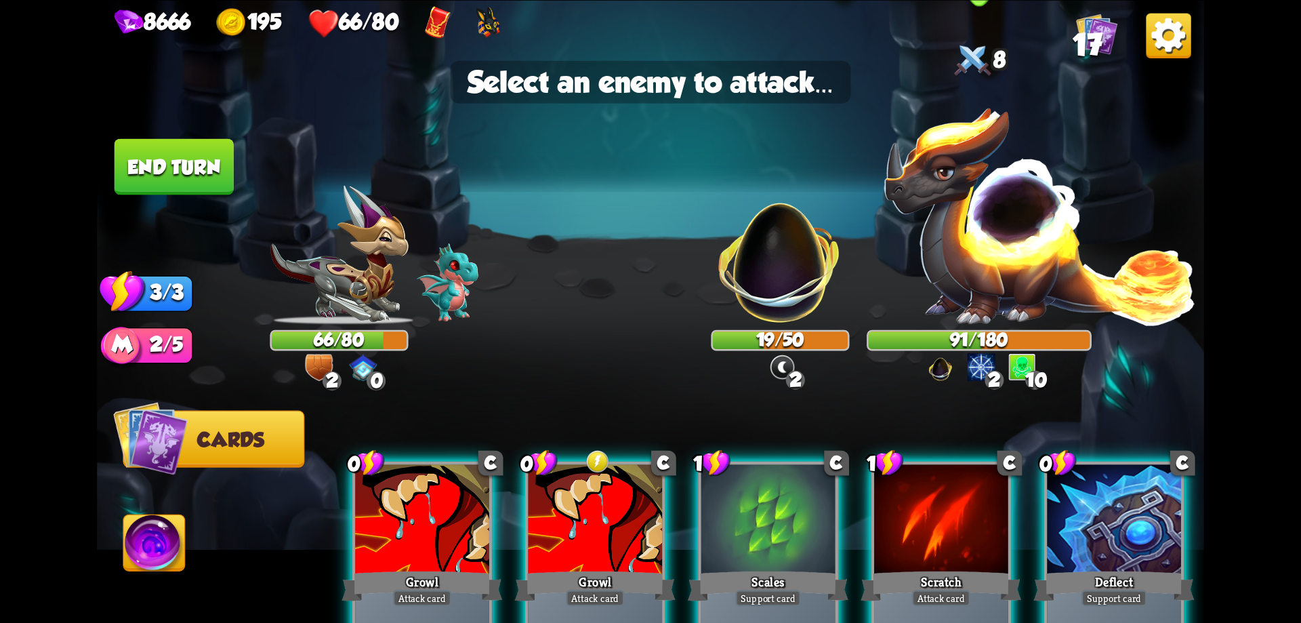
click at [991, 231] on img at bounding box center [1039, 214] width 315 height 220
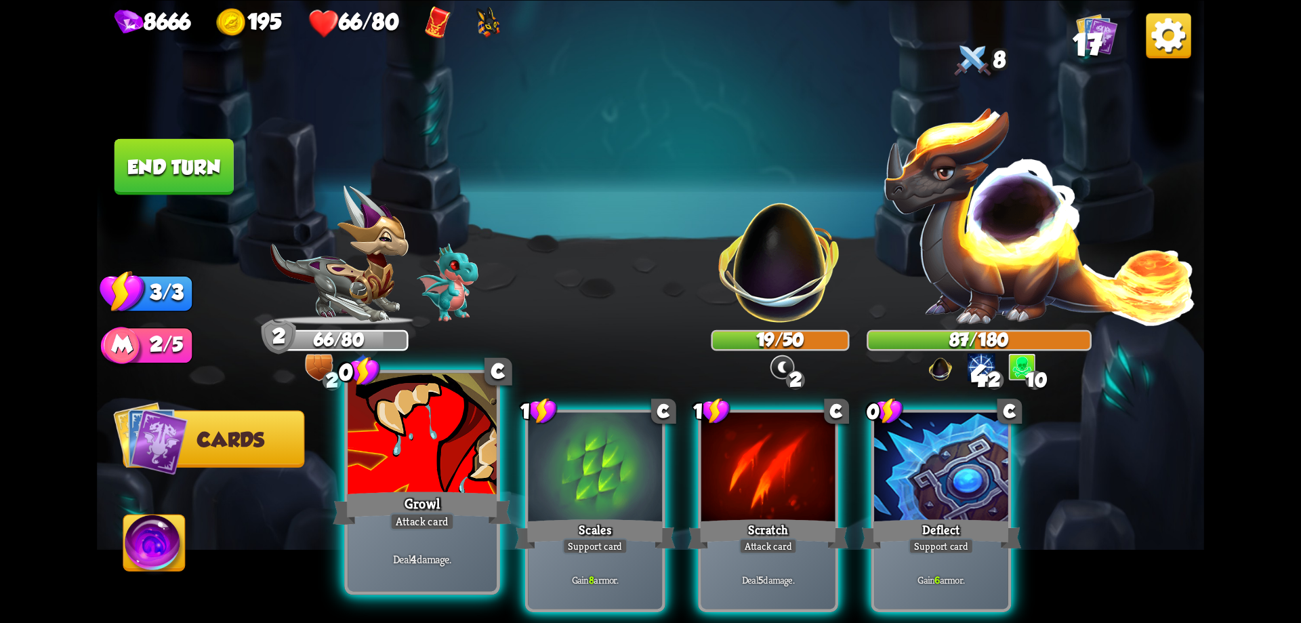
click at [423, 491] on div "Growl" at bounding box center [422, 508] width 178 height 40
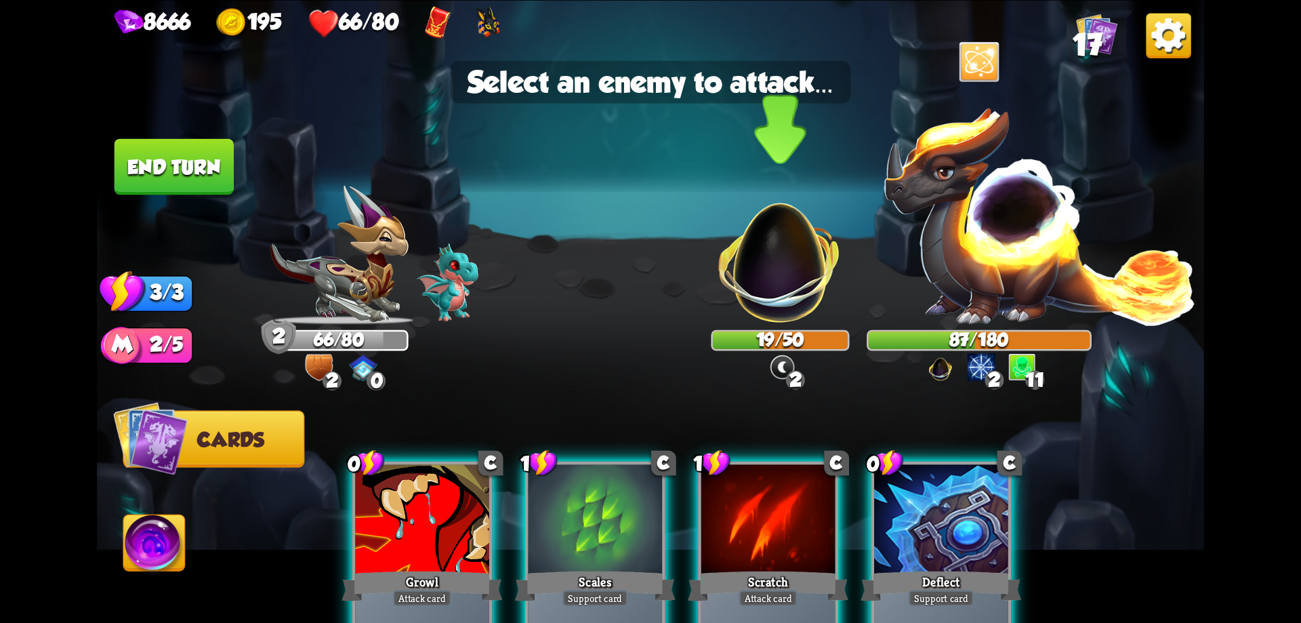
click at [799, 278] on img at bounding box center [779, 251] width 145 height 145
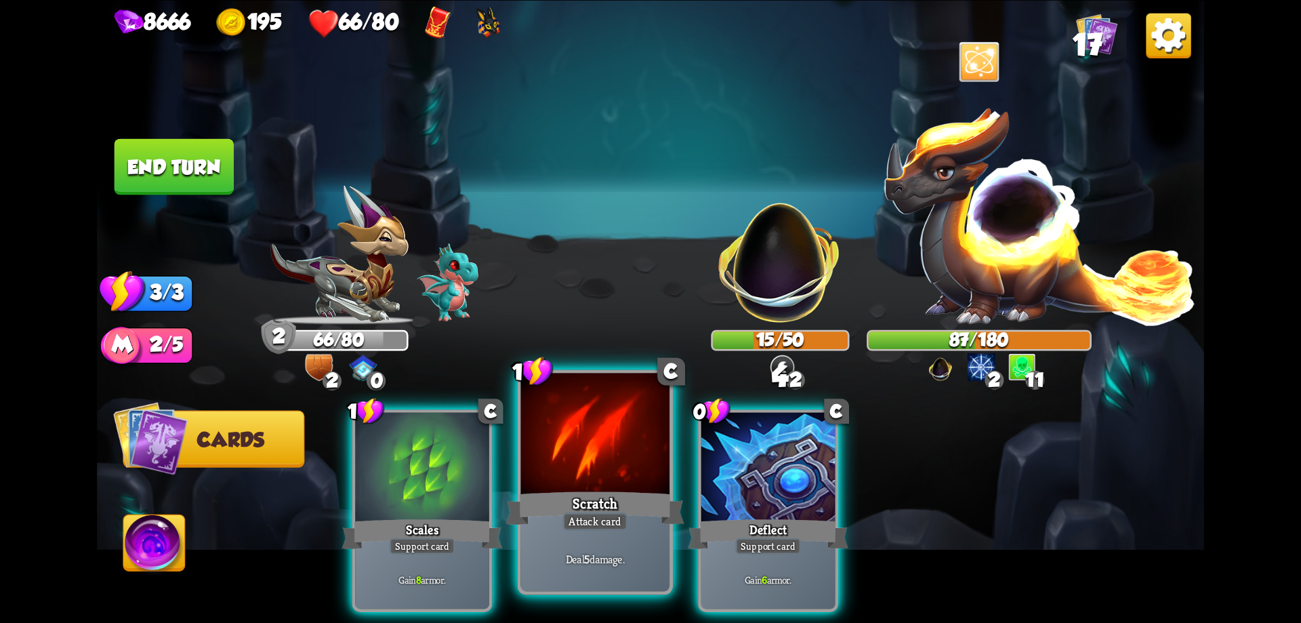
click at [597, 473] on div at bounding box center [595, 435] width 149 height 125
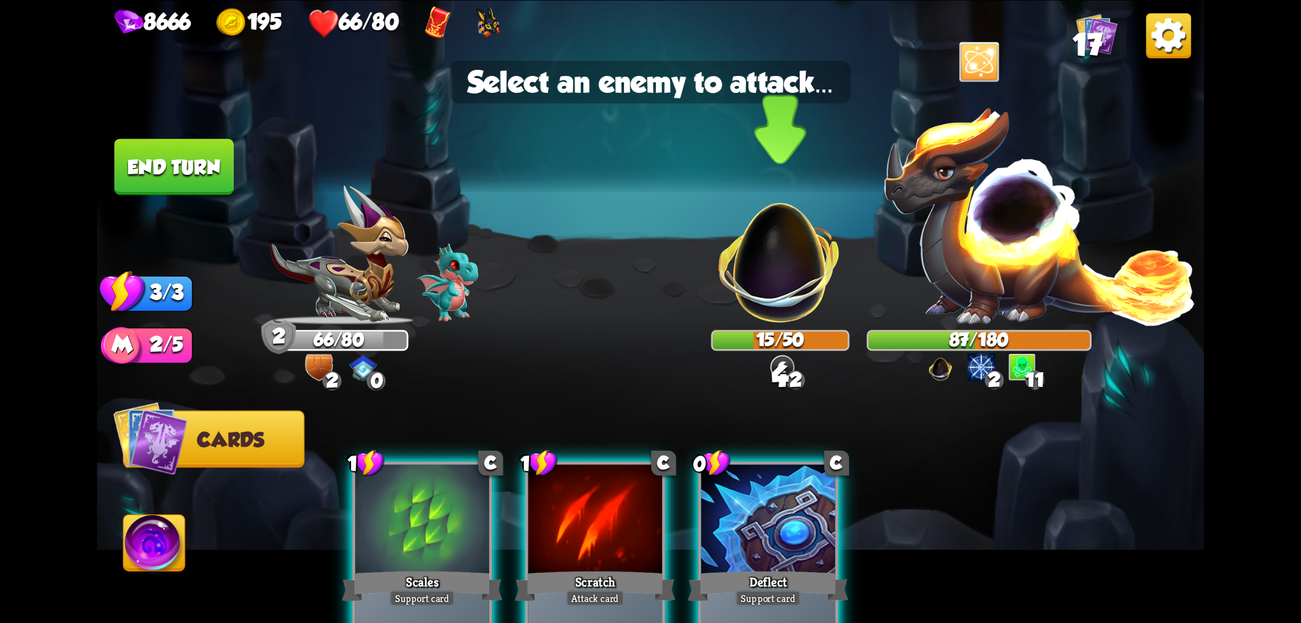
click at [806, 251] on img at bounding box center [779, 251] width 145 height 145
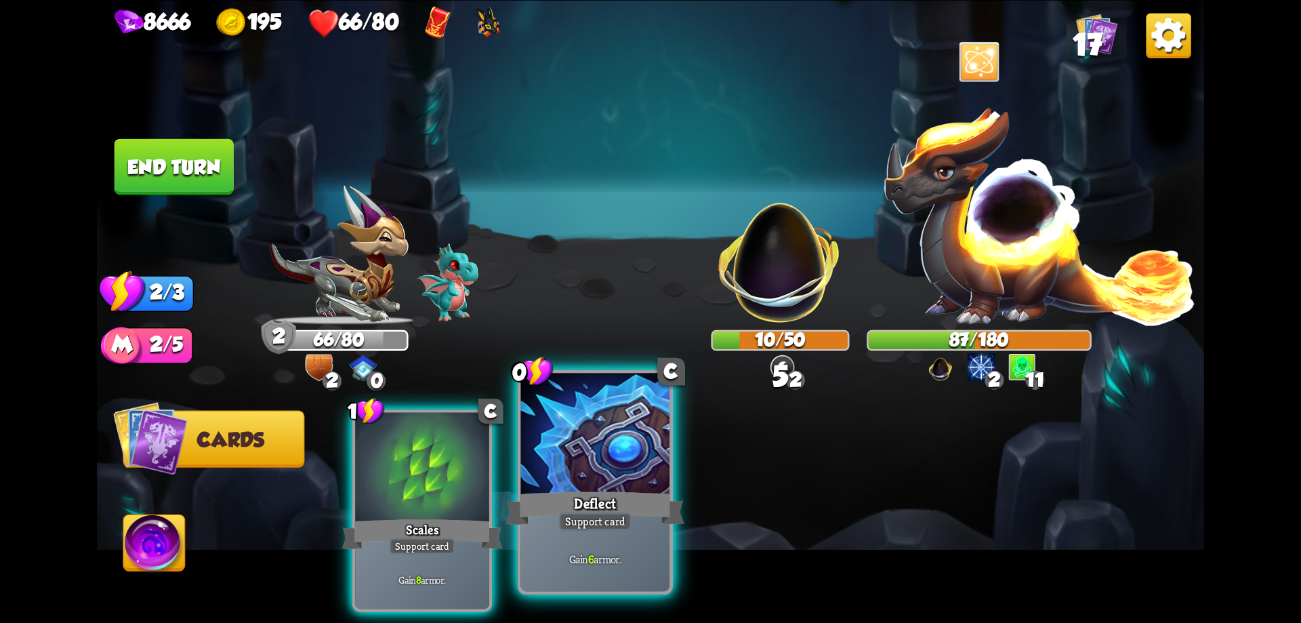
click at [572, 470] on div at bounding box center [595, 435] width 149 height 125
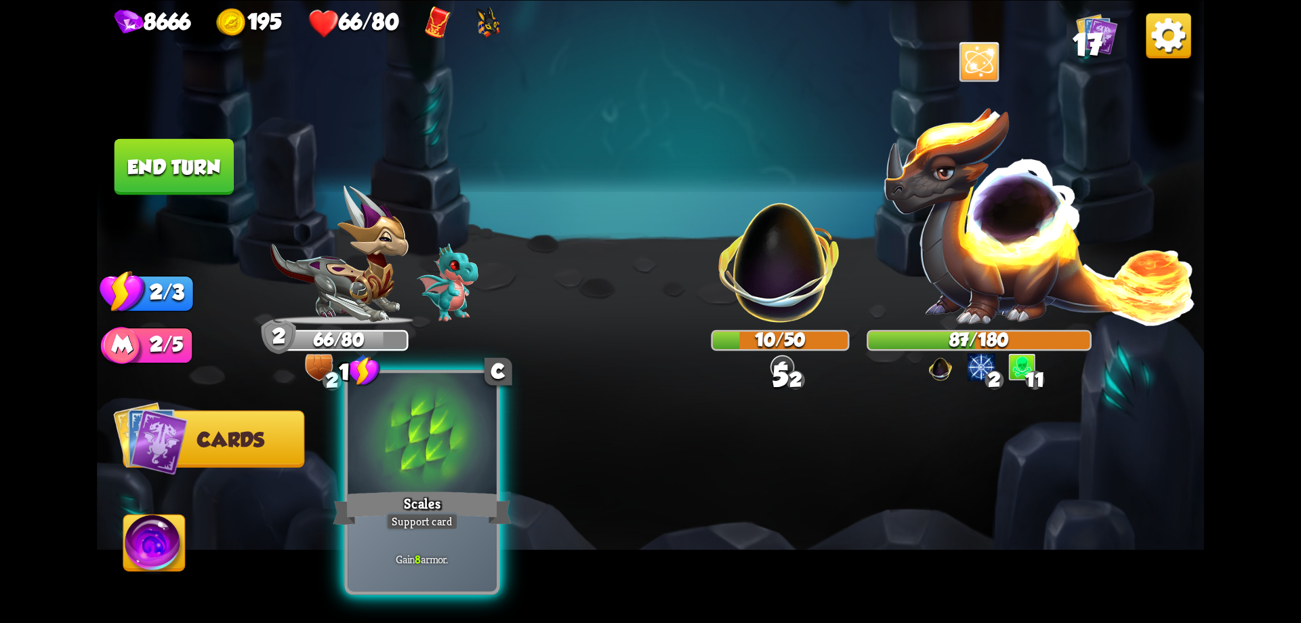
click at [453, 480] on div at bounding box center [422, 435] width 149 height 125
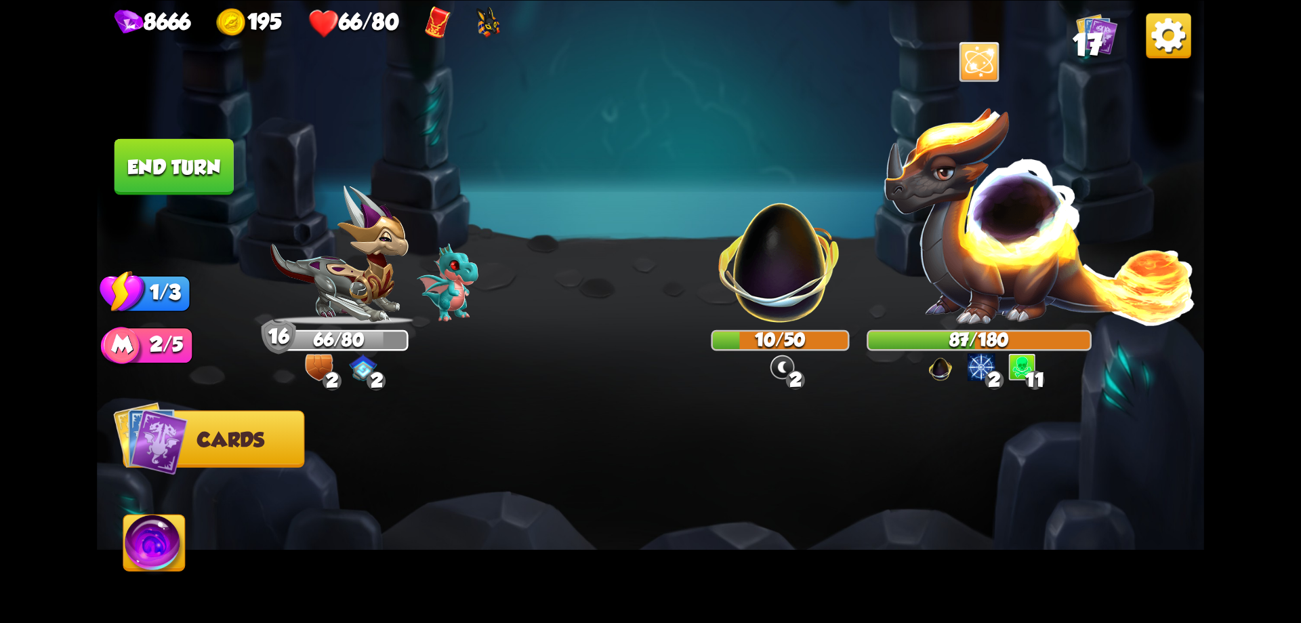
click at [201, 171] on button "End turn" at bounding box center [174, 166] width 119 height 56
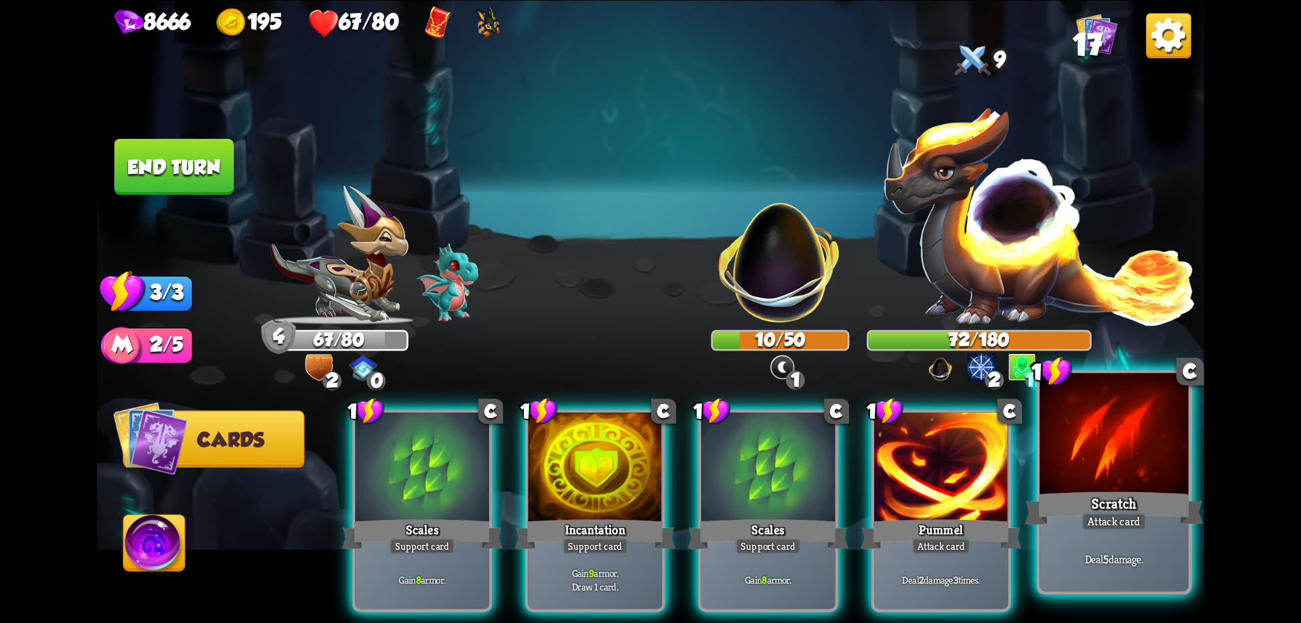
click at [1067, 496] on div "Scratch" at bounding box center [1113, 508] width 178 height 40
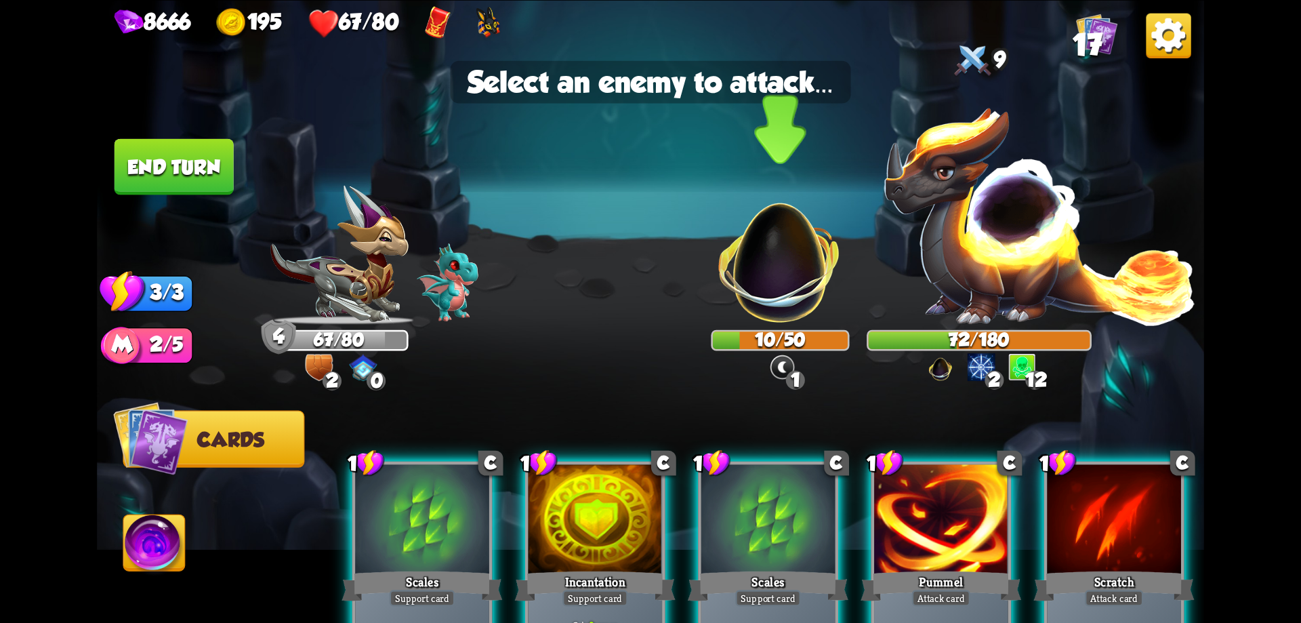
click at [783, 298] on img at bounding box center [779, 251] width 145 height 145
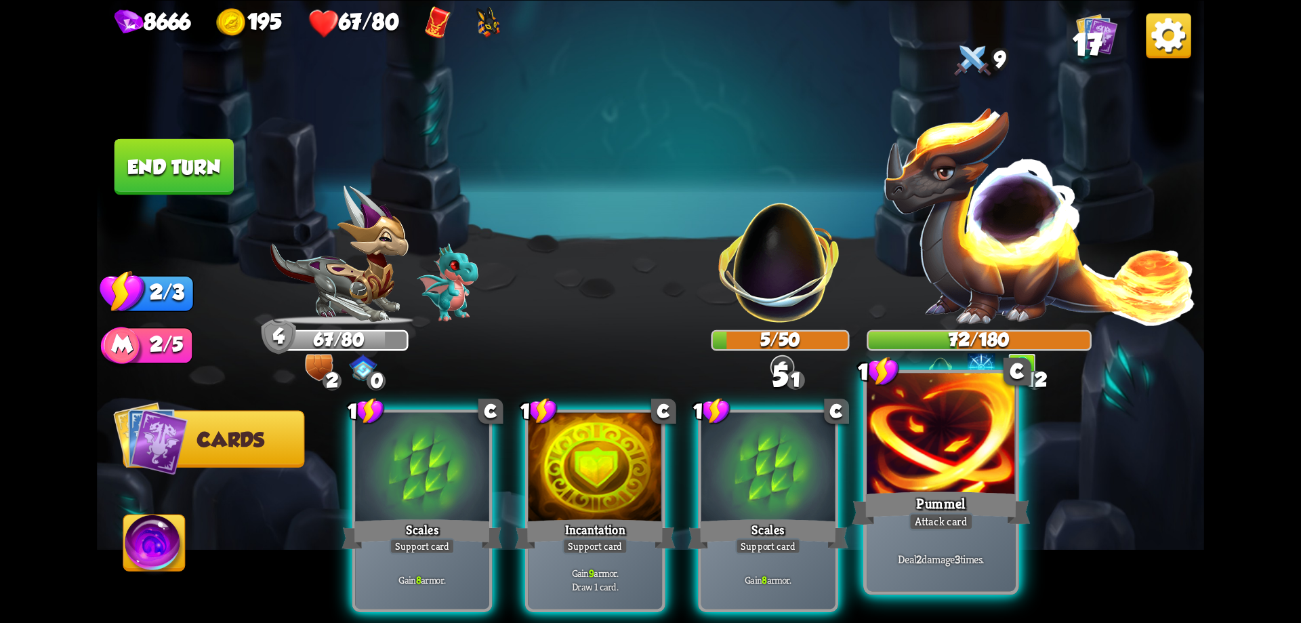
click at [940, 461] on div at bounding box center [941, 435] width 149 height 125
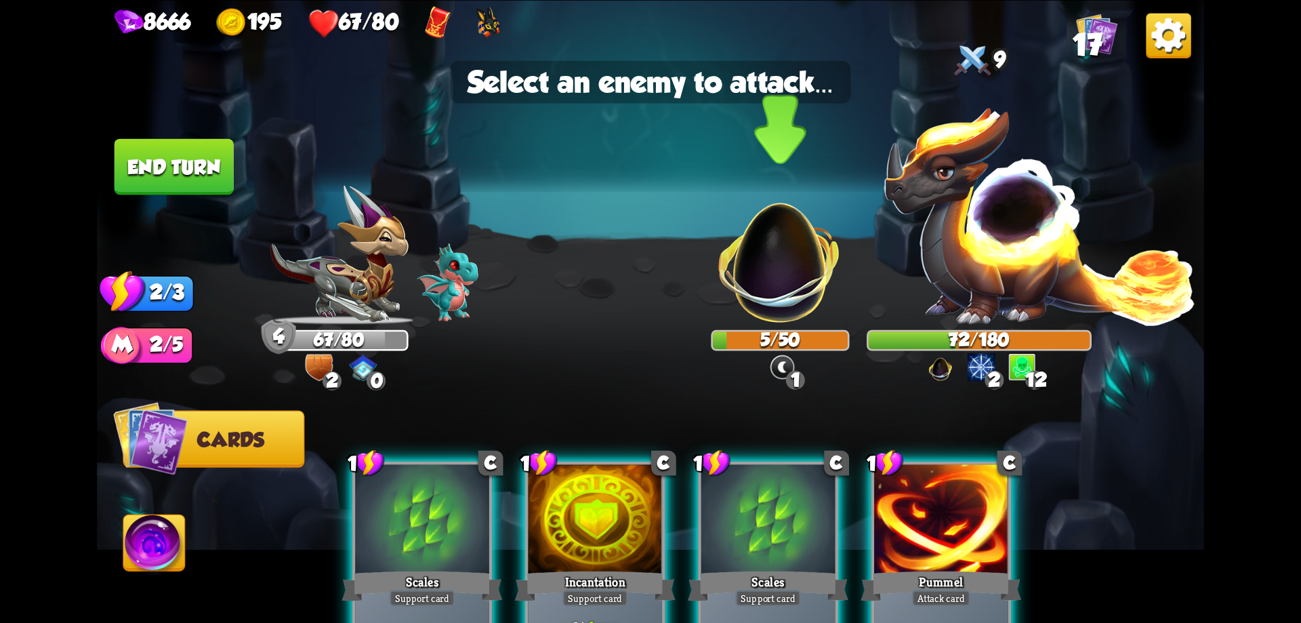
click at [778, 293] on img at bounding box center [779, 251] width 145 height 145
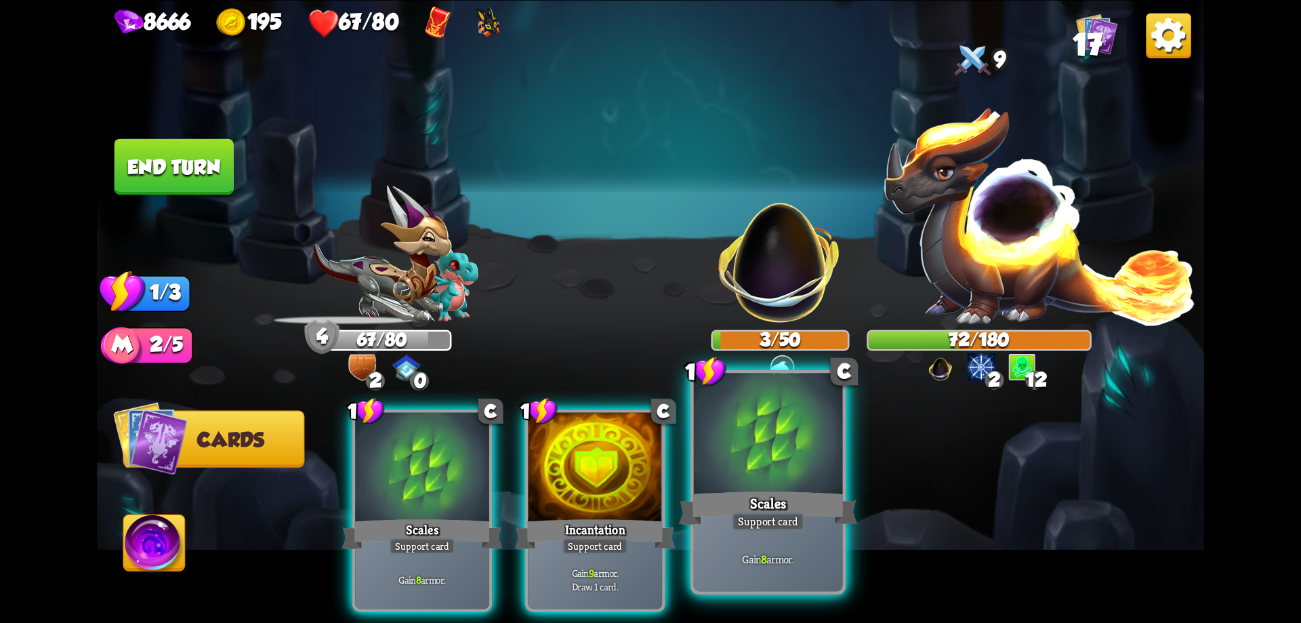
click at [773, 491] on div "Scales" at bounding box center [768, 508] width 178 height 40
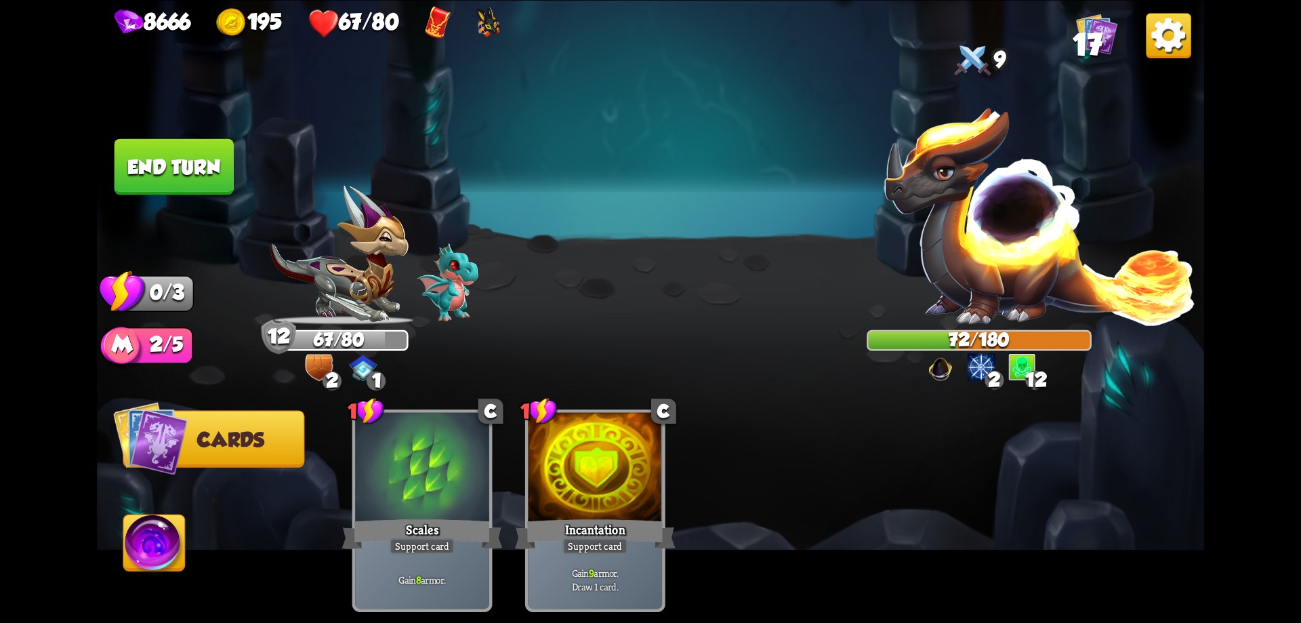
click at [183, 178] on button "End turn" at bounding box center [174, 166] width 119 height 56
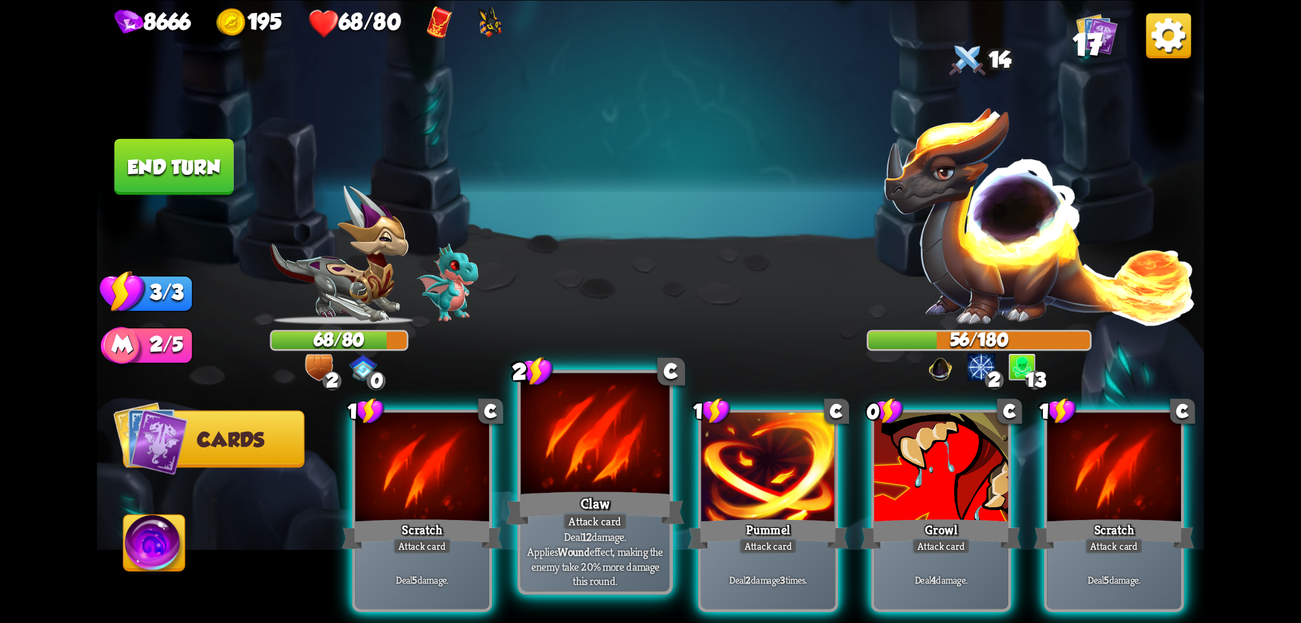
click at [633, 488] on div "Claw" at bounding box center [595, 508] width 178 height 40
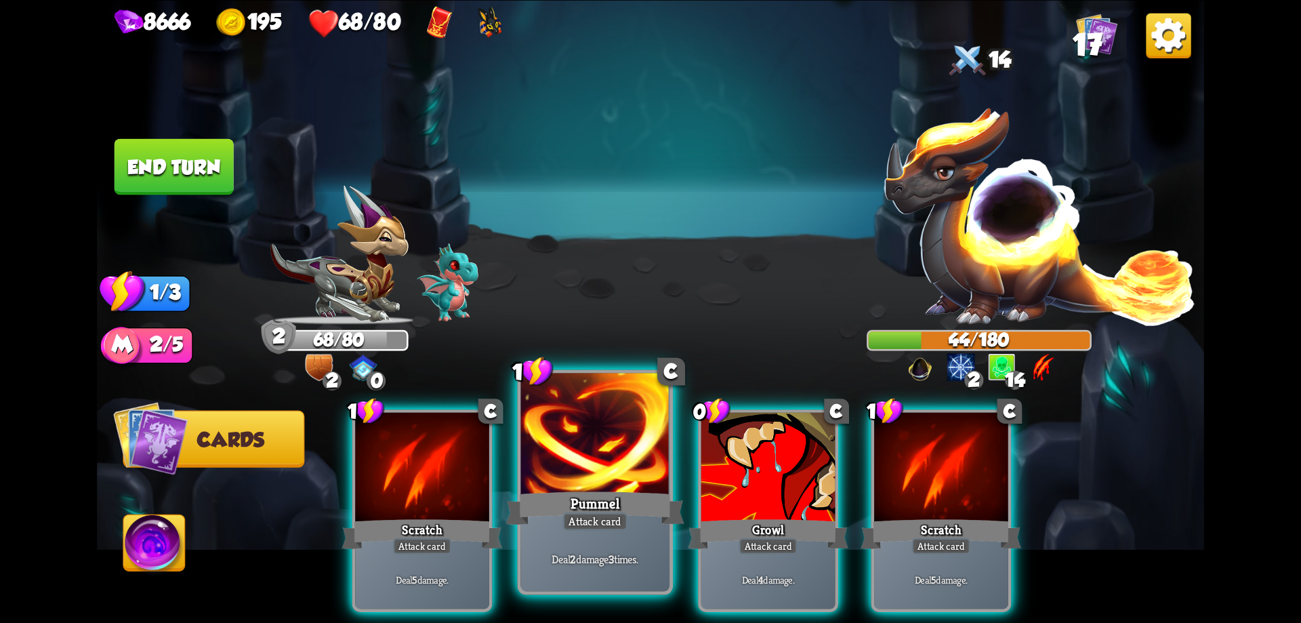
click at [600, 463] on div at bounding box center [595, 435] width 149 height 125
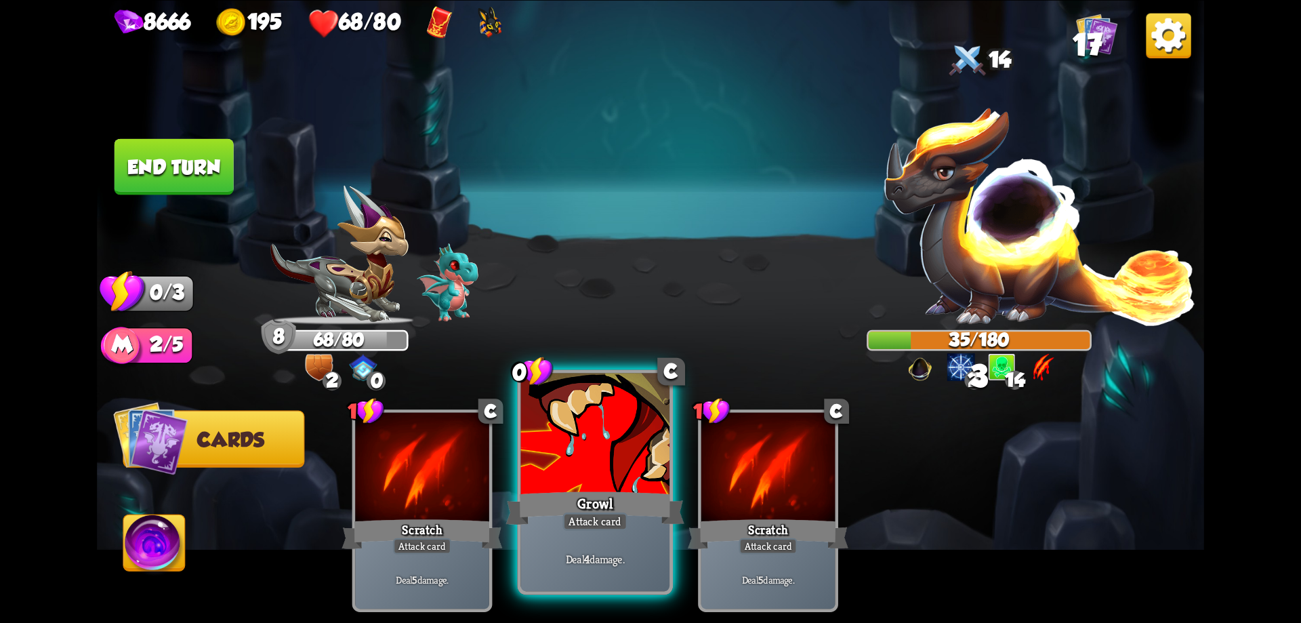
click at [610, 457] on div at bounding box center [595, 435] width 149 height 125
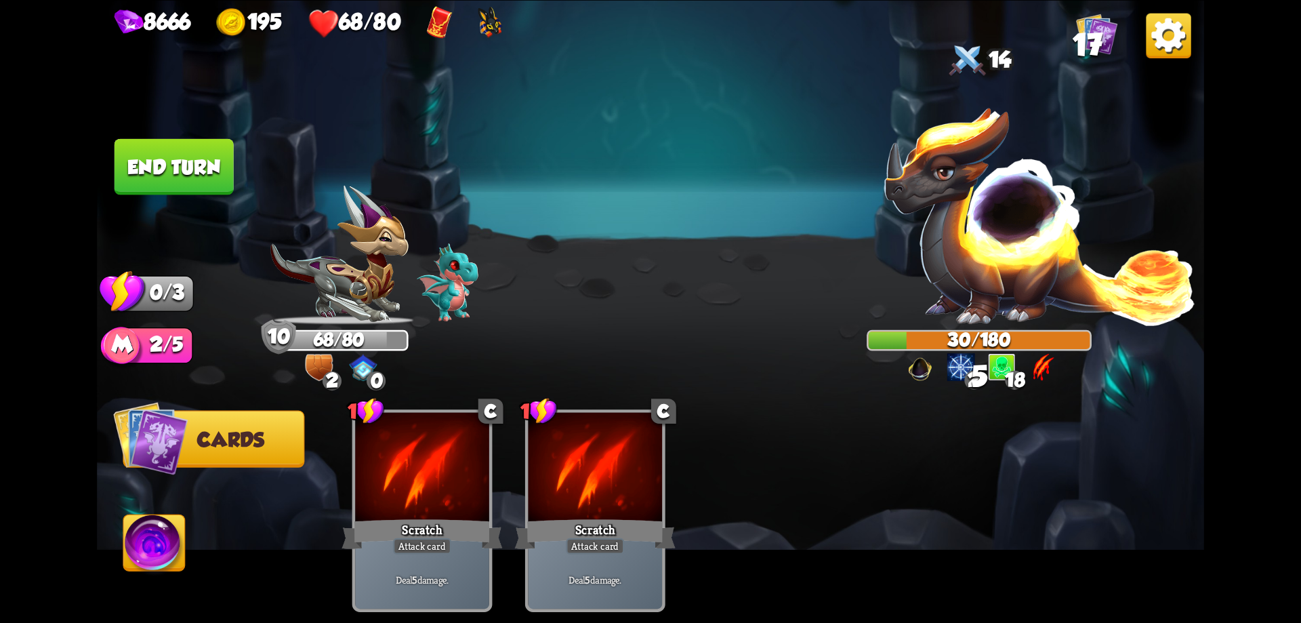
click at [191, 176] on button "End turn" at bounding box center [174, 166] width 119 height 56
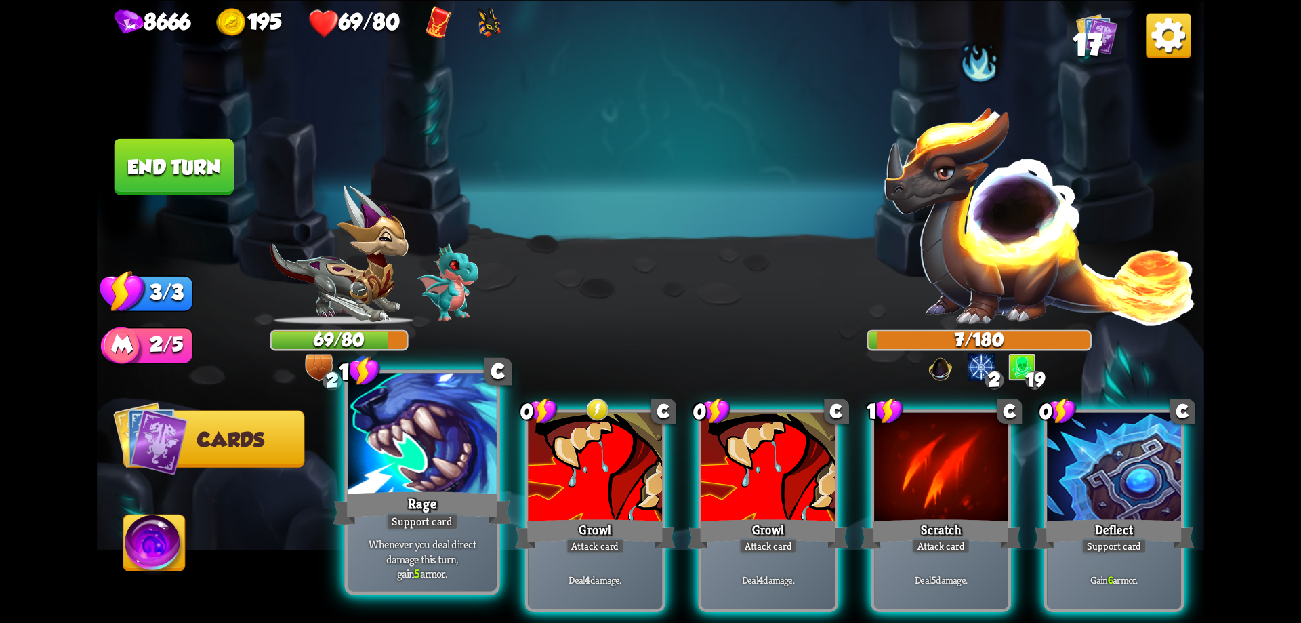
click at [446, 495] on div "Rage" at bounding box center [422, 508] width 178 height 40
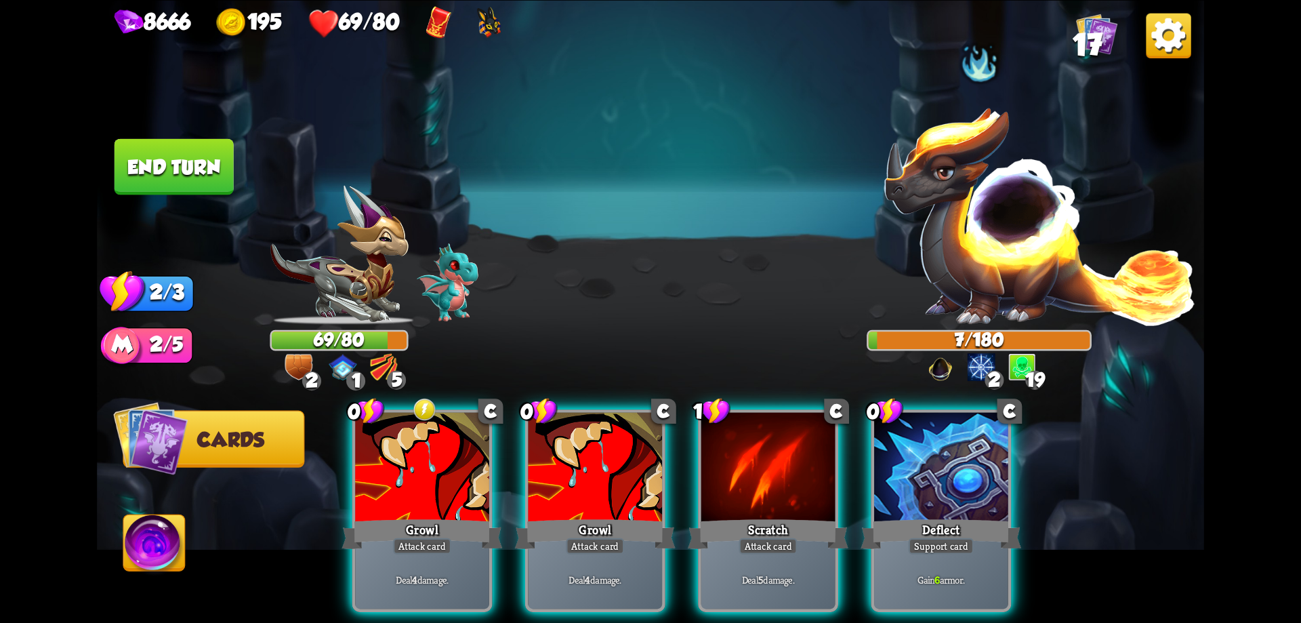
click at [446, 516] on div "Growl" at bounding box center [421, 534] width 161 height 36
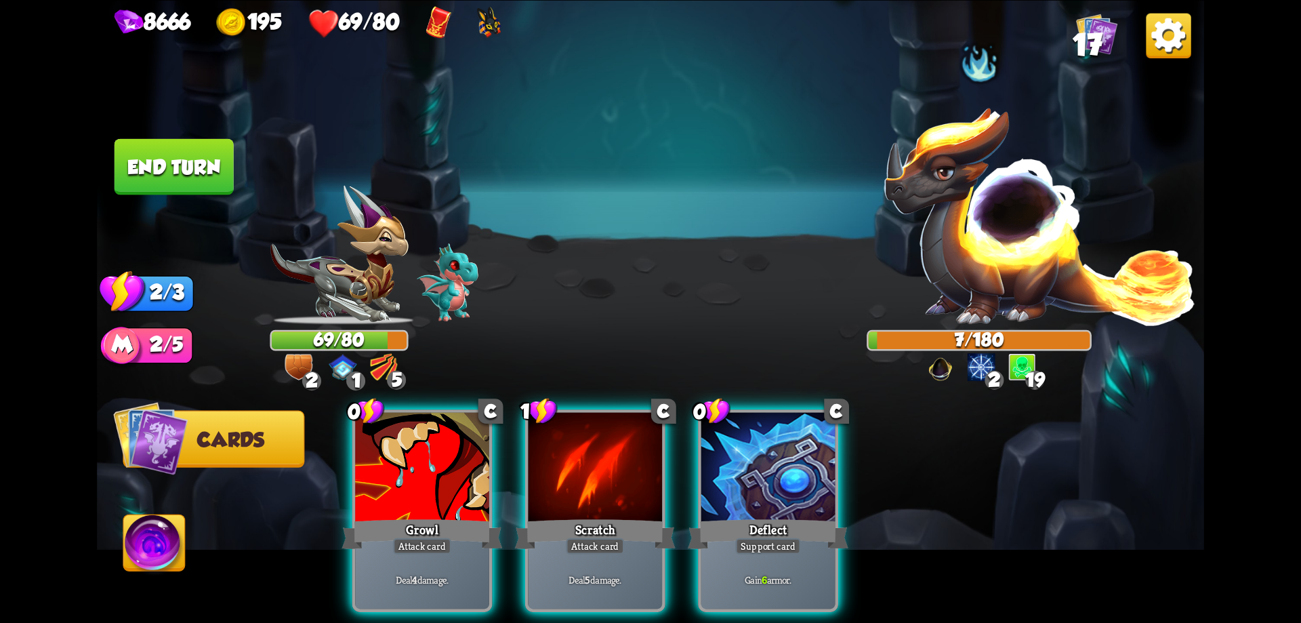
click at [446, 516] on div "Growl" at bounding box center [421, 534] width 161 height 36
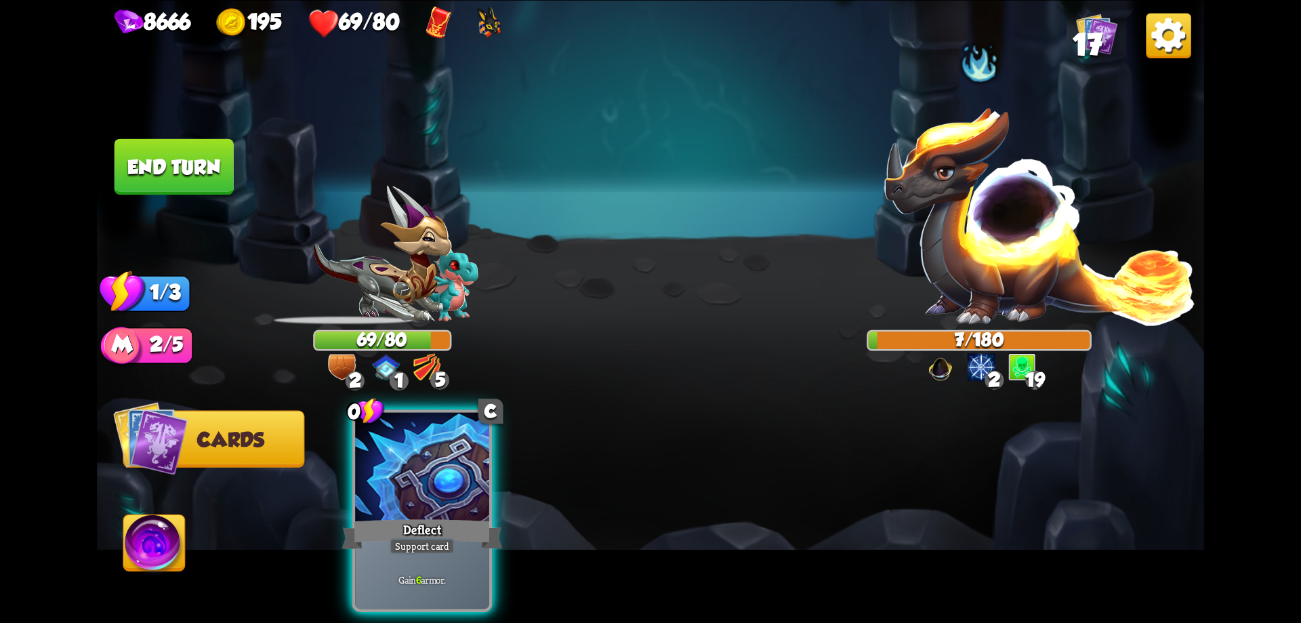
click at [446, 516] on div "Deflect" at bounding box center [421, 534] width 161 height 36
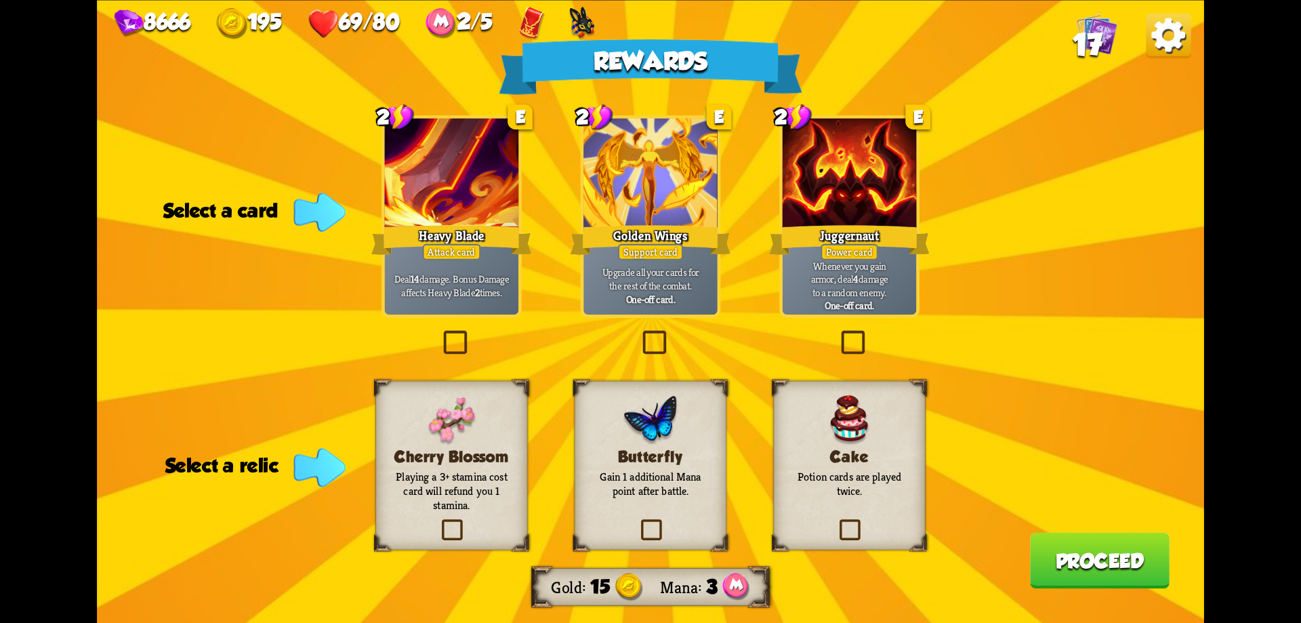
click at [639, 333] on label at bounding box center [639, 333] width 0 height 0
click at [0, 0] on input "checkbox" at bounding box center [0, 0] width 0 height 0
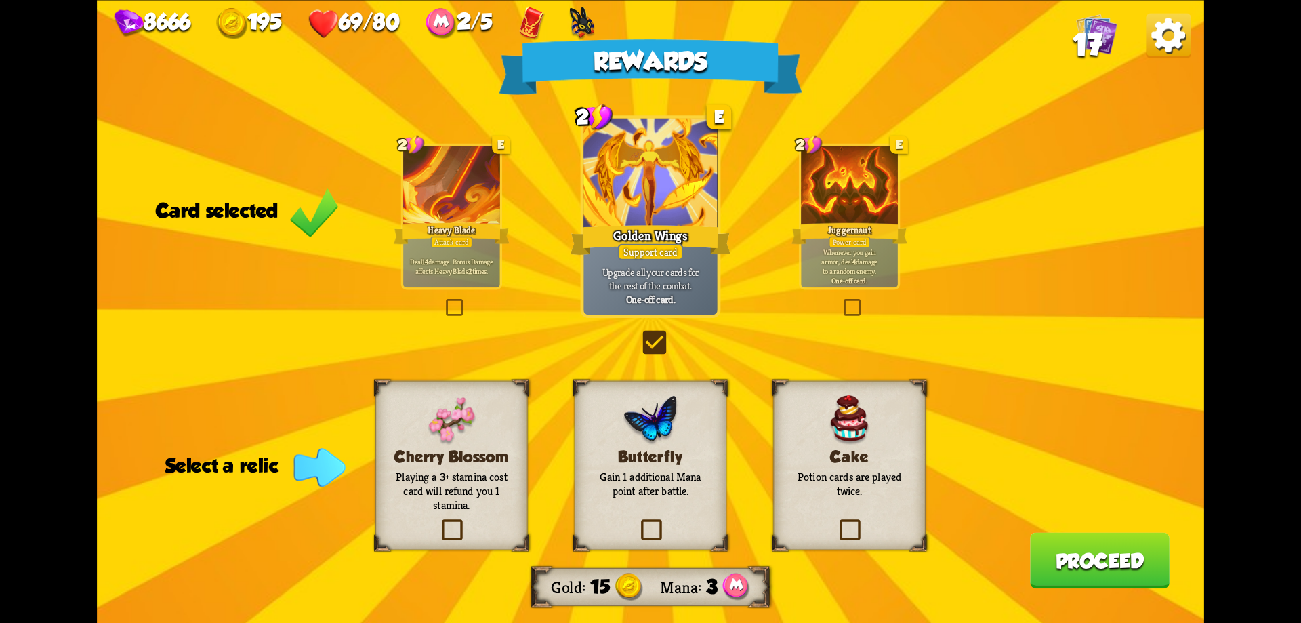
click at [830, 522] on div "Cake Potion cards are played twice." at bounding box center [849, 464] width 152 height 169
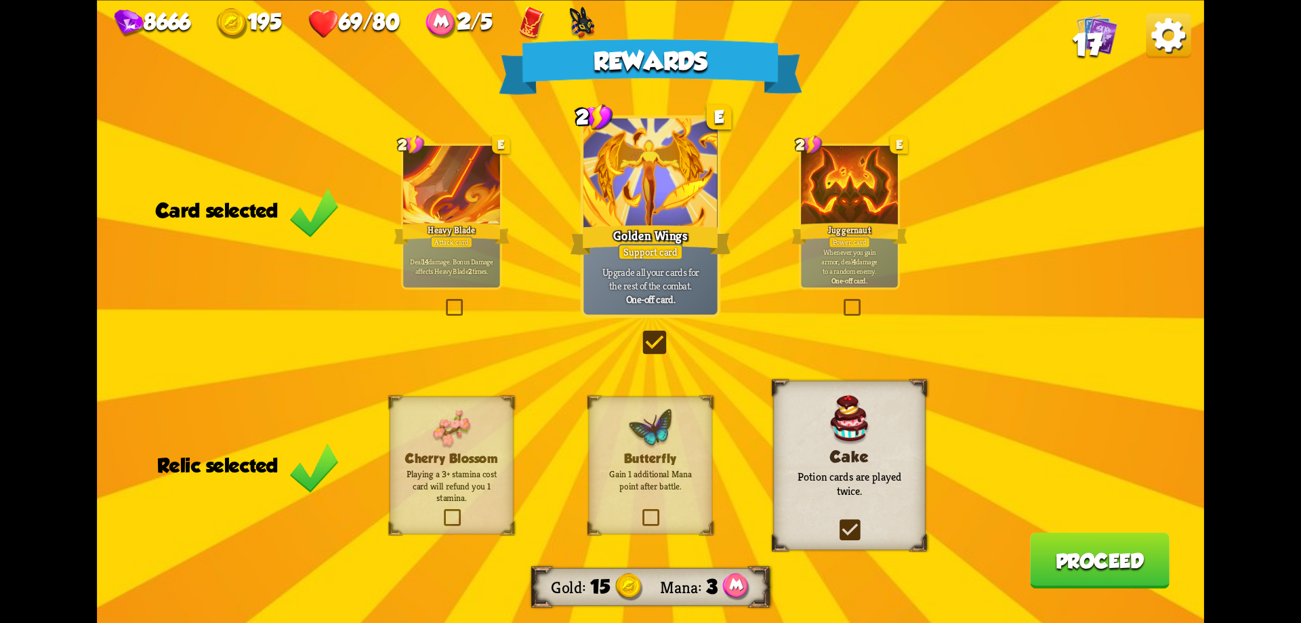
click at [1137, 550] on button "Proceed" at bounding box center [1100, 560] width 140 height 56
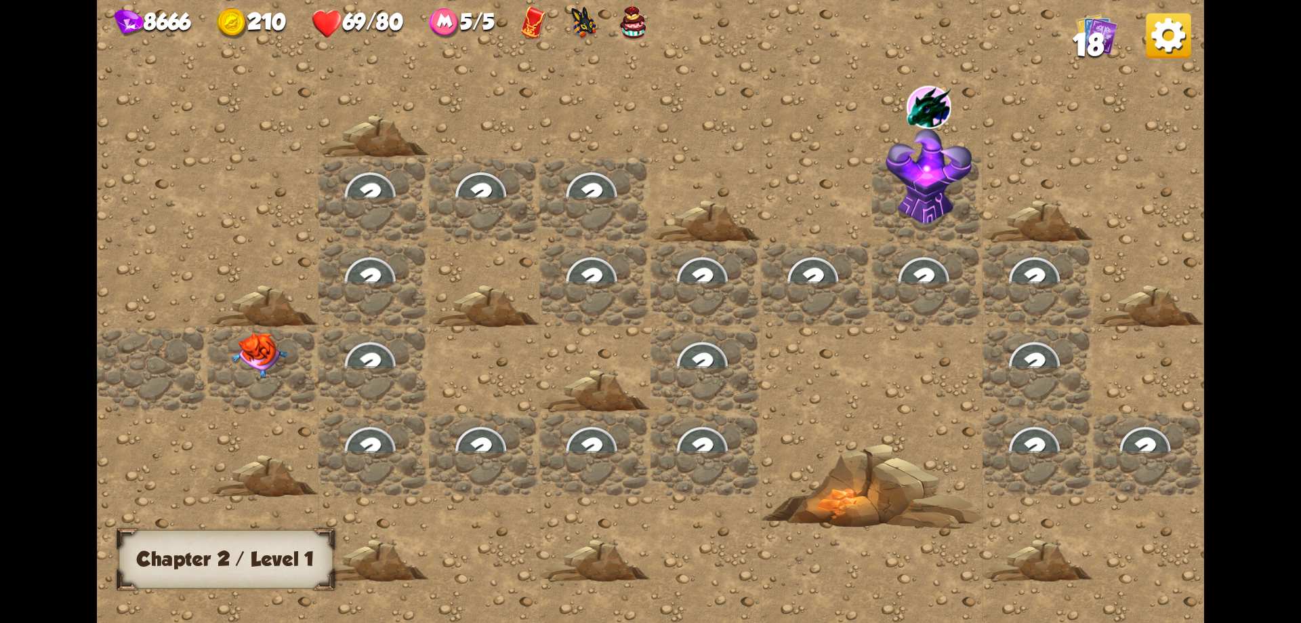
click at [240, 362] on img at bounding box center [260, 356] width 56 height 46
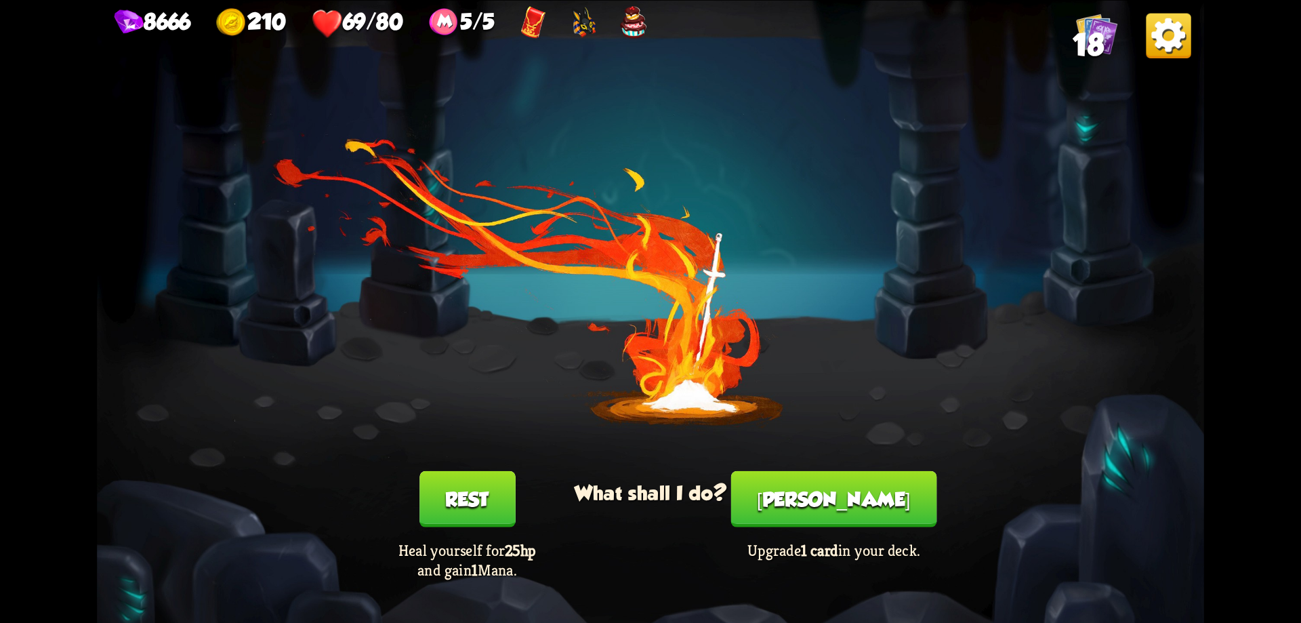
click at [840, 501] on button "[PERSON_NAME]" at bounding box center [834, 498] width 206 height 56
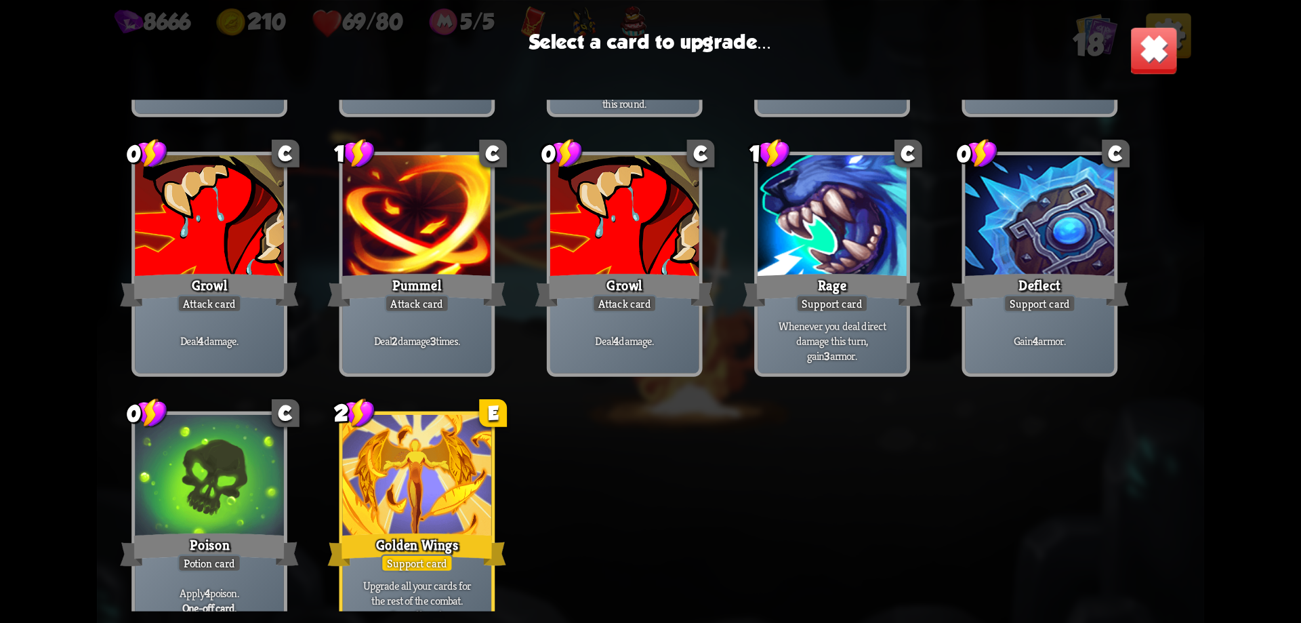
scroll to position [426, 0]
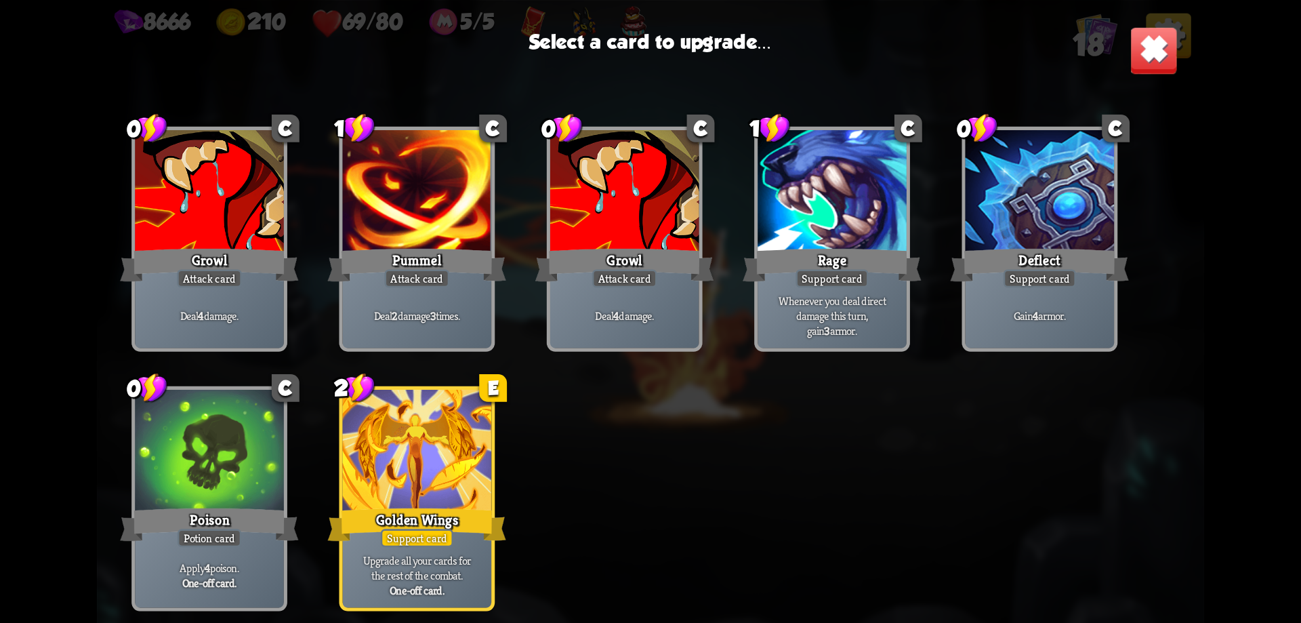
click at [411, 479] on div at bounding box center [417, 452] width 149 height 125
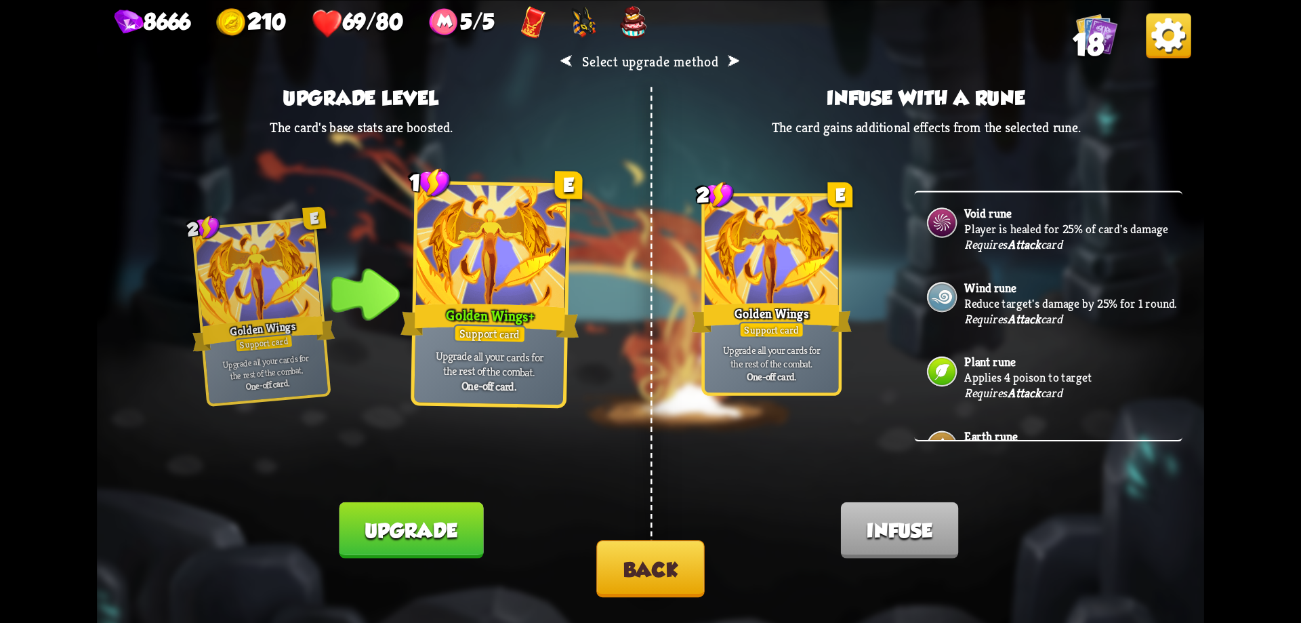
click at [438, 531] on button "Upgrade" at bounding box center [411, 529] width 144 height 56
